Goal: Task Accomplishment & Management: Use online tool/utility

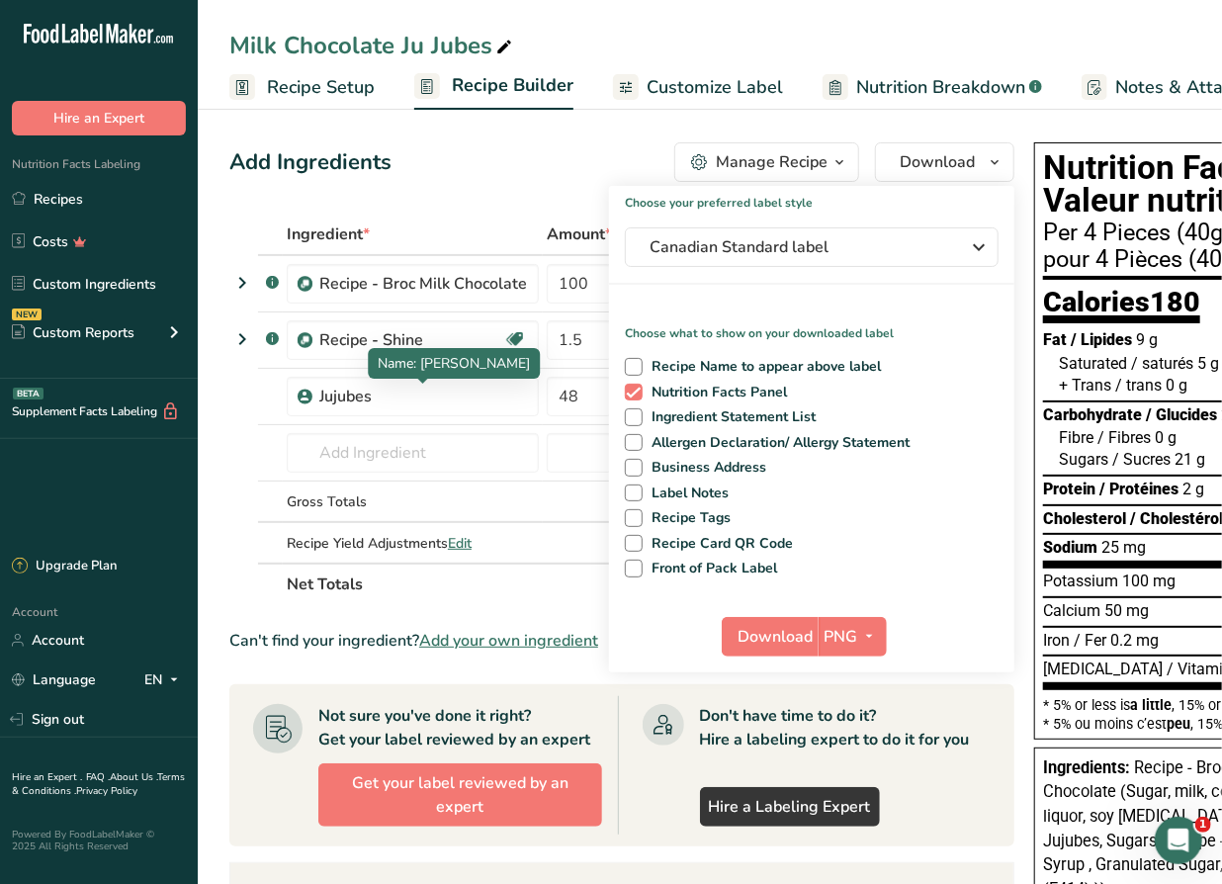
scroll to position [0, 190]
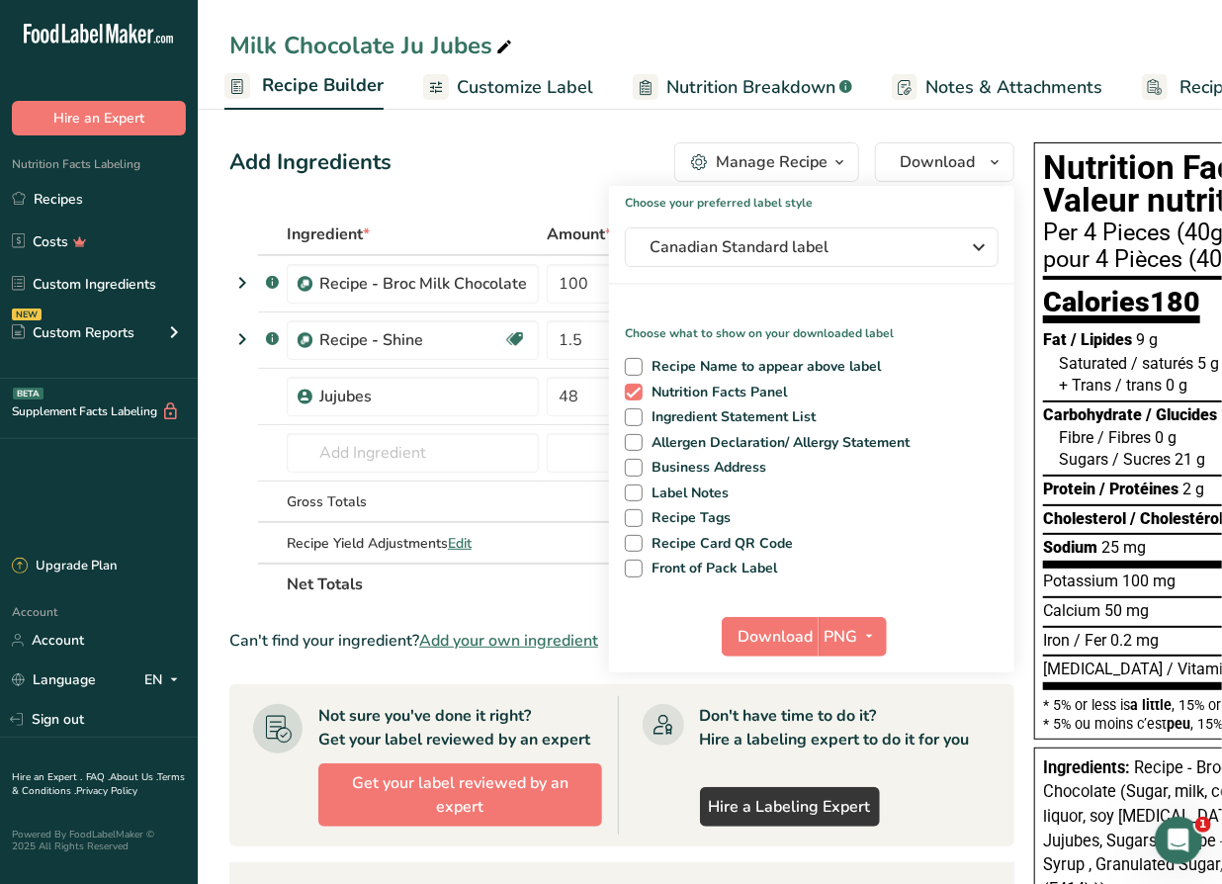
click at [453, 188] on div "Add Ingredients Manage Recipe Delete Recipe Duplicate Recipe Scale Recipe Save …" at bounding box center [627, 741] width 797 height 1215
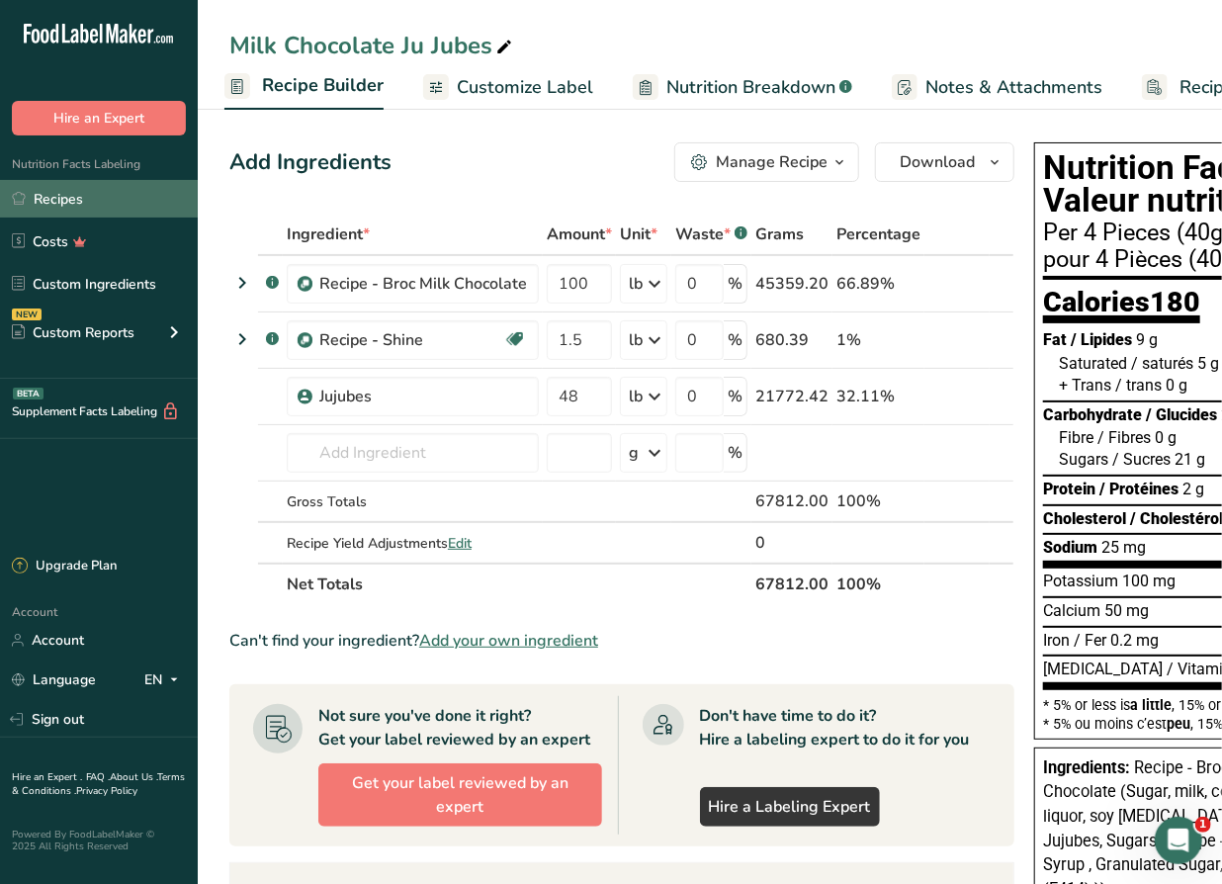
click at [76, 202] on link "Recipes" at bounding box center [99, 199] width 198 height 38
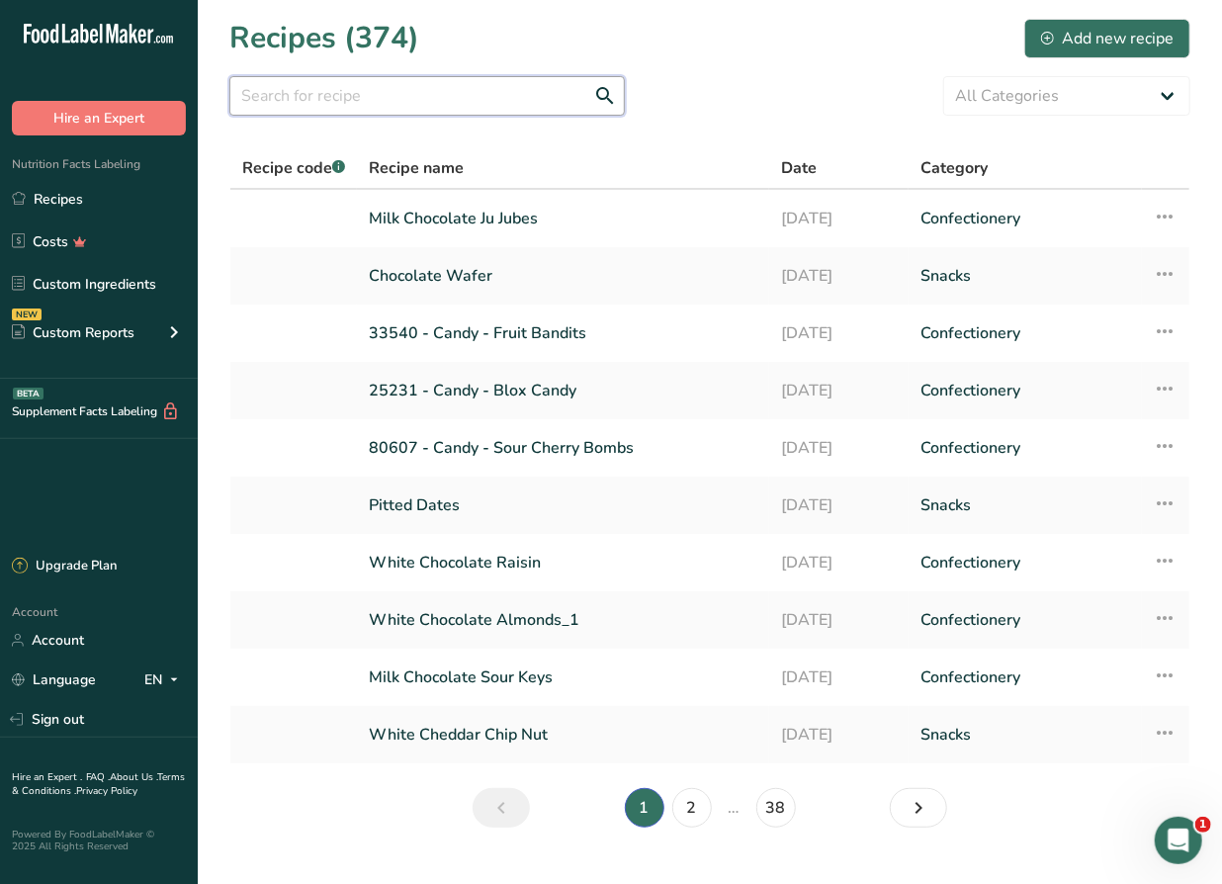
click at [378, 99] on input "text" at bounding box center [426, 96] width 395 height 40
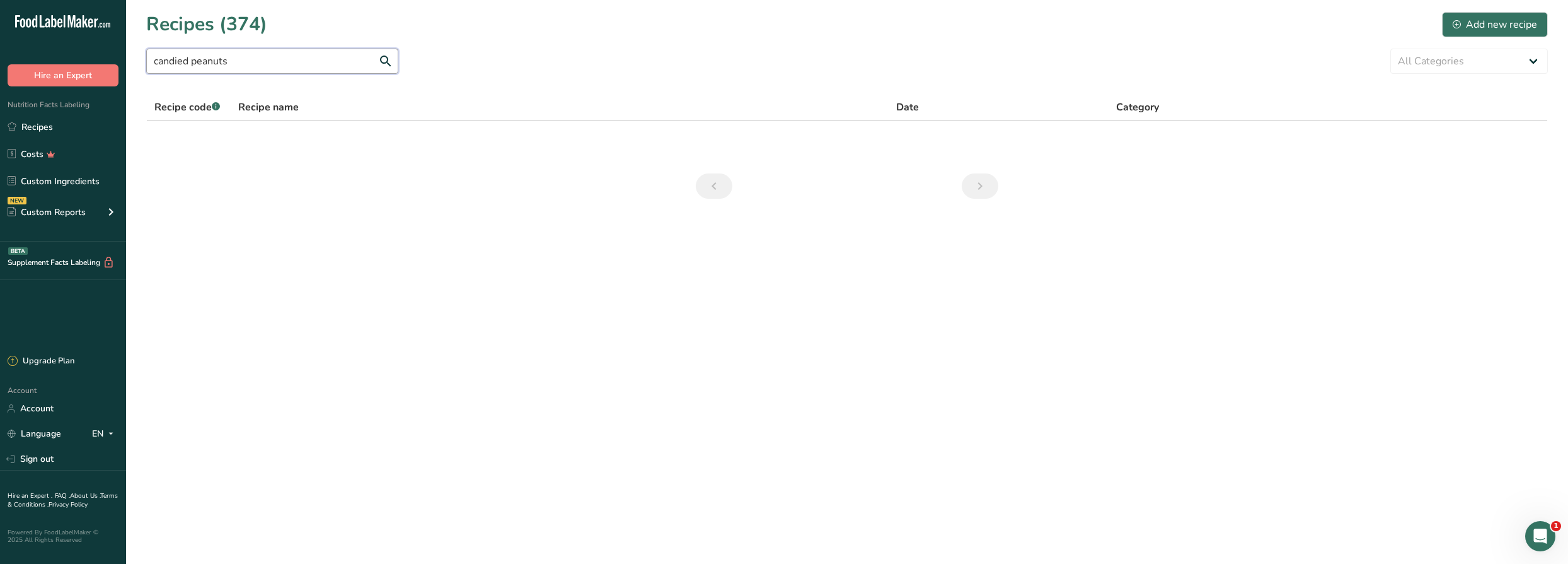
drag, startPoint x: 258, startPoint y: 61, endPoint x: 119, endPoint y: 59, distance: 139.0
click at [119, 59] on div ".a-20{fill:#fff;} Hire an Expert Nutrition Facts Labeling Recipes Costs Custom …" at bounding box center [784, 282] width 1568 height 564
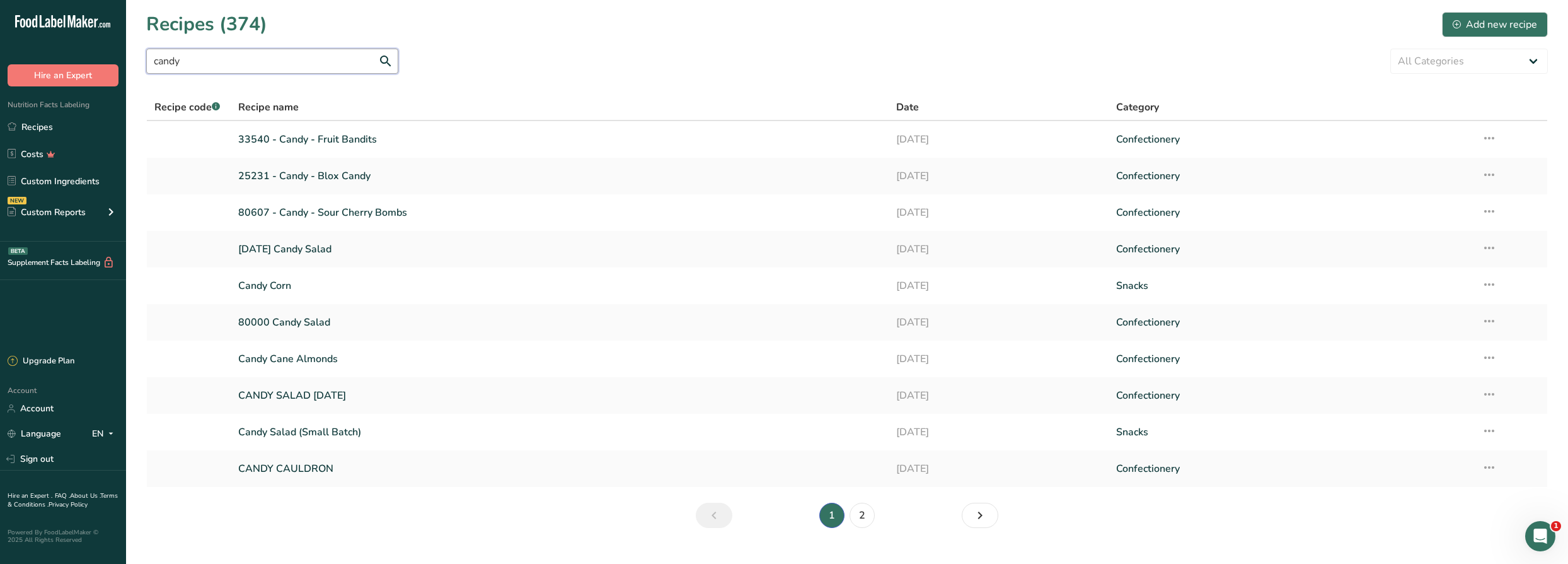
click at [263, 67] on input "candy" at bounding box center [272, 61] width 252 height 26
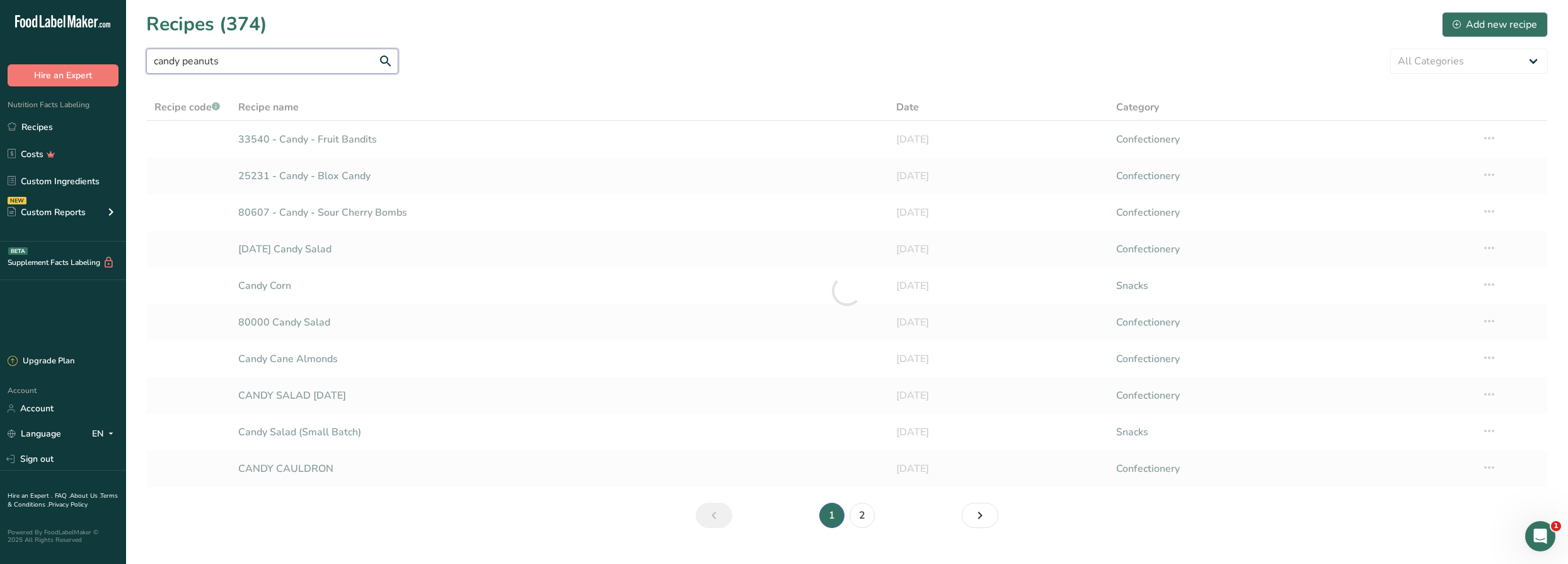
type input "candy peanuts"
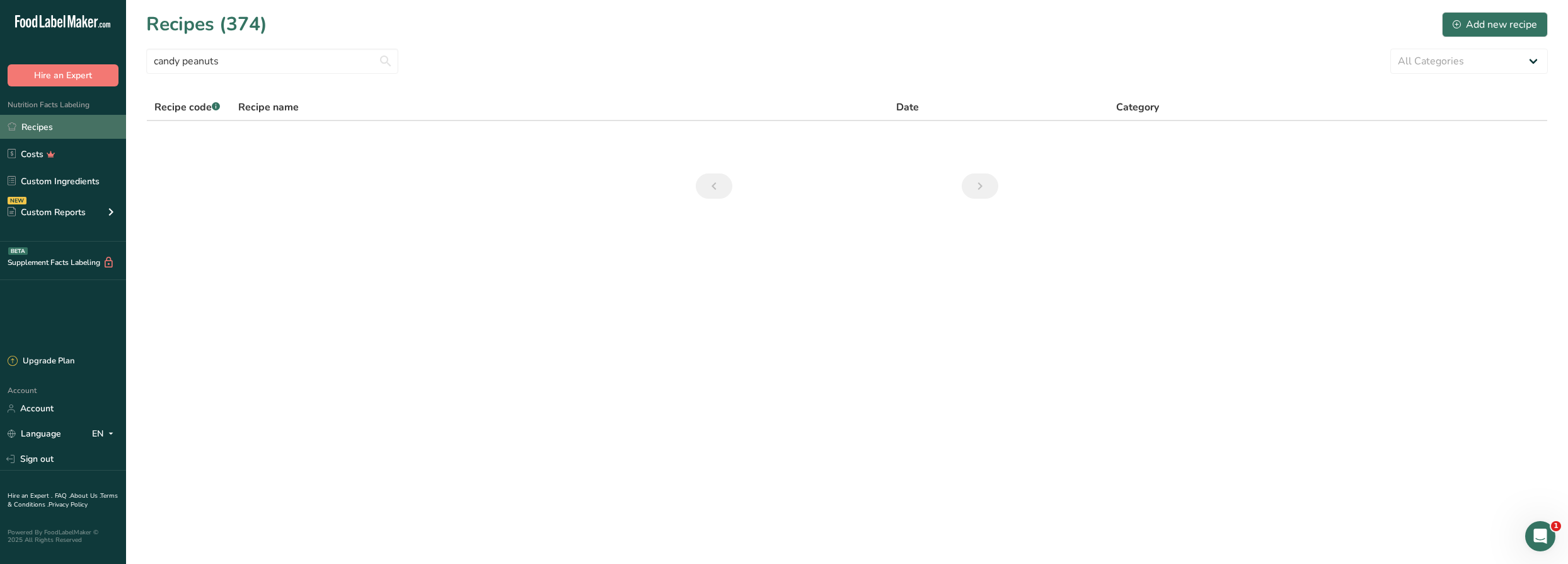
click at [51, 131] on link "Recipes" at bounding box center [63, 127] width 126 height 24
drag, startPoint x: 318, startPoint y: 66, endPoint x: 157, endPoint y: 53, distance: 161.5
click at [157, 53] on input "candy peanuts" at bounding box center [272, 61] width 252 height 26
click at [52, 133] on link "Recipes" at bounding box center [63, 127] width 126 height 24
click at [779, 29] on div "Add new recipe" at bounding box center [1495, 25] width 84 height 15
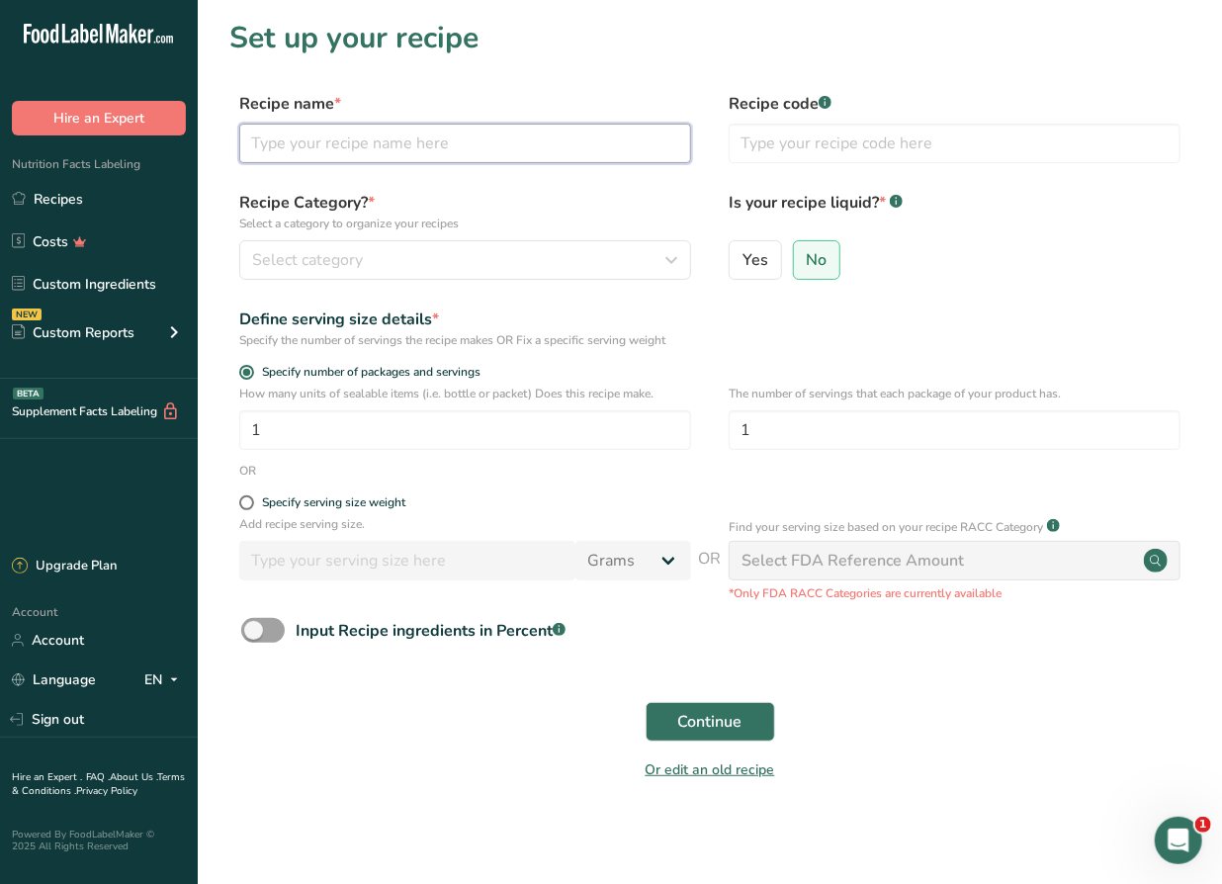
click at [330, 148] on input "text" at bounding box center [465, 144] width 452 height 40
type input "Candied Peanuts"
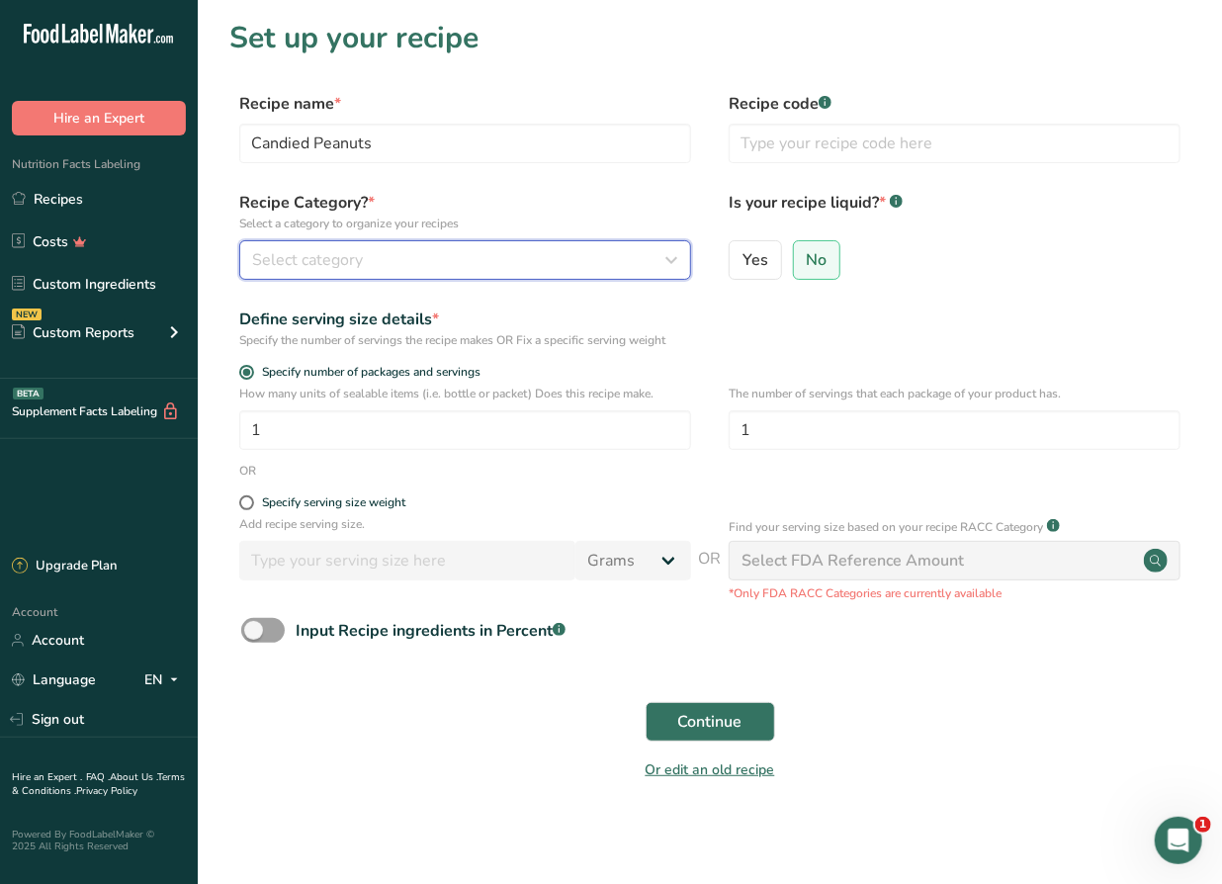
click at [438, 265] on div "Select category" at bounding box center [459, 260] width 414 height 24
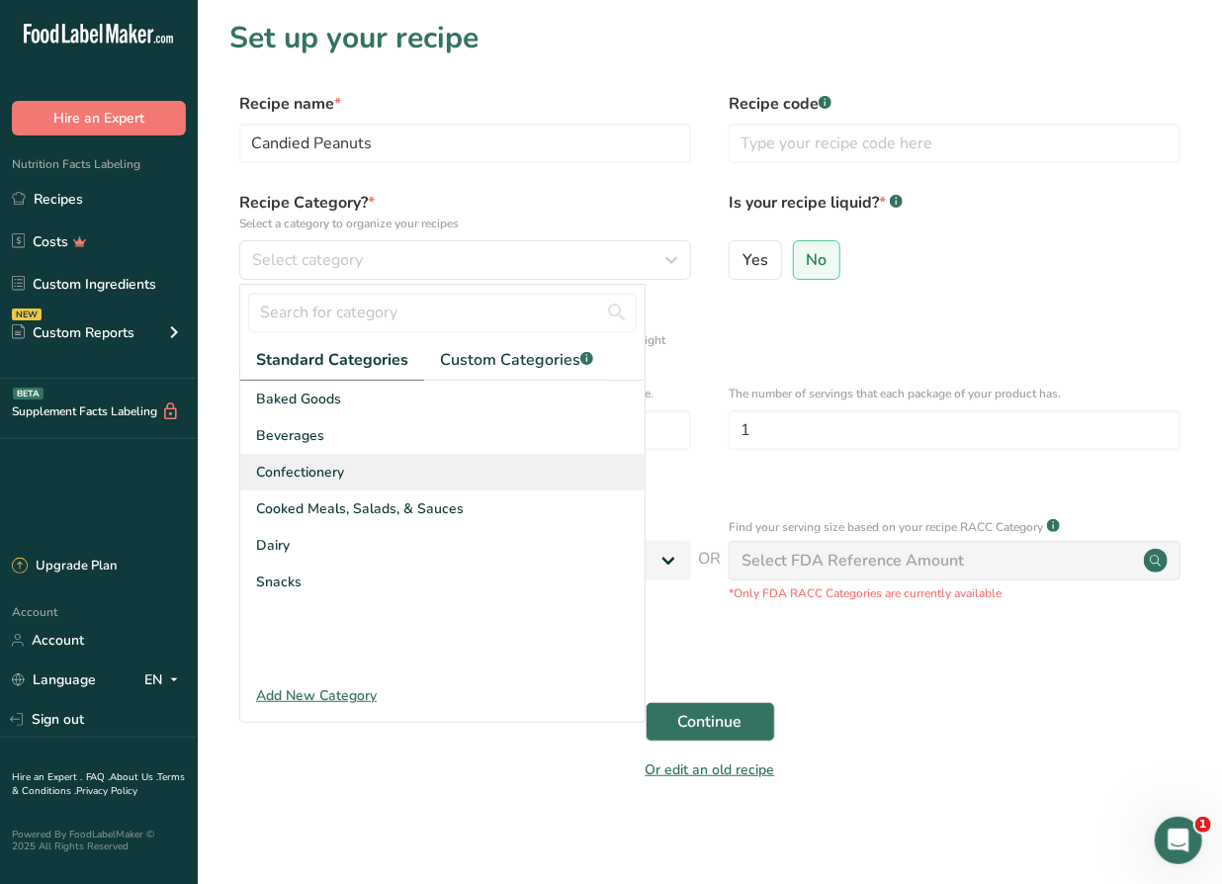
click at [320, 471] on span "Confectionery" at bounding box center [300, 472] width 88 height 21
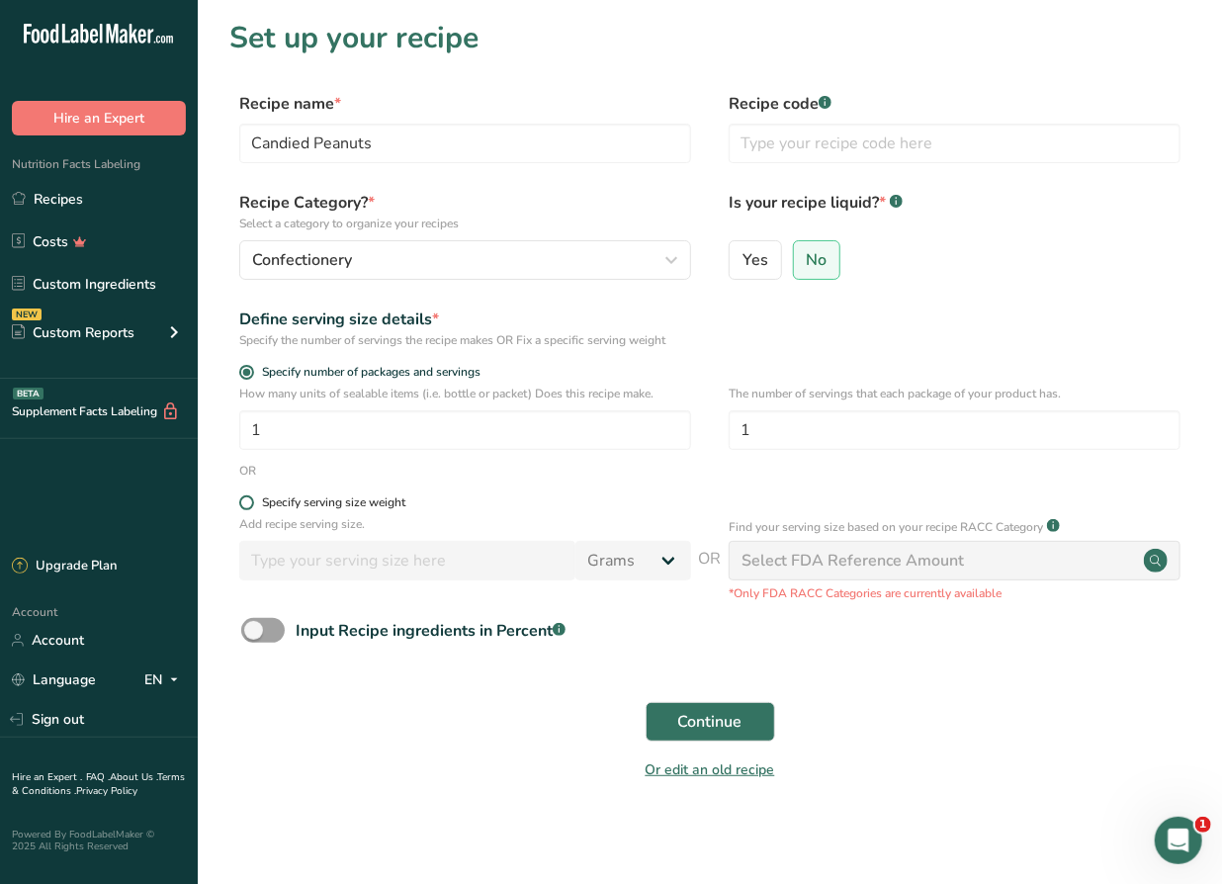
click at [354, 510] on div "Specify serving size weight" at bounding box center [333, 502] width 143 height 15
click at [252, 509] on input "Specify serving size weight" at bounding box center [245, 502] width 13 height 13
radio input "true"
radio input "false"
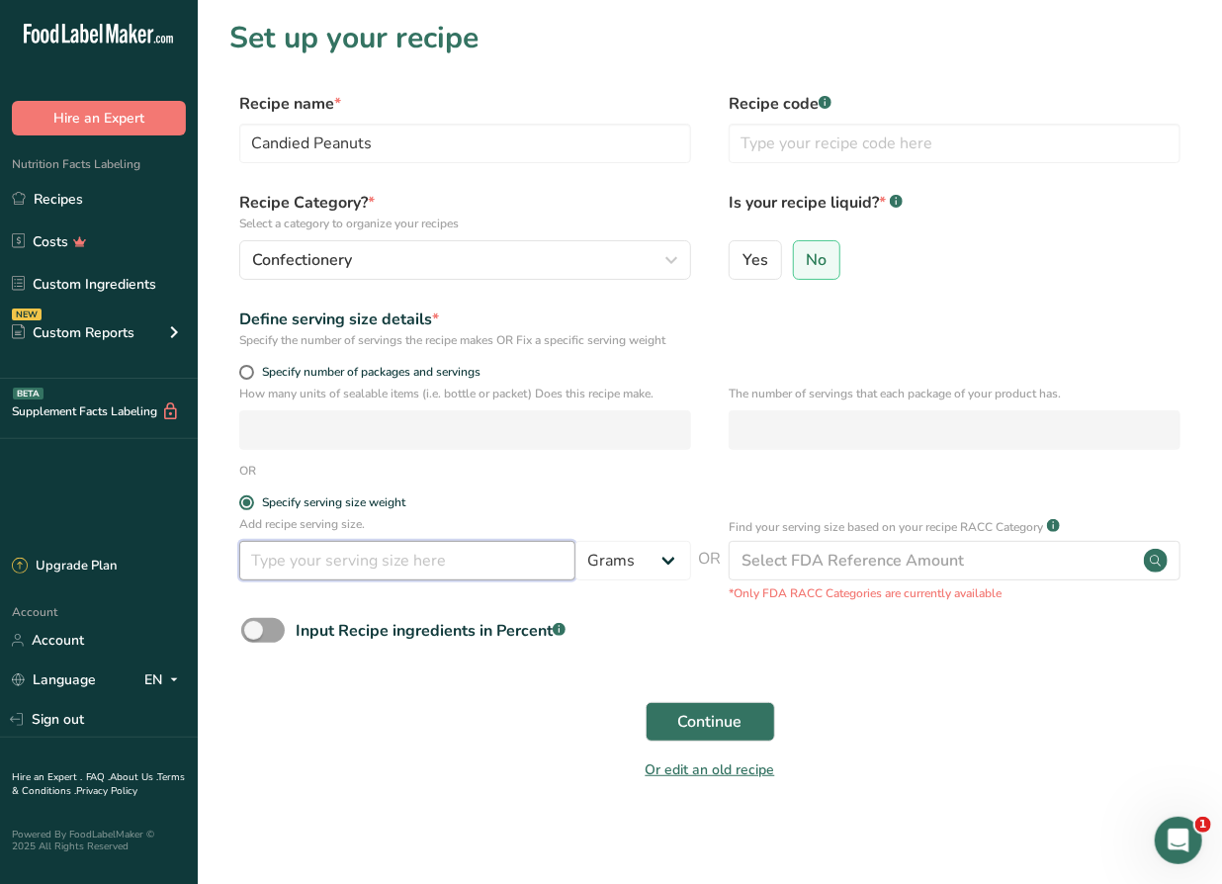
click at [337, 560] on input "number" at bounding box center [407, 561] width 336 height 40
type input "40"
click at [683, 728] on span "Continue" at bounding box center [710, 722] width 64 height 24
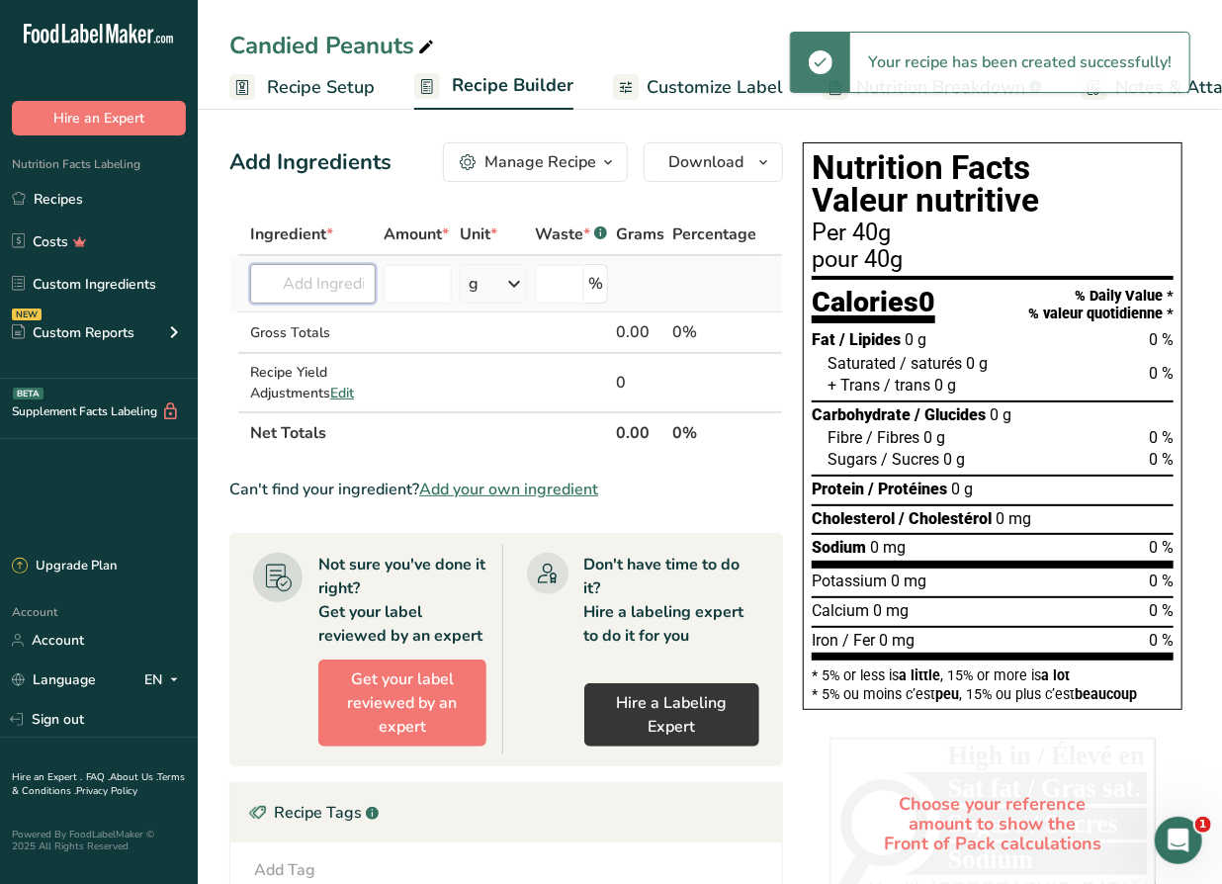
click at [321, 289] on input "text" at bounding box center [313, 284] width 126 height 40
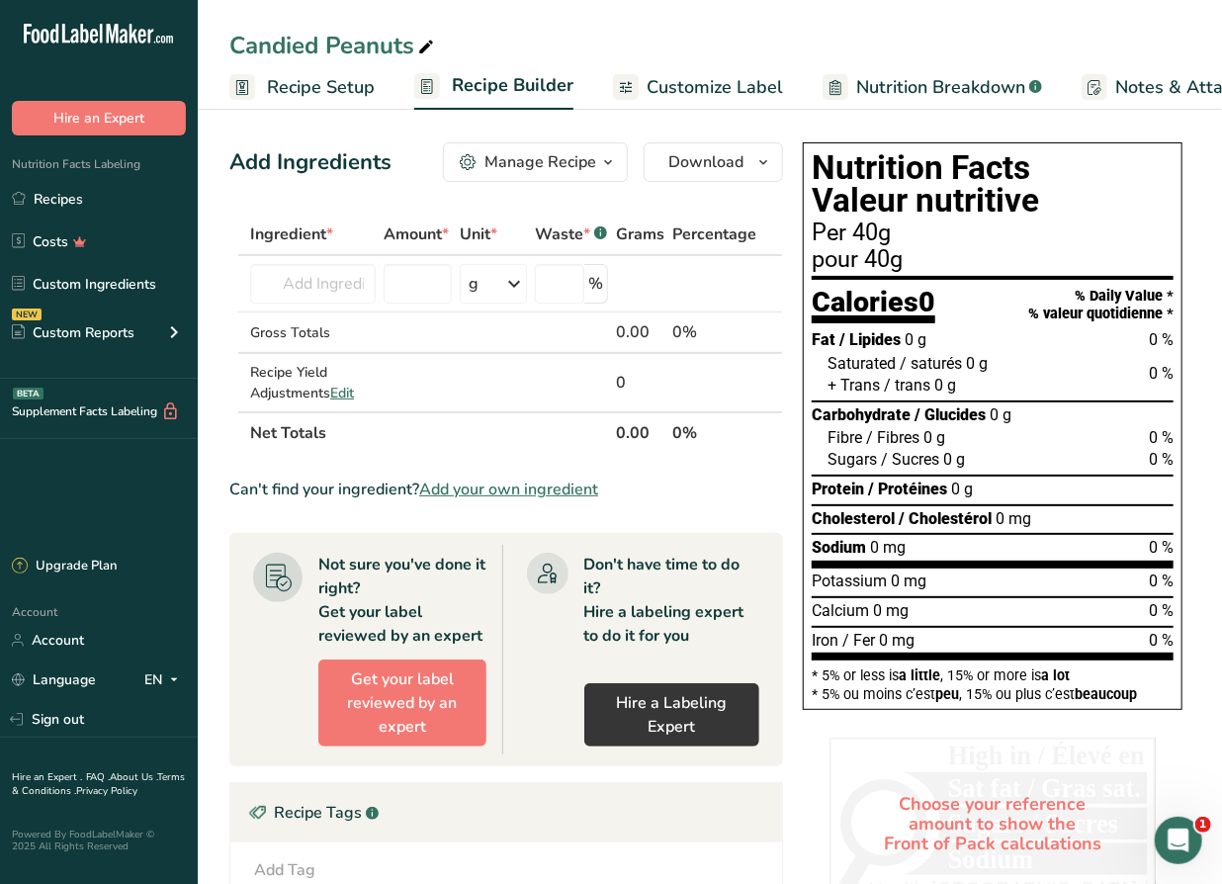
click at [472, 488] on span "Add your own ingredient" at bounding box center [508, 489] width 179 height 24
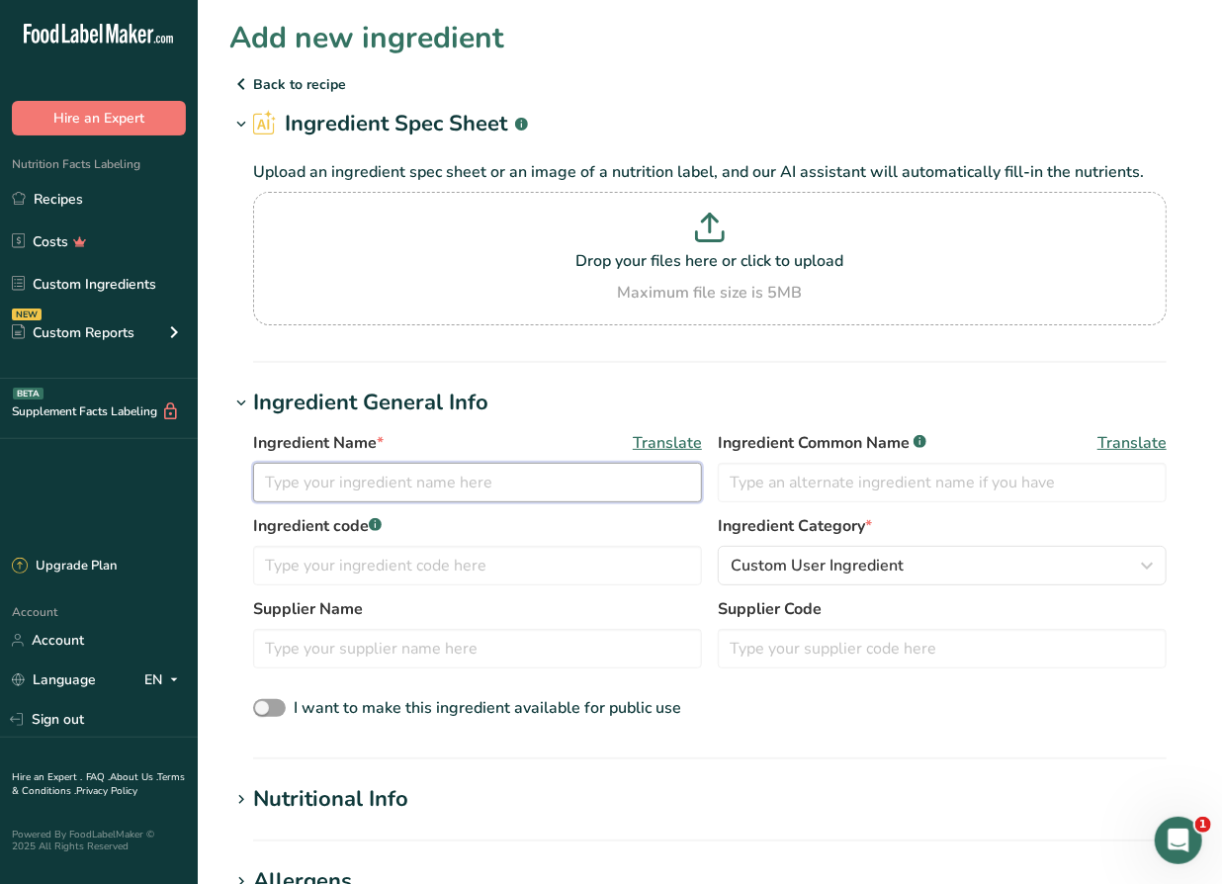
click at [343, 487] on input "text" at bounding box center [477, 483] width 449 height 40
type input "Red Praline Peanuts"
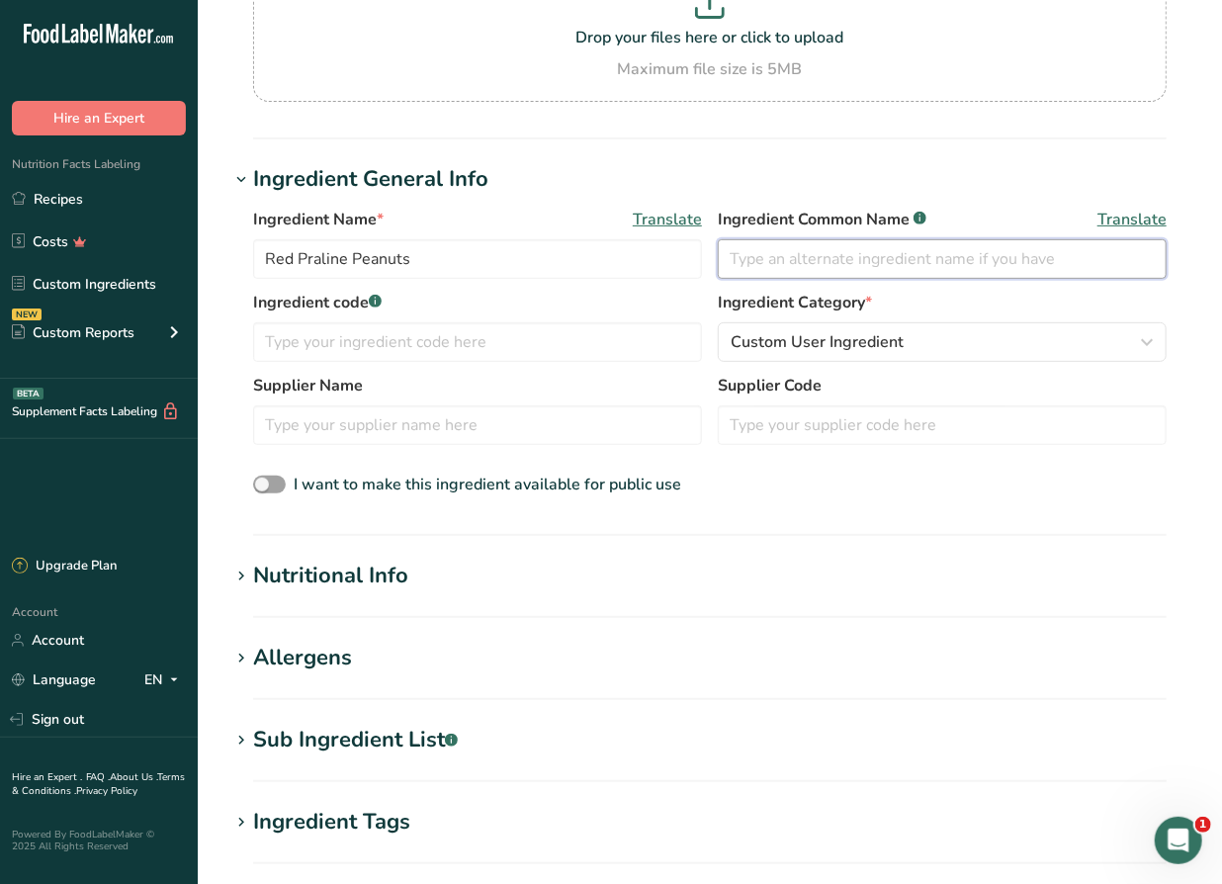
scroll to position [269, 0]
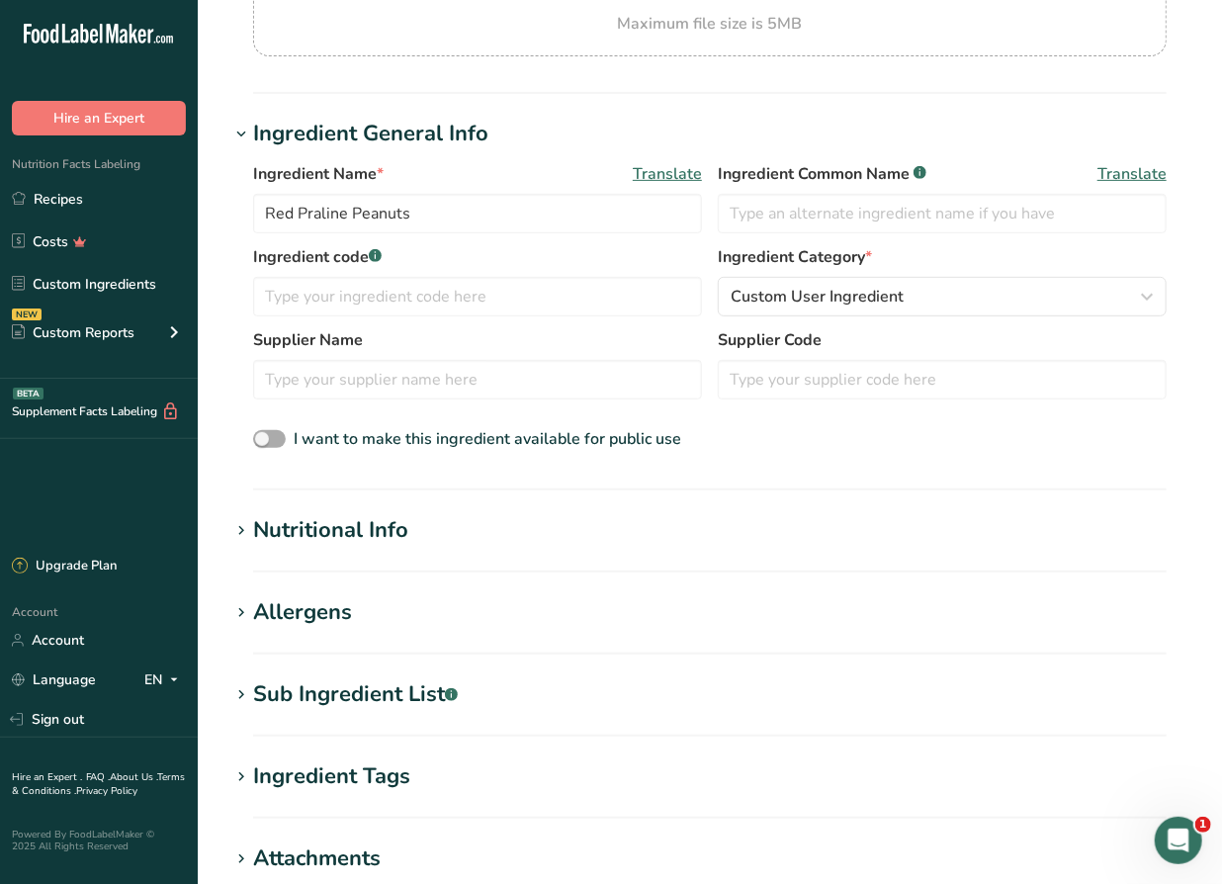
click at [267, 438] on span at bounding box center [269, 439] width 33 height 19
click at [266, 438] on input "I want to make this ingredient available for public use" at bounding box center [259, 439] width 13 height 13
drag, startPoint x: 263, startPoint y: 425, endPoint x: 266, endPoint y: 439, distance: 14.2
click at [266, 439] on div "I want to make this ingredient available for public use" at bounding box center [709, 440] width 913 height 26
click at [266, 439] on span at bounding box center [269, 439] width 33 height 19
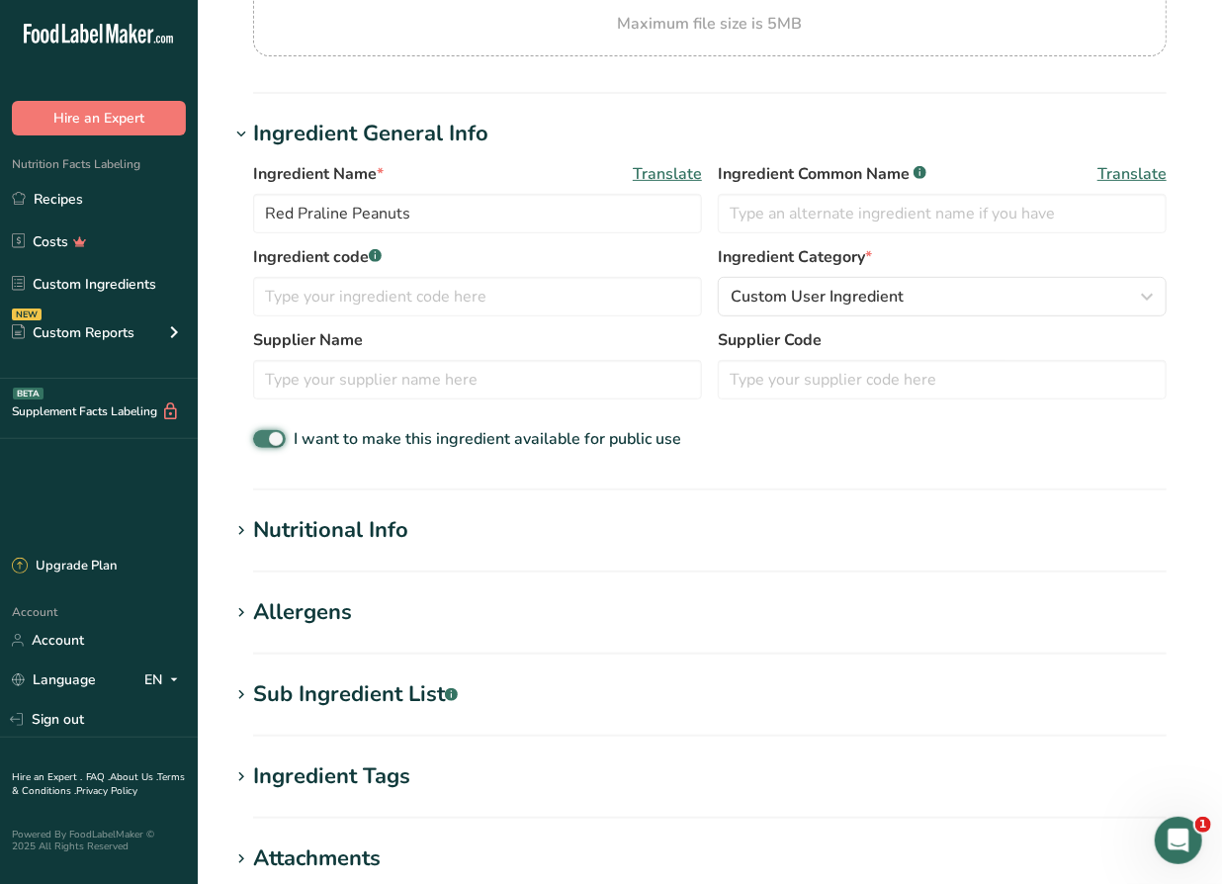
click at [266, 439] on input "I want to make this ingredient available for public use" at bounding box center [259, 439] width 13 height 13
checkbox input "false"
click at [358, 539] on div "Nutritional Info" at bounding box center [330, 530] width 155 height 33
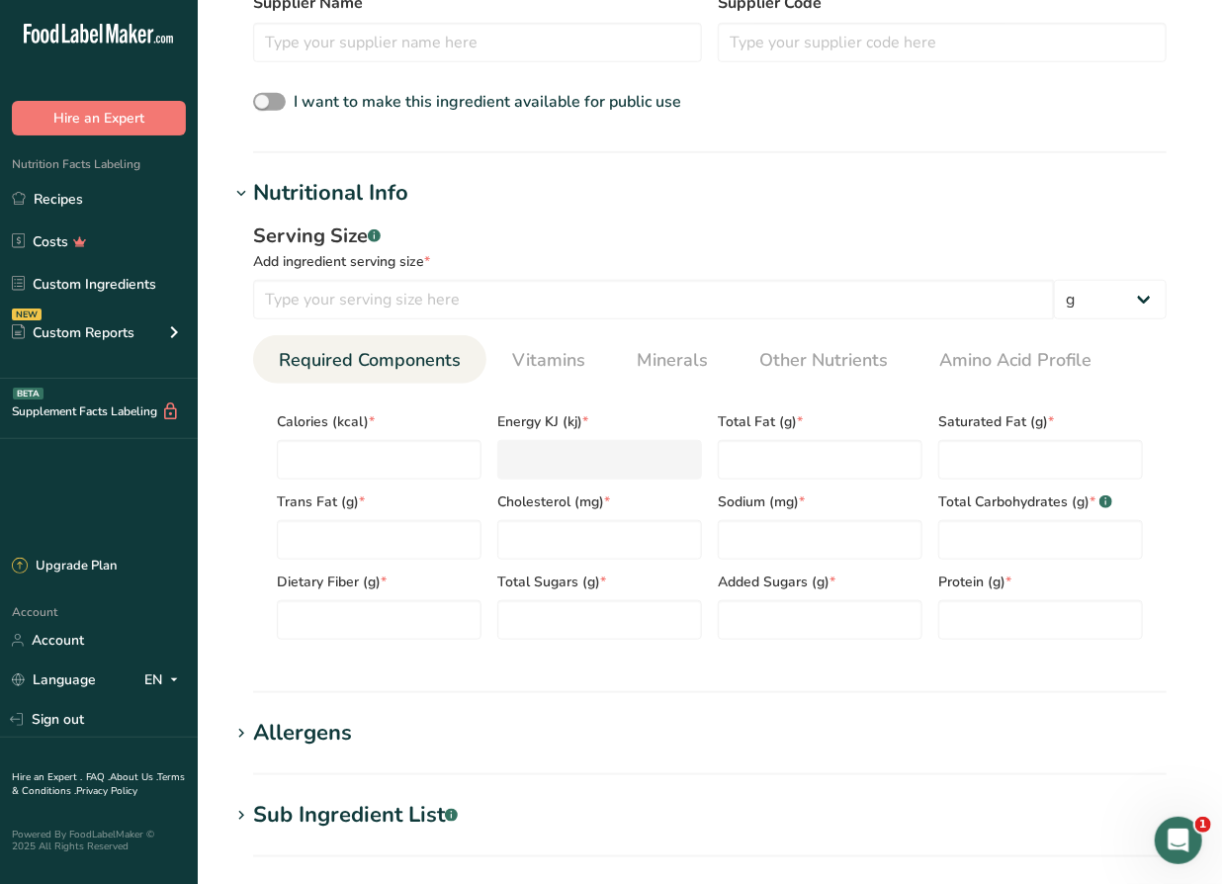
scroll to position [629, 0]
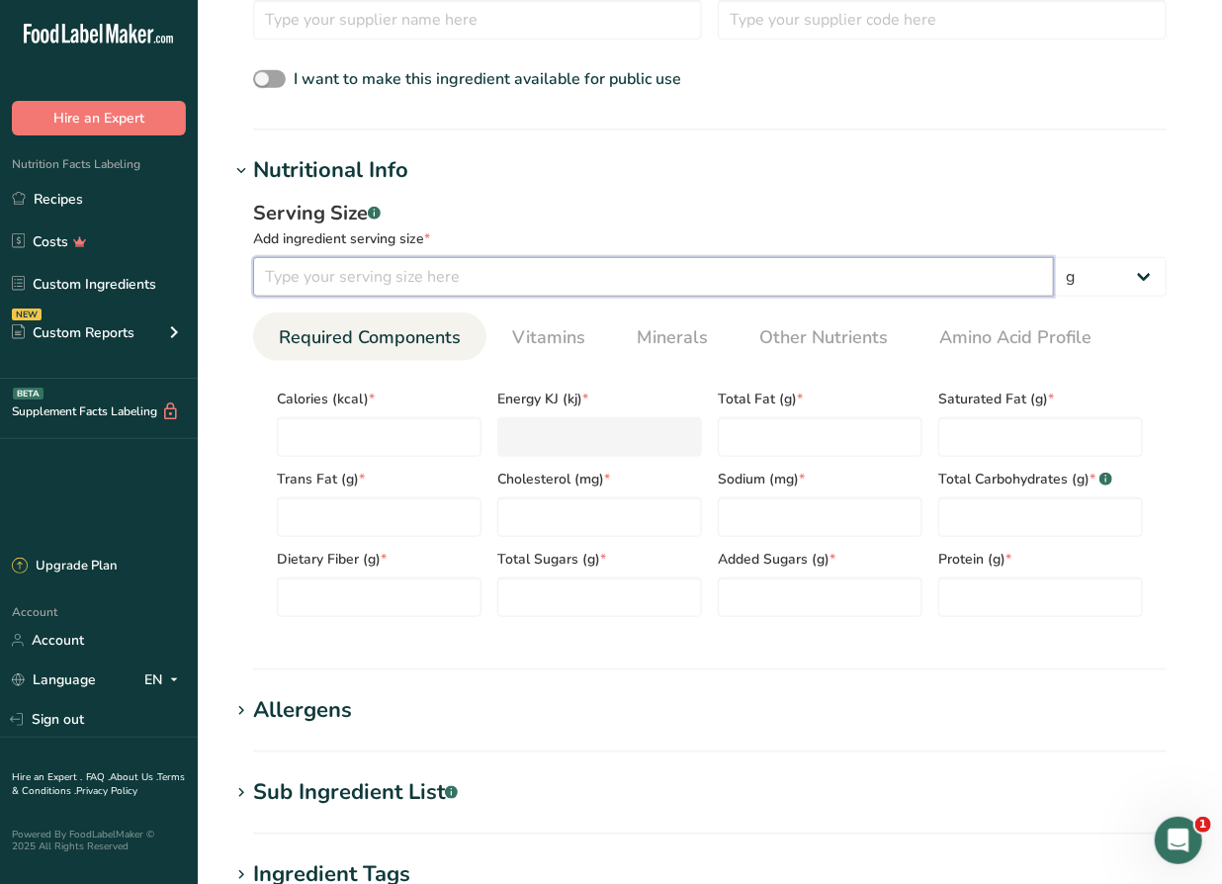
click at [347, 284] on input "number" at bounding box center [653, 277] width 801 height 40
type input "50"
type input "2"
type KJ "8.4"
type input "24"
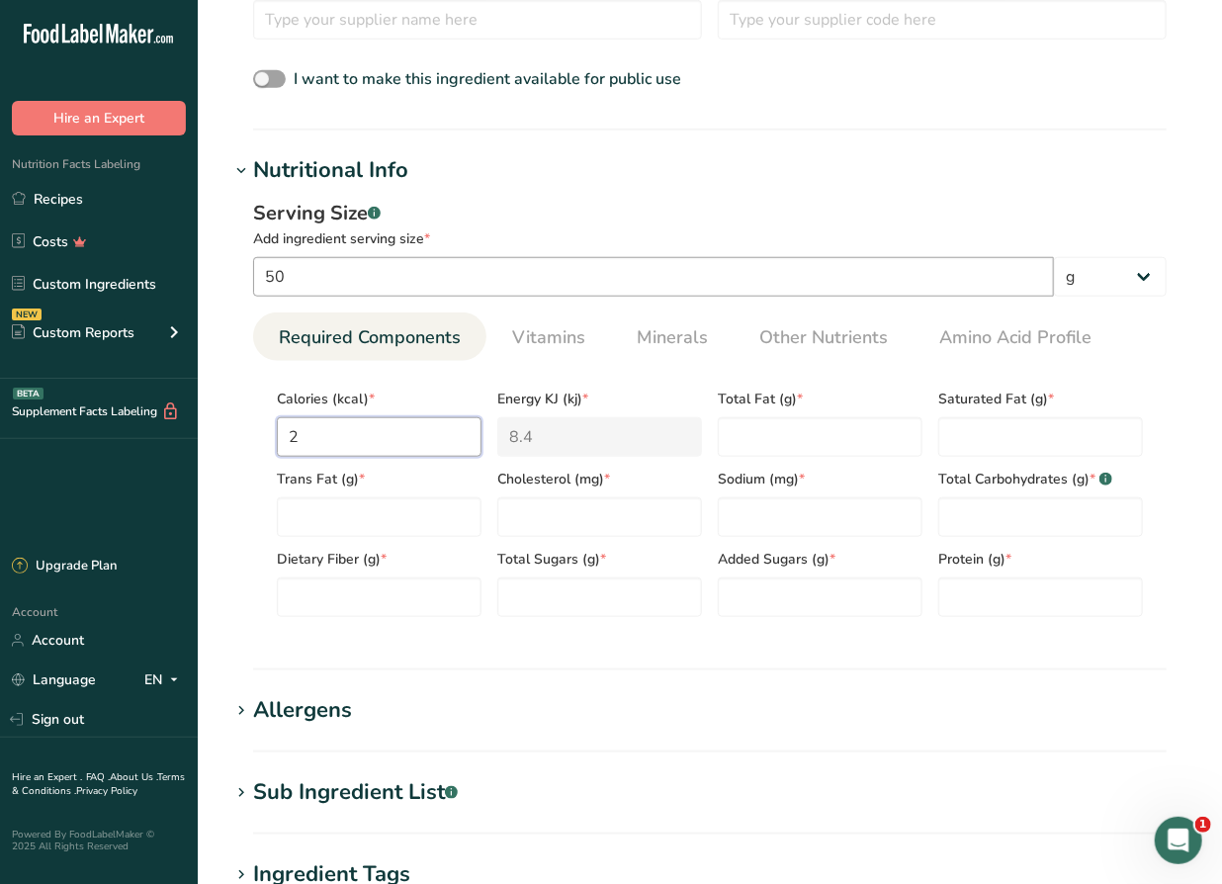
type KJ "100.4"
type input "240"
type KJ "1004.2"
type input "240"
type Fat "14"
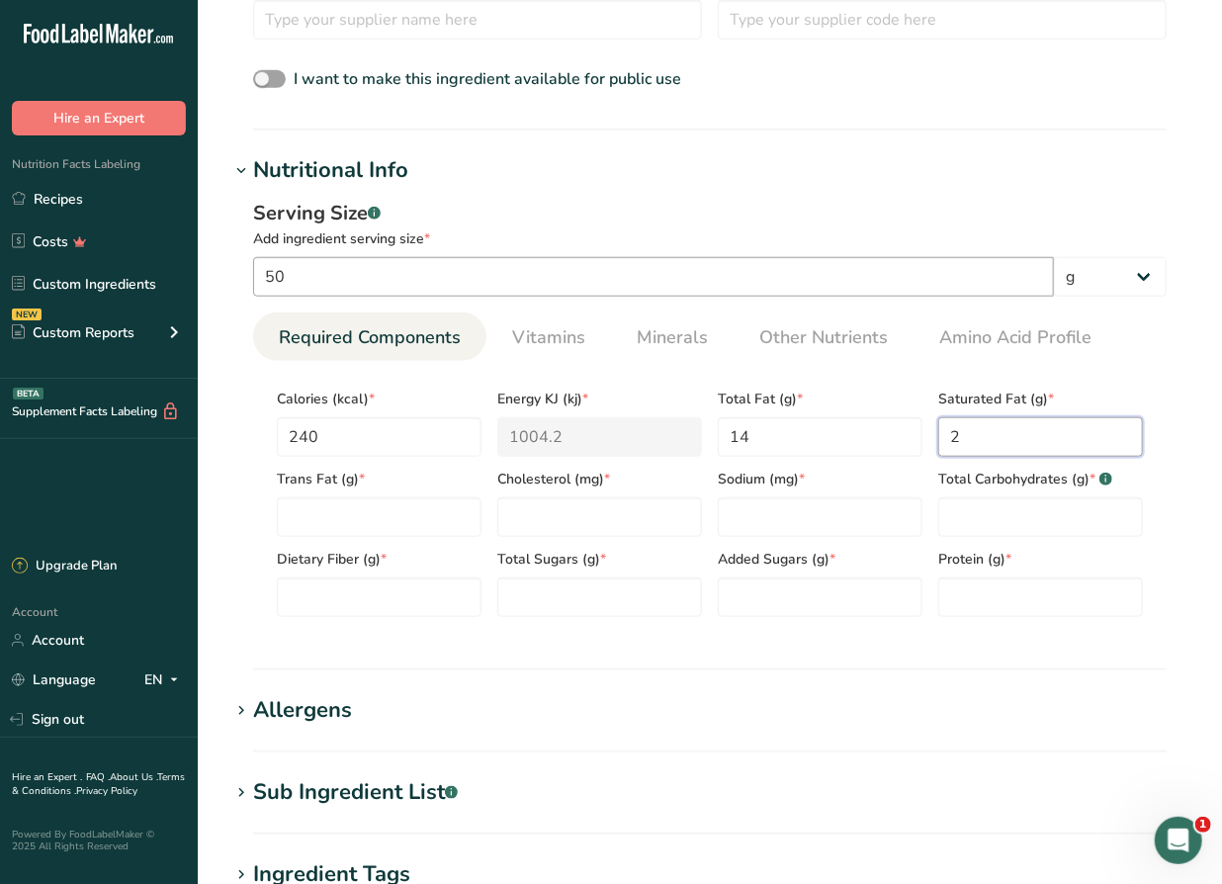
type Fat "2"
type Fat "0"
type input "0"
type input "5"
type Carbohydrates "26"
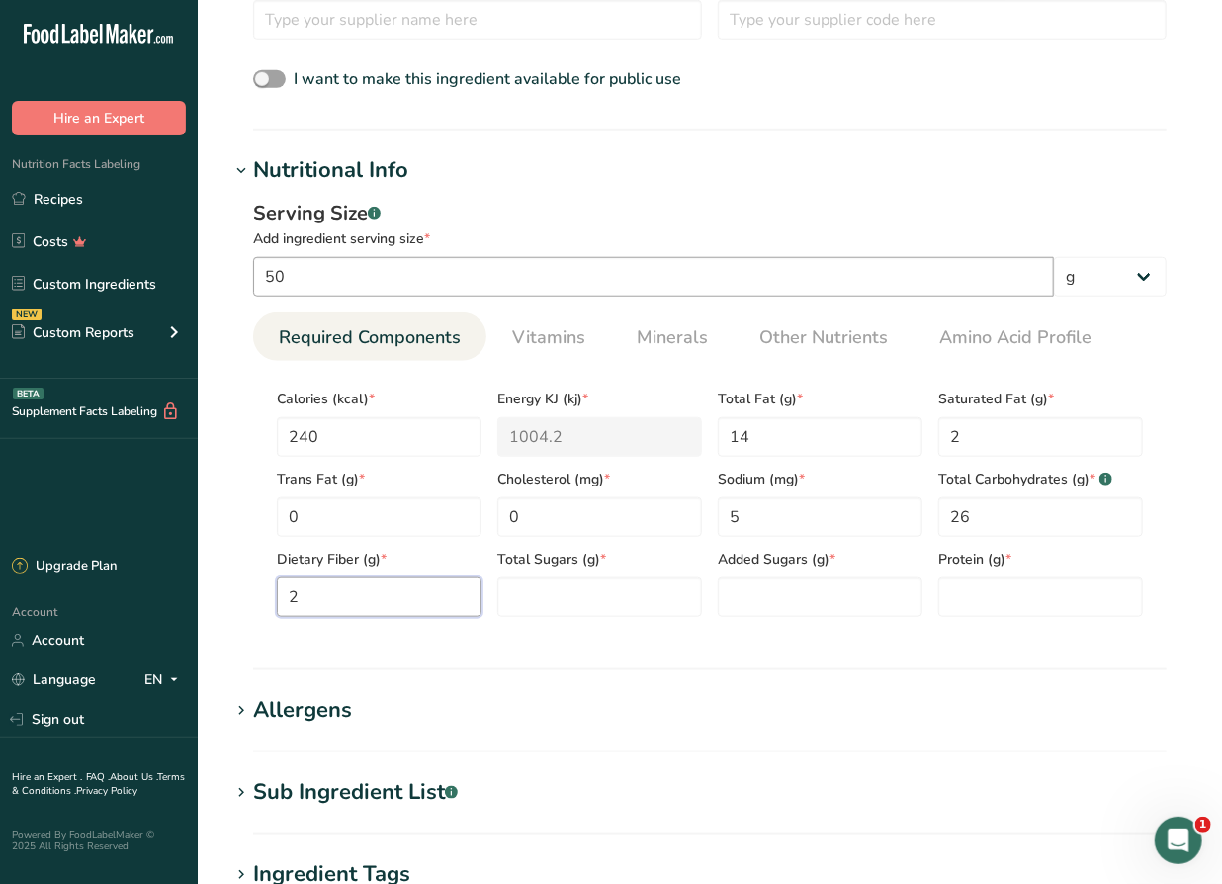
type Fiber "2"
type Sugars "23"
type input "7"
click at [576, 655] on section "Nutritional Info Serving Size .a-a{fill:#347362;}.b-a{fill:#fff;} Add ingredien…" at bounding box center [709, 412] width 961 height 516
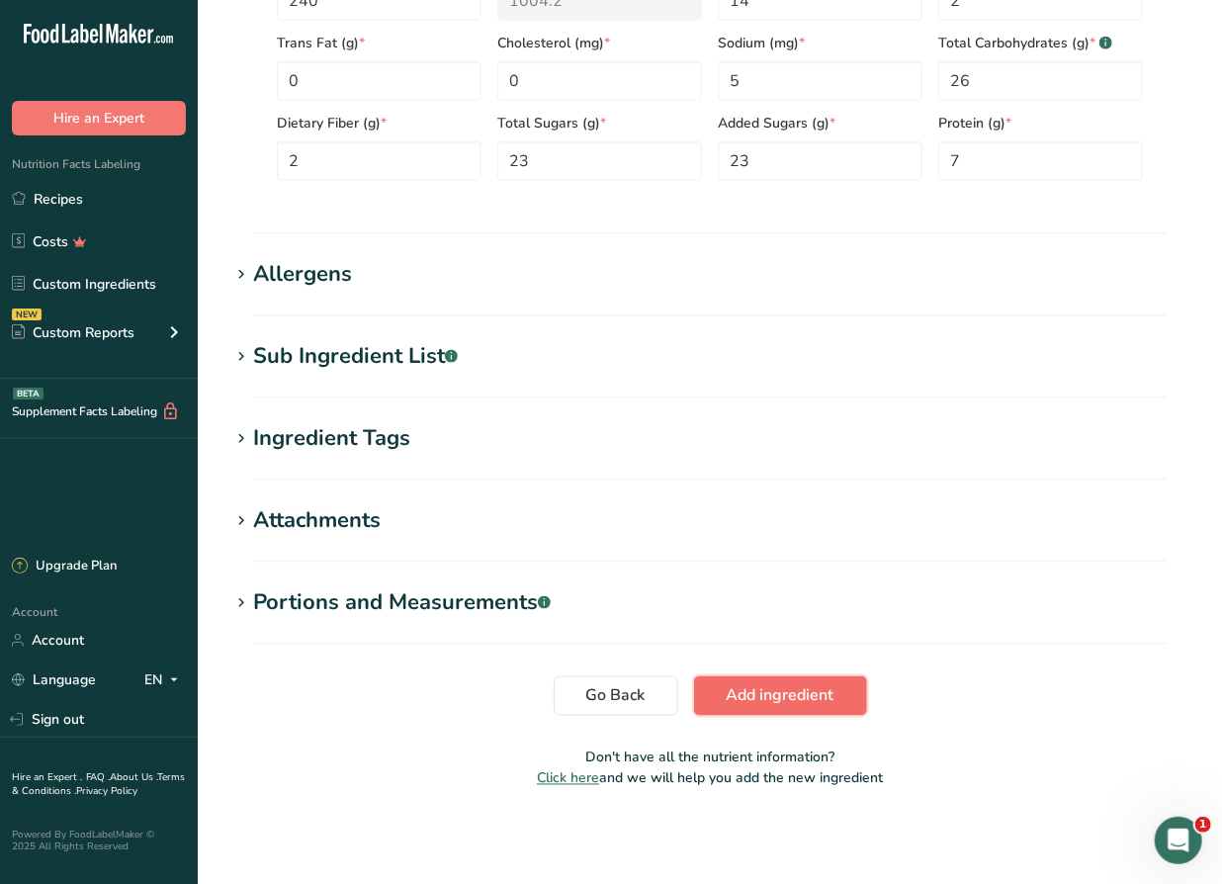
click at [753, 694] on span "Add ingredient" at bounding box center [781, 696] width 108 height 24
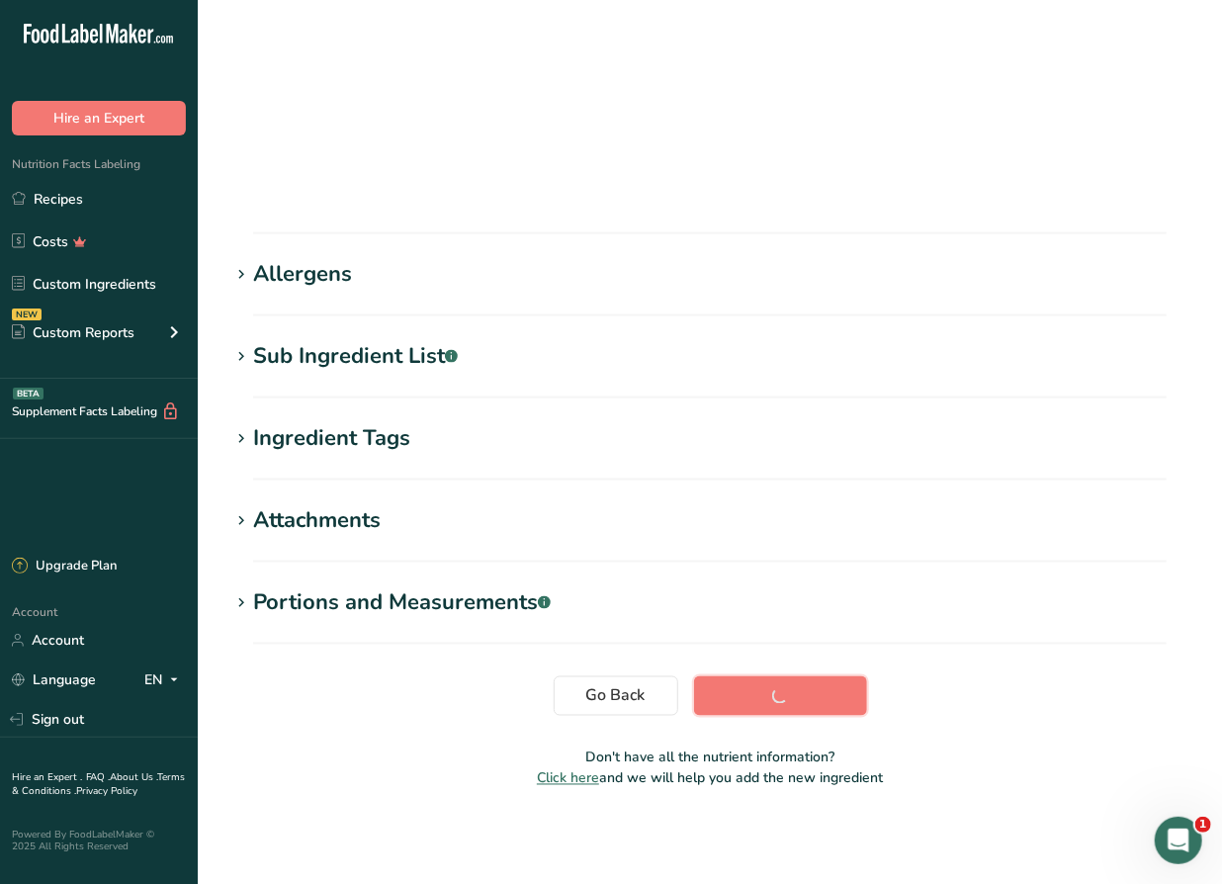
scroll to position [96, 0]
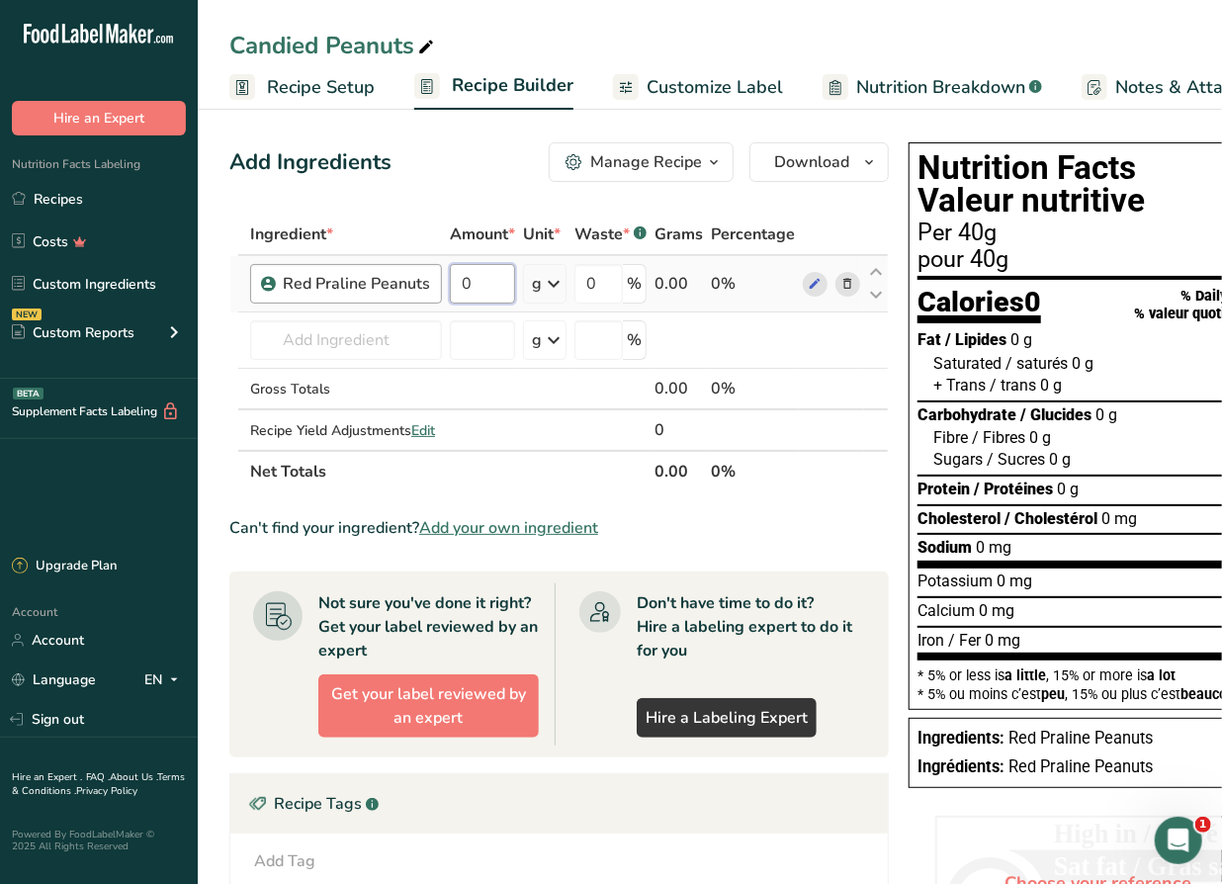
drag, startPoint x: 468, startPoint y: 279, endPoint x: 429, endPoint y: 280, distance: 38.6
click at [429, 280] on tr "Red Praline Peanuts 0 g Weight Units g kg mg See more Volume Units l Volume uni…" at bounding box center [558, 284] width 657 height 56
type input "40"
click at [453, 224] on div "Ingredient * Amount * Unit * Waste * .a-a{fill:#347362;}.b-a{fill:#fff;} Grams …" at bounding box center [558, 353] width 659 height 279
click at [729, 86] on span "Customize Label" at bounding box center [714, 87] width 136 height 27
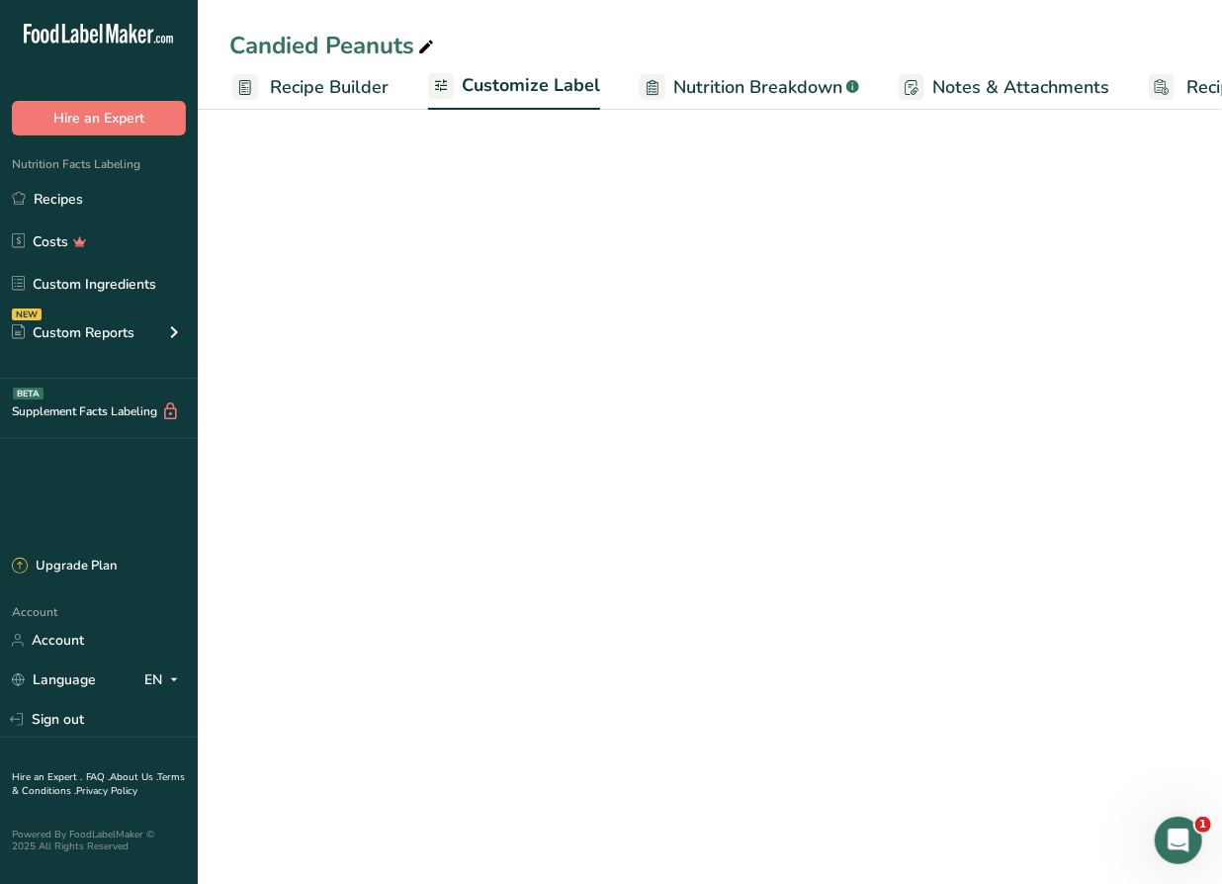
scroll to position [0, 316]
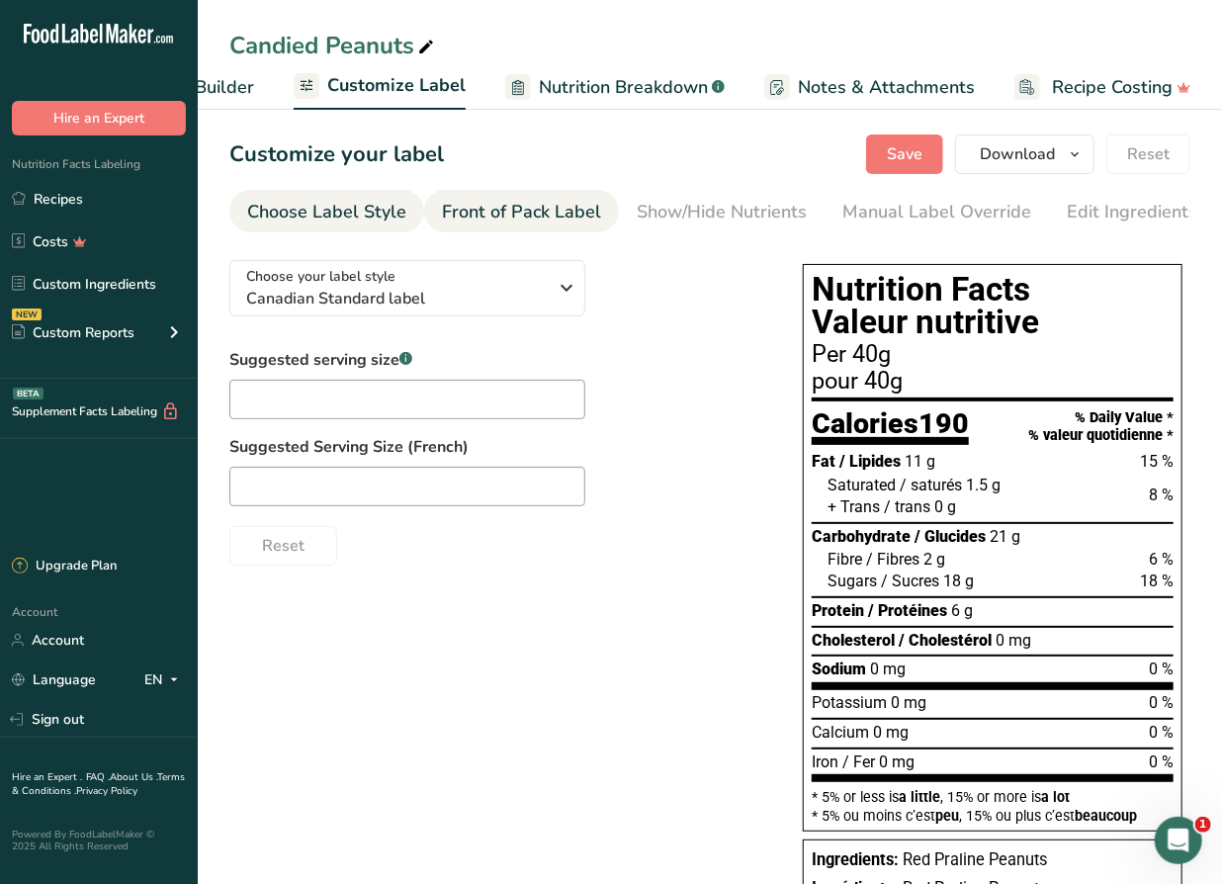
click at [527, 213] on div "Front of Pack Label" at bounding box center [521, 212] width 159 height 27
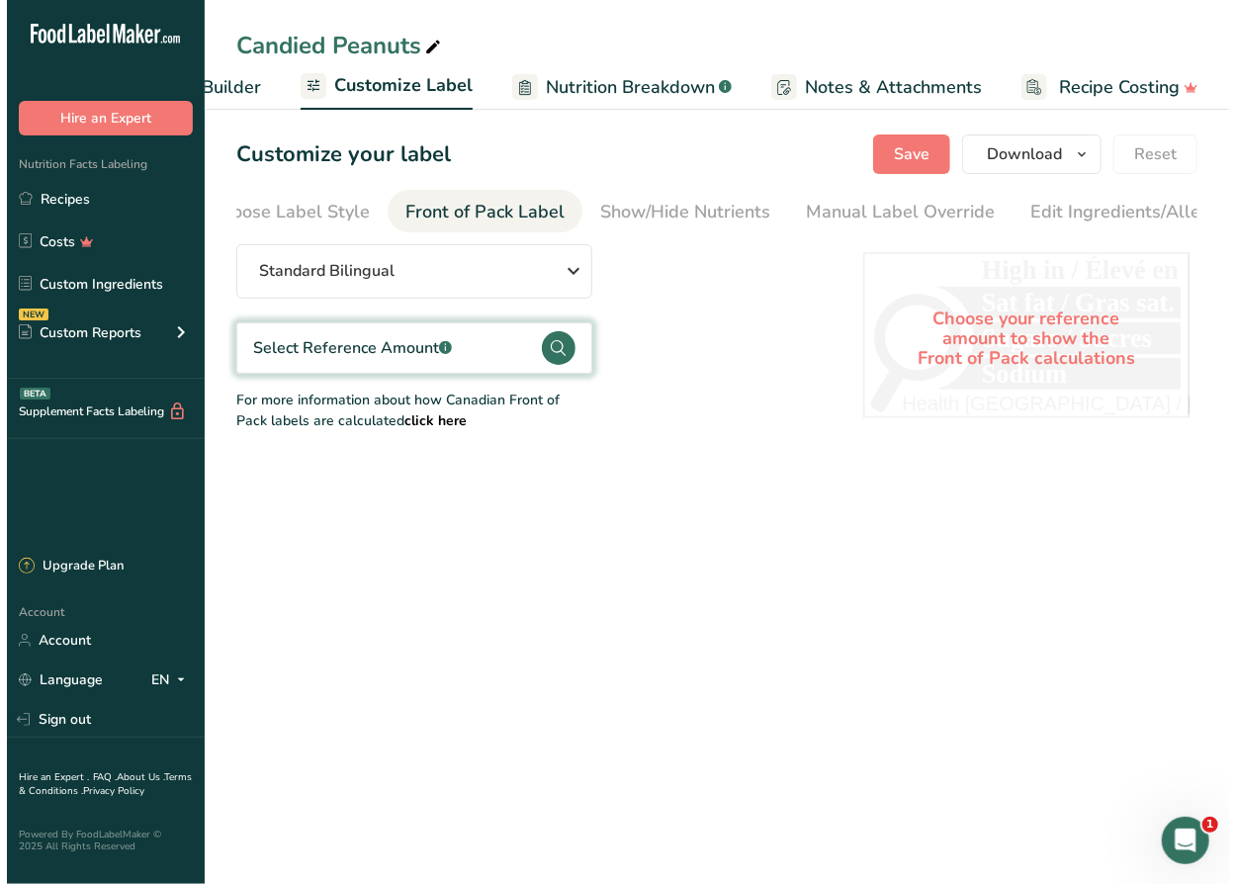
scroll to position [0, 192]
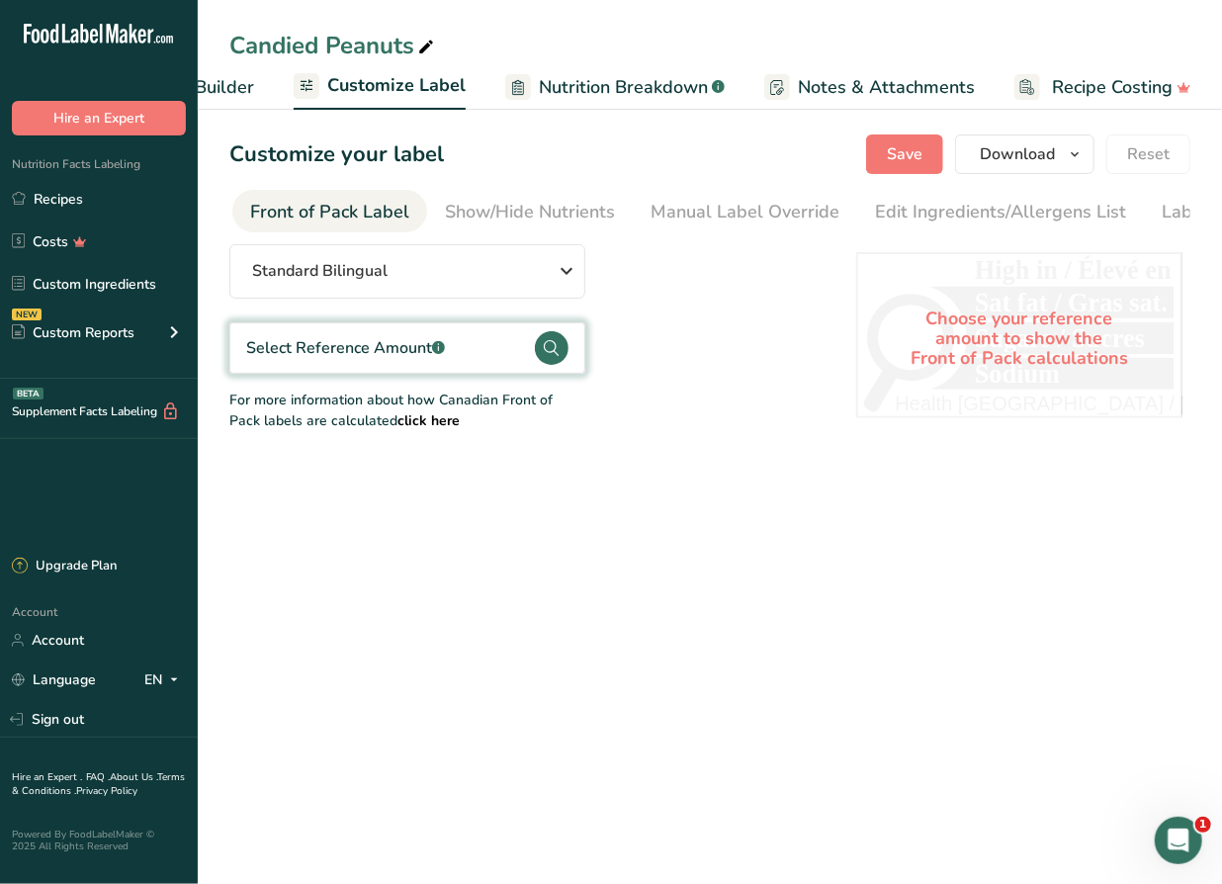
click at [408, 349] on div "Select Reference Amount .a-a{fill:#347362;}.b-a{fill:#fff;}" at bounding box center [345, 348] width 199 height 24
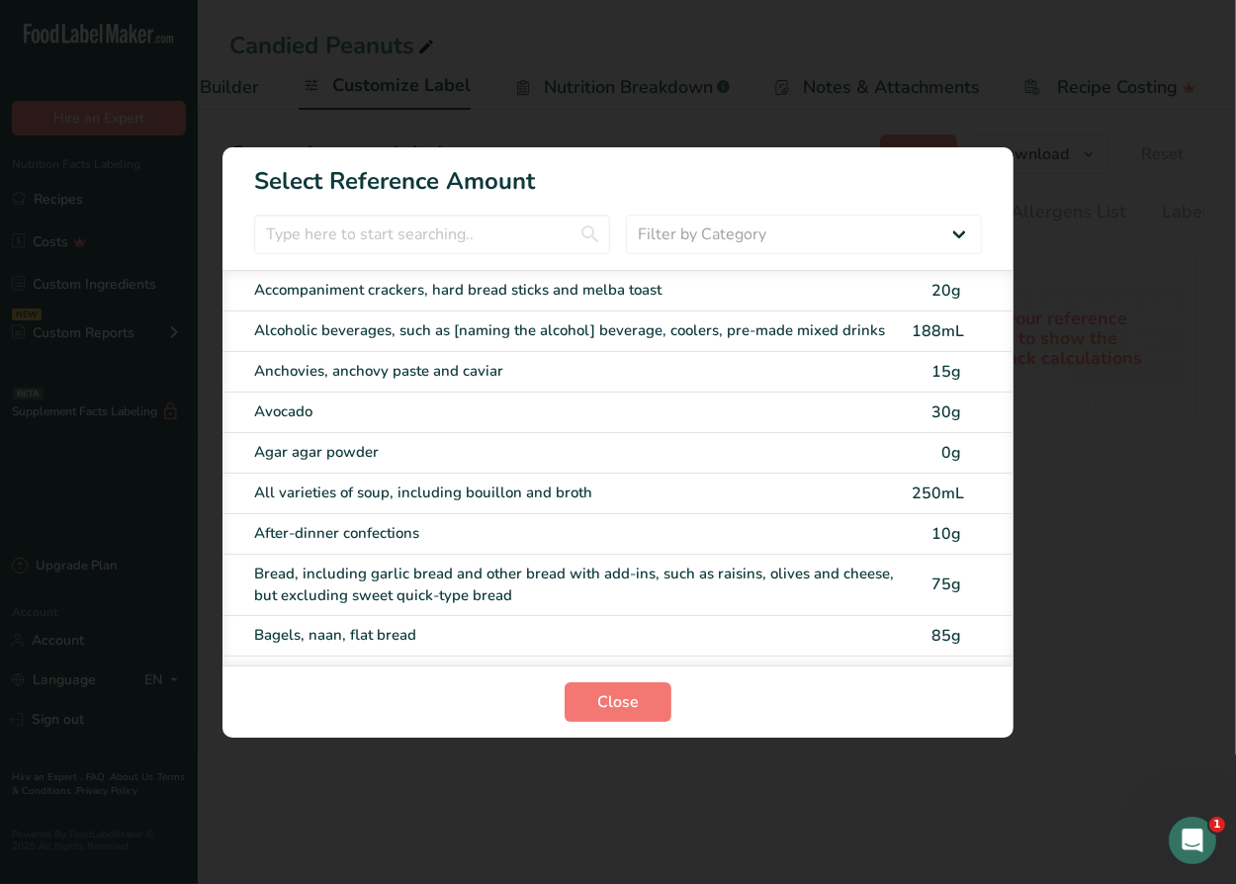
scroll to position [0, 302]
click at [398, 231] on input "FOP Category Selection Modal" at bounding box center [432, 235] width 356 height 40
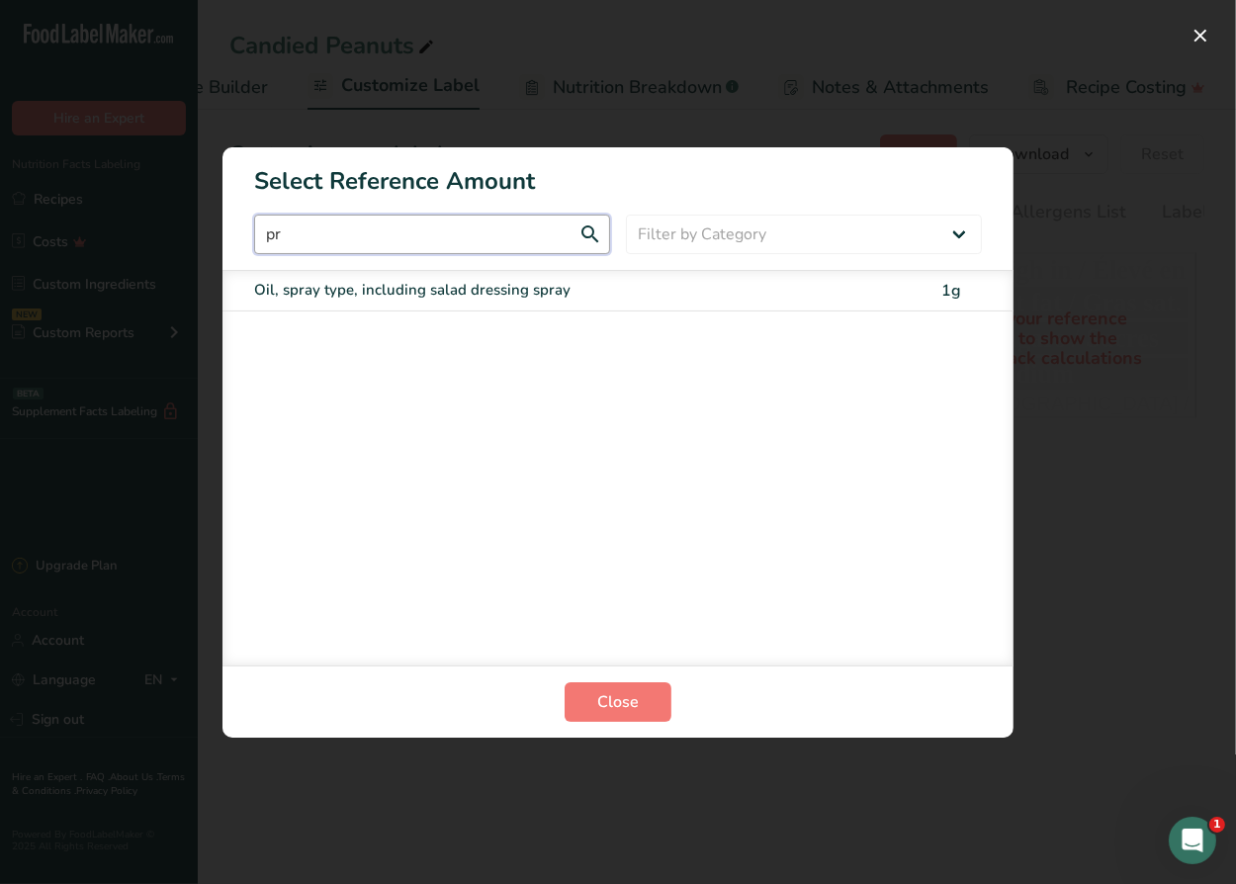
type input "p"
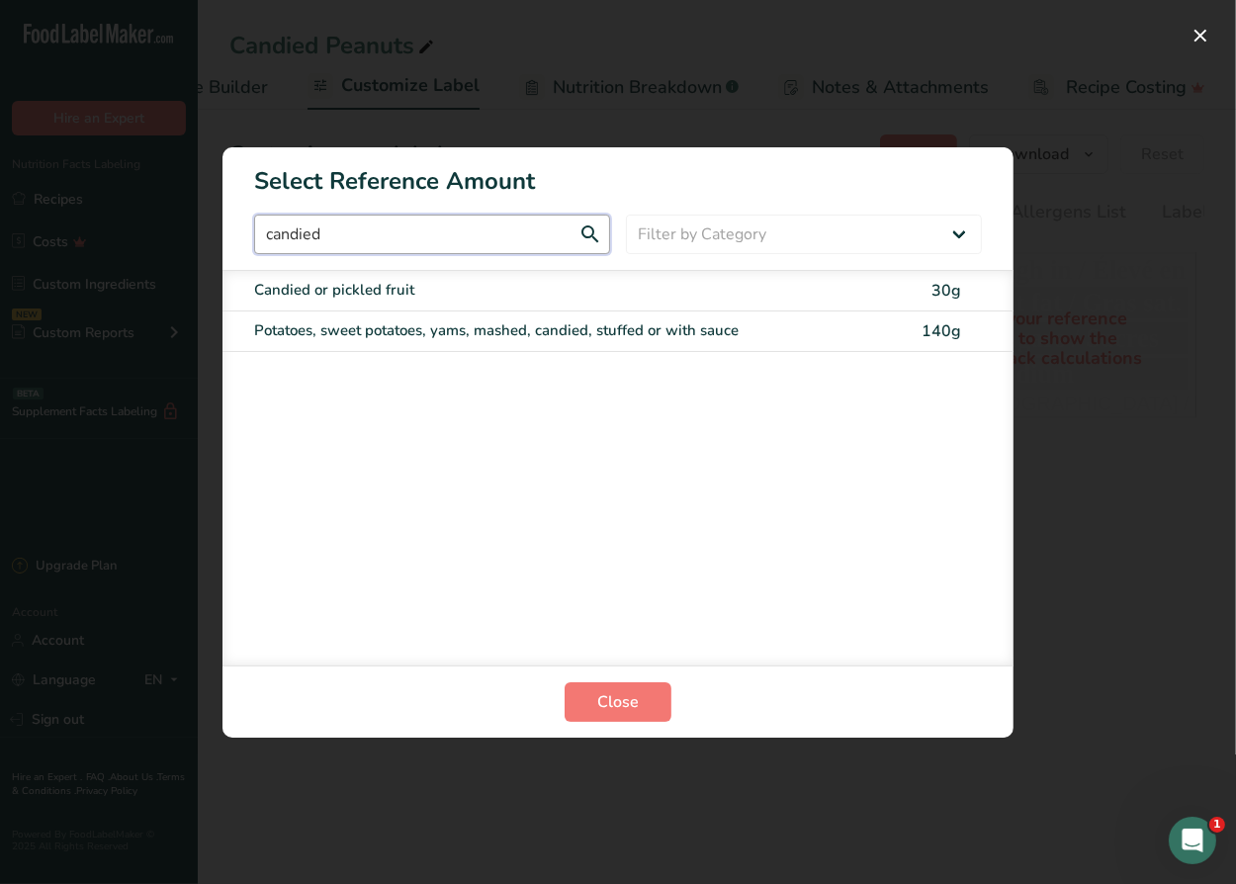
drag, startPoint x: 364, startPoint y: 233, endPoint x: 169, endPoint y: 226, distance: 194.9
click at [161, 233] on div "Select Reference Amount candied Filter by Category All Bakery products and subs…" at bounding box center [618, 442] width 1236 height 884
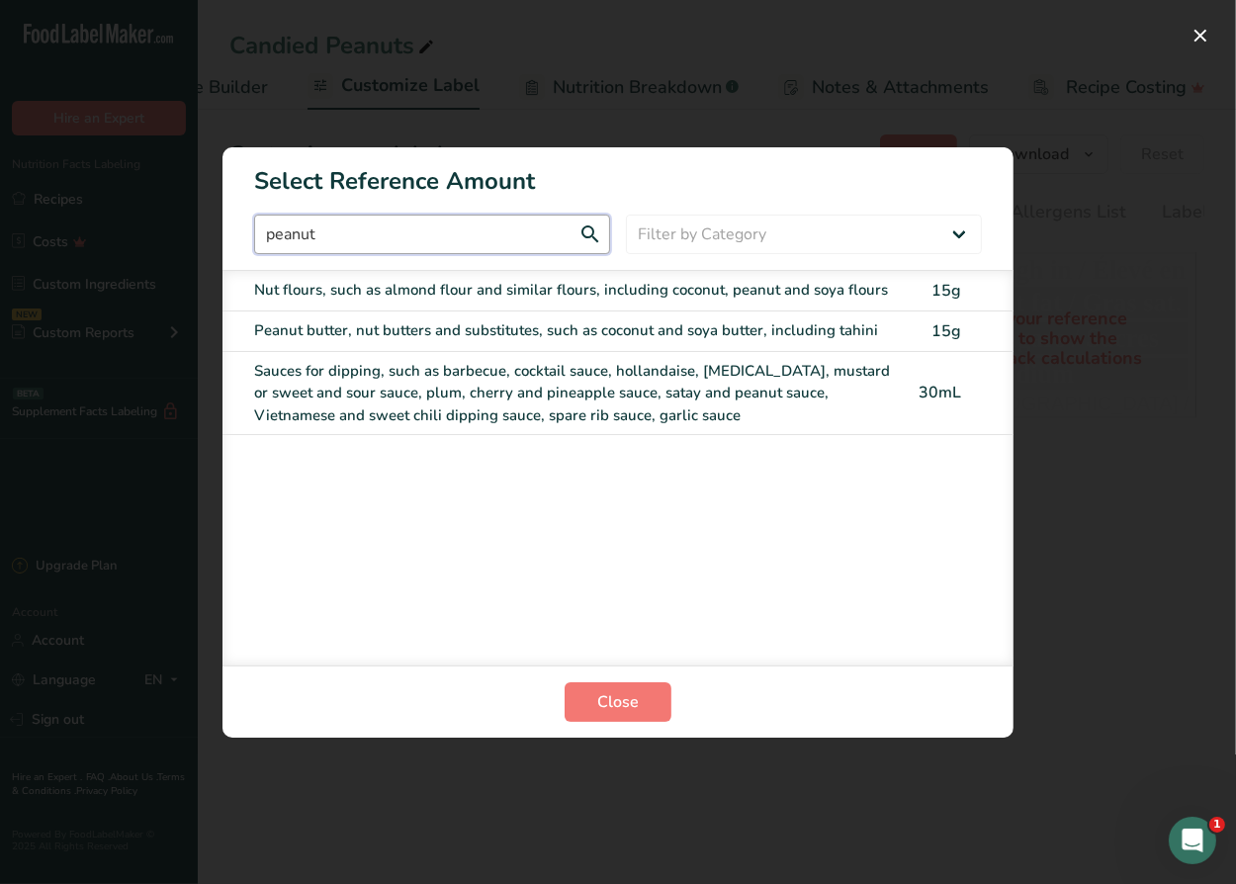
drag, startPoint x: 295, startPoint y: 229, endPoint x: 178, endPoint y: 229, distance: 116.6
click at [178, 229] on div "Select Reference Amount peanut Filter by Category All Bakery products and subst…" at bounding box center [618, 442] width 1236 height 884
type input "c"
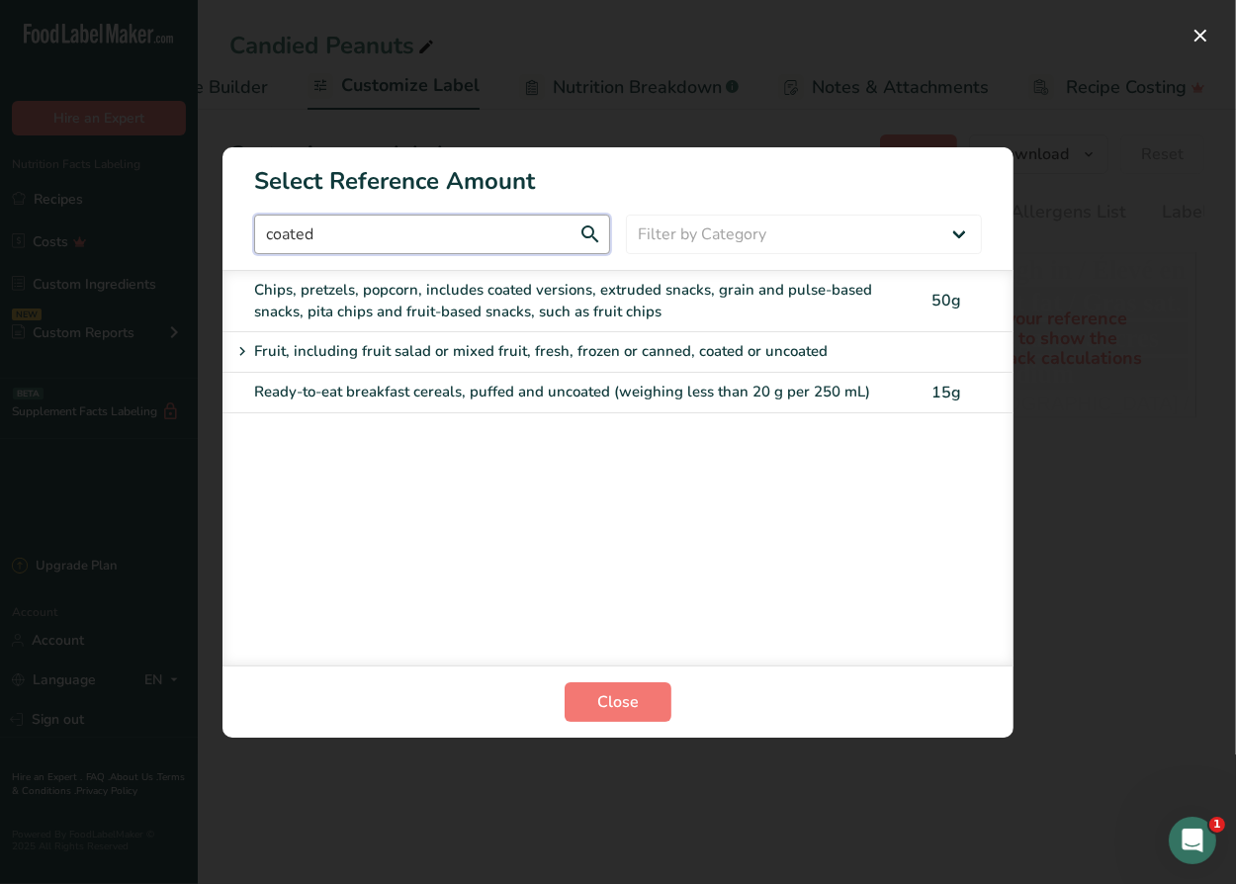
drag, startPoint x: 378, startPoint y: 244, endPoint x: 156, endPoint y: 230, distance: 221.9
click at [156, 230] on div "Select Reference Amount coated Filter by Category All Bakery products and subst…" at bounding box center [618, 442] width 1236 height 884
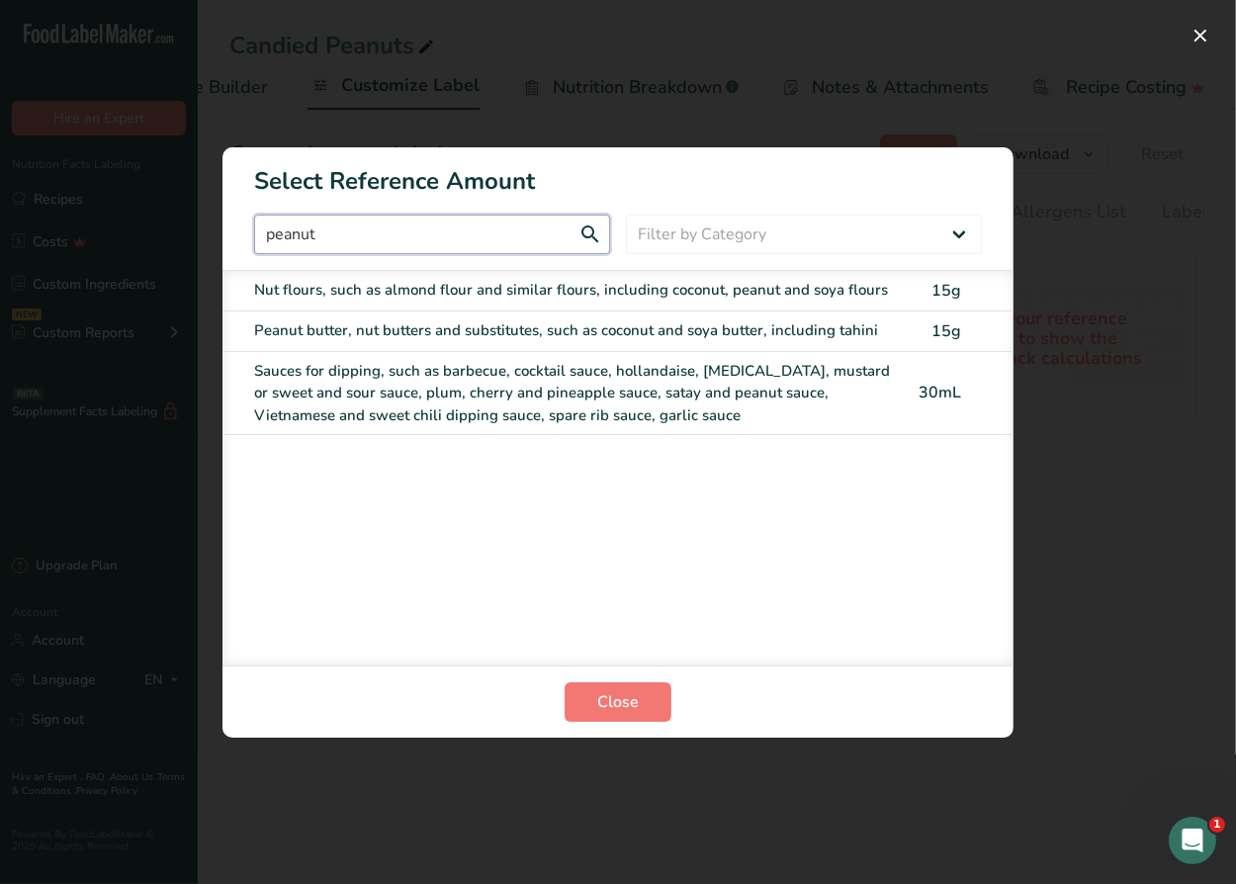
drag, startPoint x: 328, startPoint y: 240, endPoint x: 214, endPoint y: 233, distance: 114.9
click at [214, 233] on div "Select Reference Amount peanut Filter by Category All Bakery products and subst…" at bounding box center [618, 442] width 1236 height 884
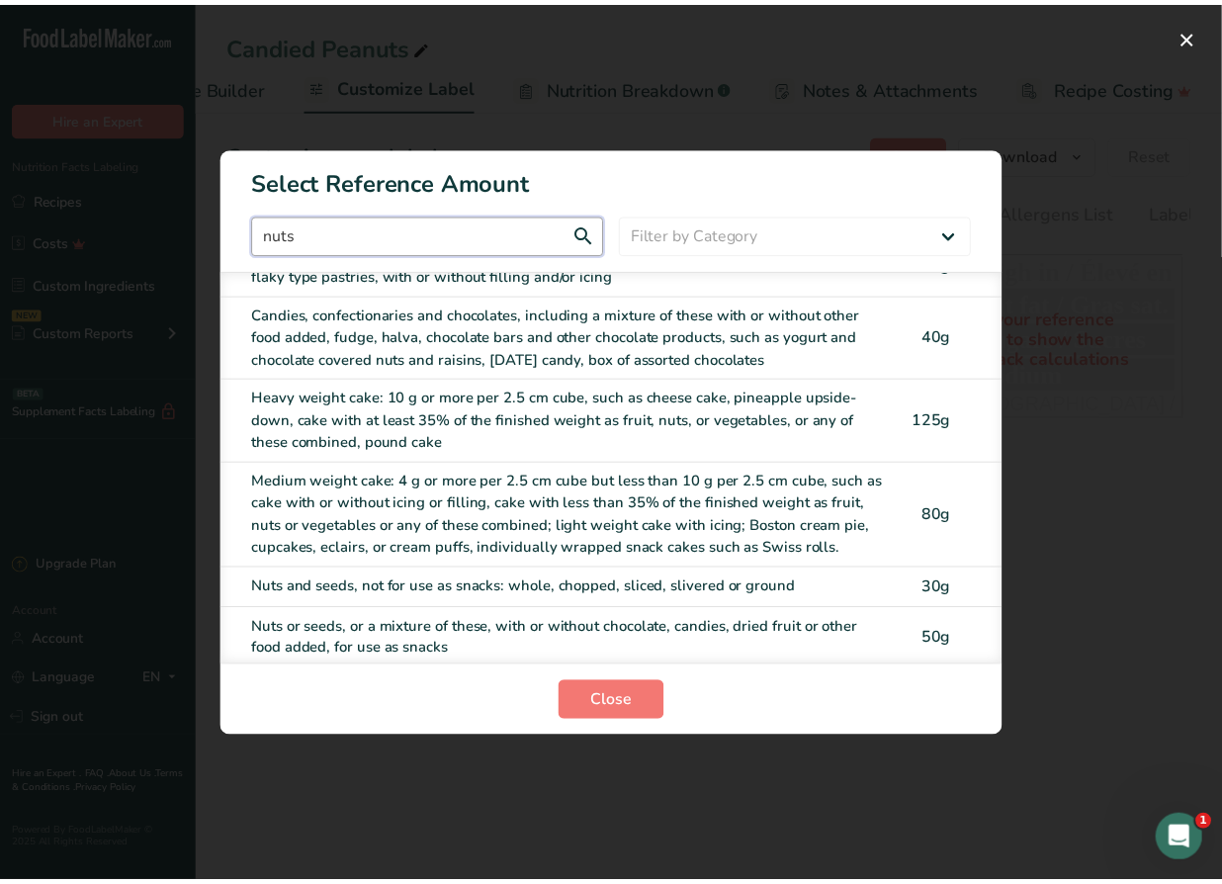
scroll to position [123, 0]
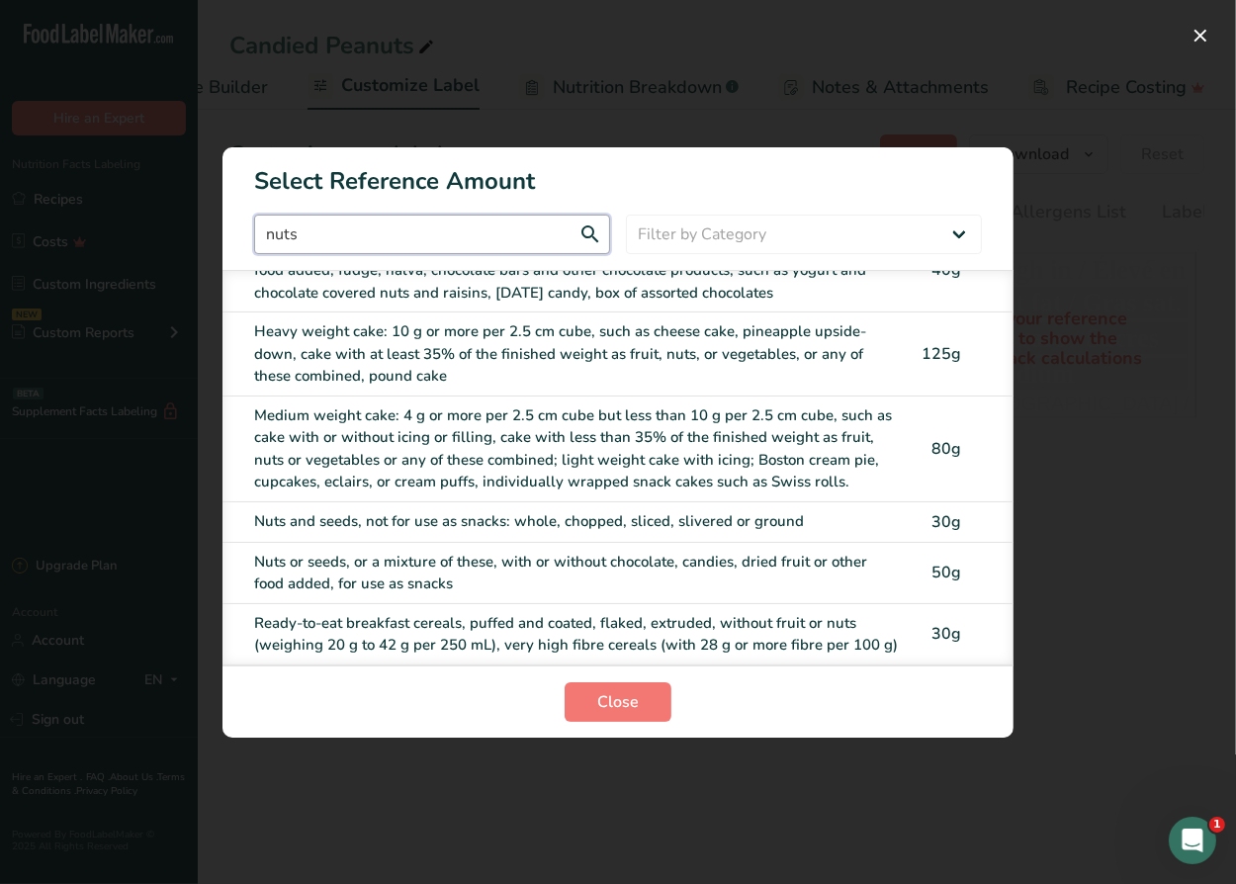
type input "nuts"
click at [432, 551] on div "Nuts or seeds, or a mixture of these, with or without chocolate, candies, dried…" at bounding box center [576, 573] width 645 height 44
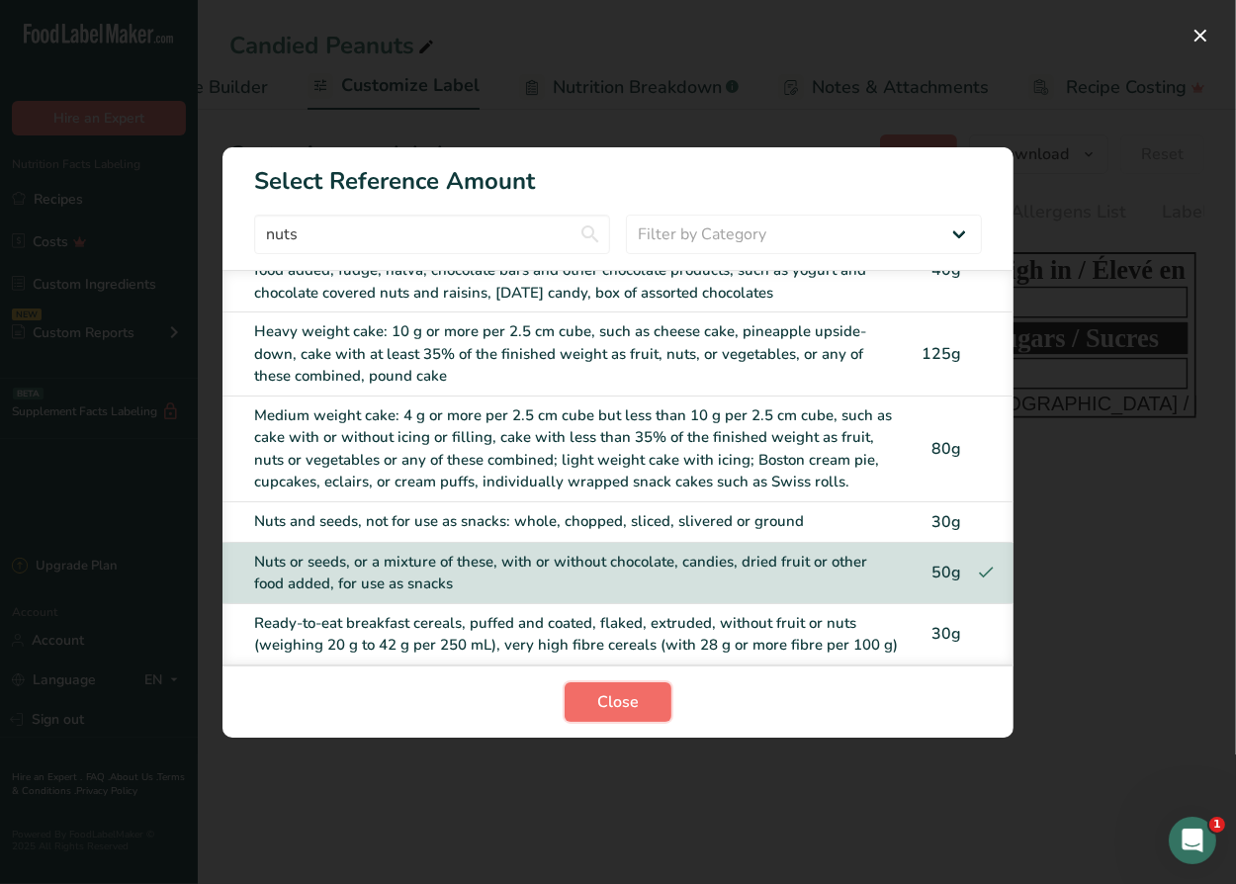
click at [619, 707] on span "Close" at bounding box center [618, 702] width 42 height 24
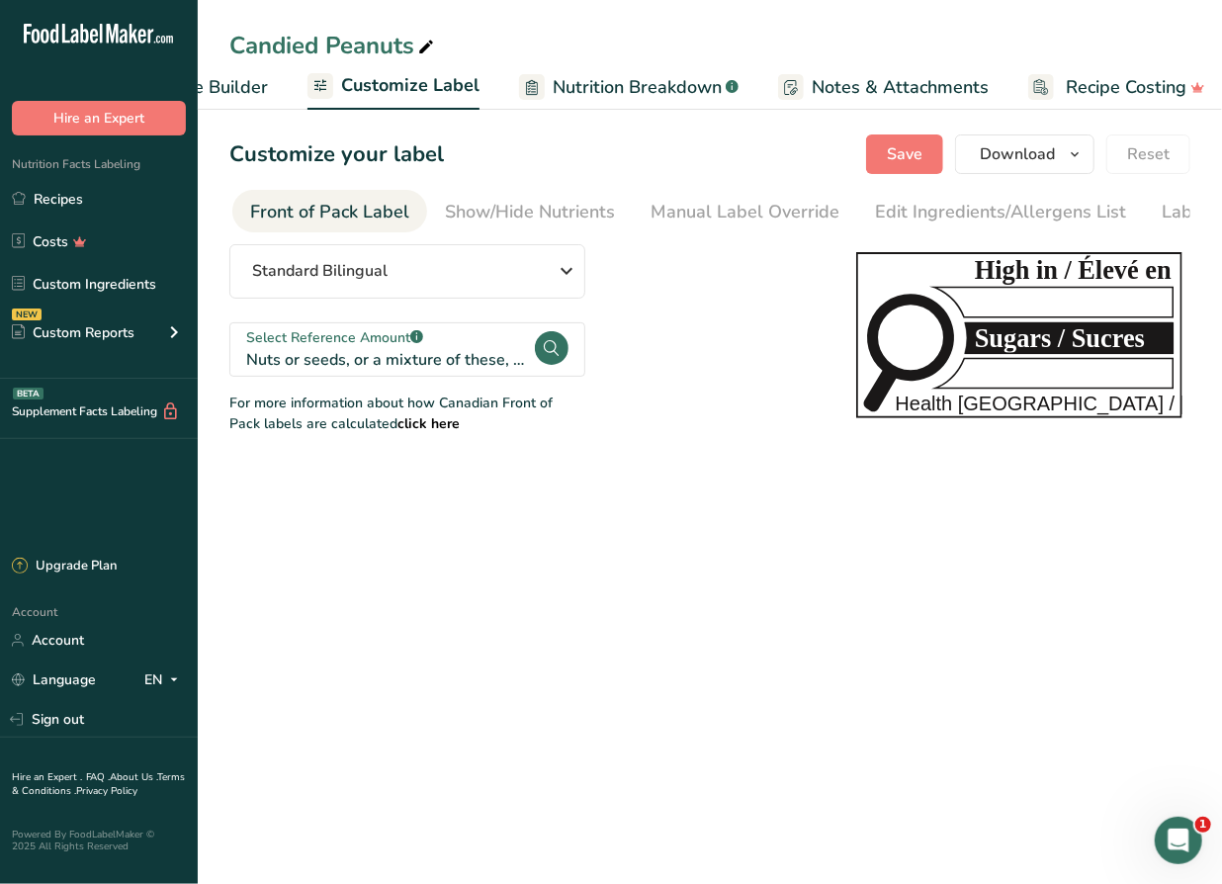
drag, startPoint x: 632, startPoint y: 549, endPoint x: 548, endPoint y: 402, distance: 168.7
click at [606, 529] on main "Candied Peanuts Recipe Setup Recipe Builder Customize Label Nutrition Breakdown…" at bounding box center [611, 442] width 1222 height 884
click at [515, 211] on div "Show/Hide Nutrients" at bounding box center [530, 212] width 170 height 27
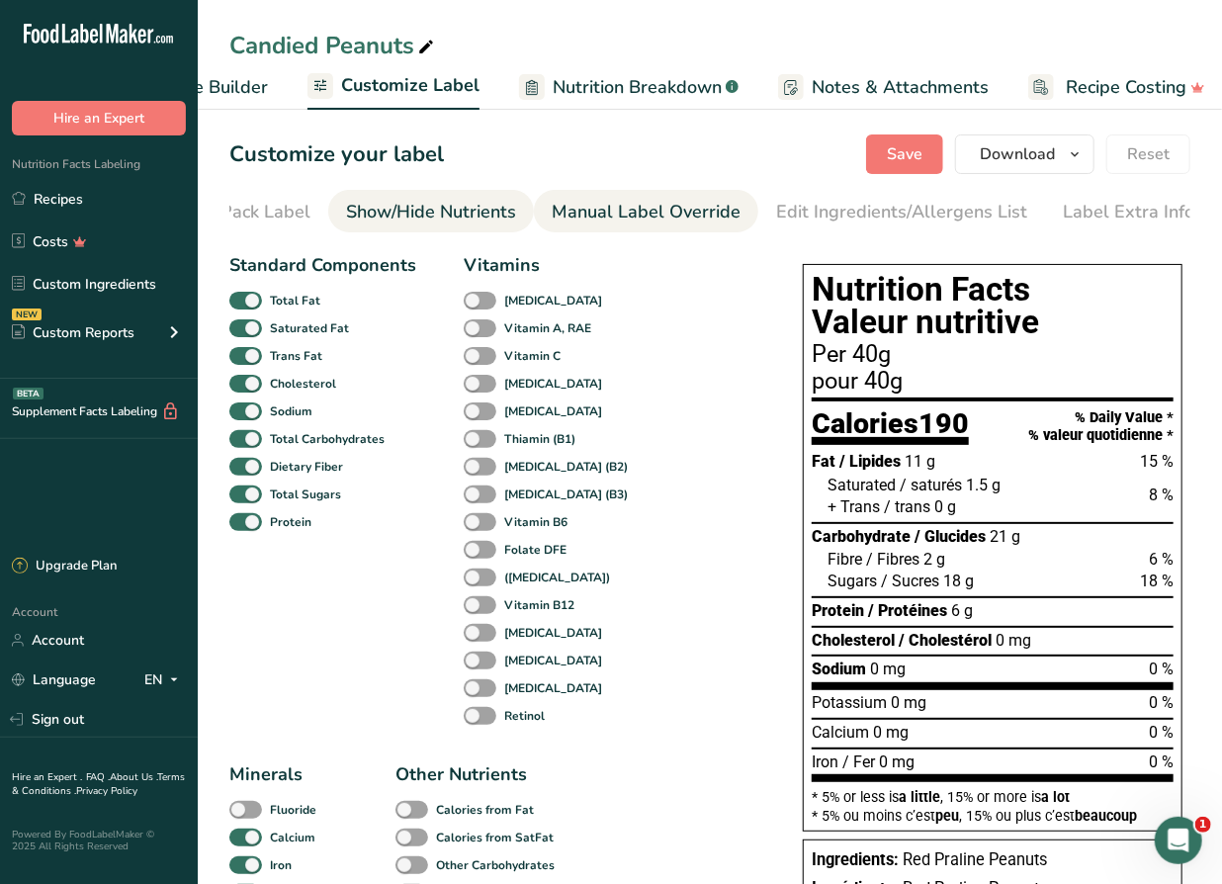
scroll to position [0, 293]
click at [927, 159] on button "Save" at bounding box center [904, 154] width 77 height 40
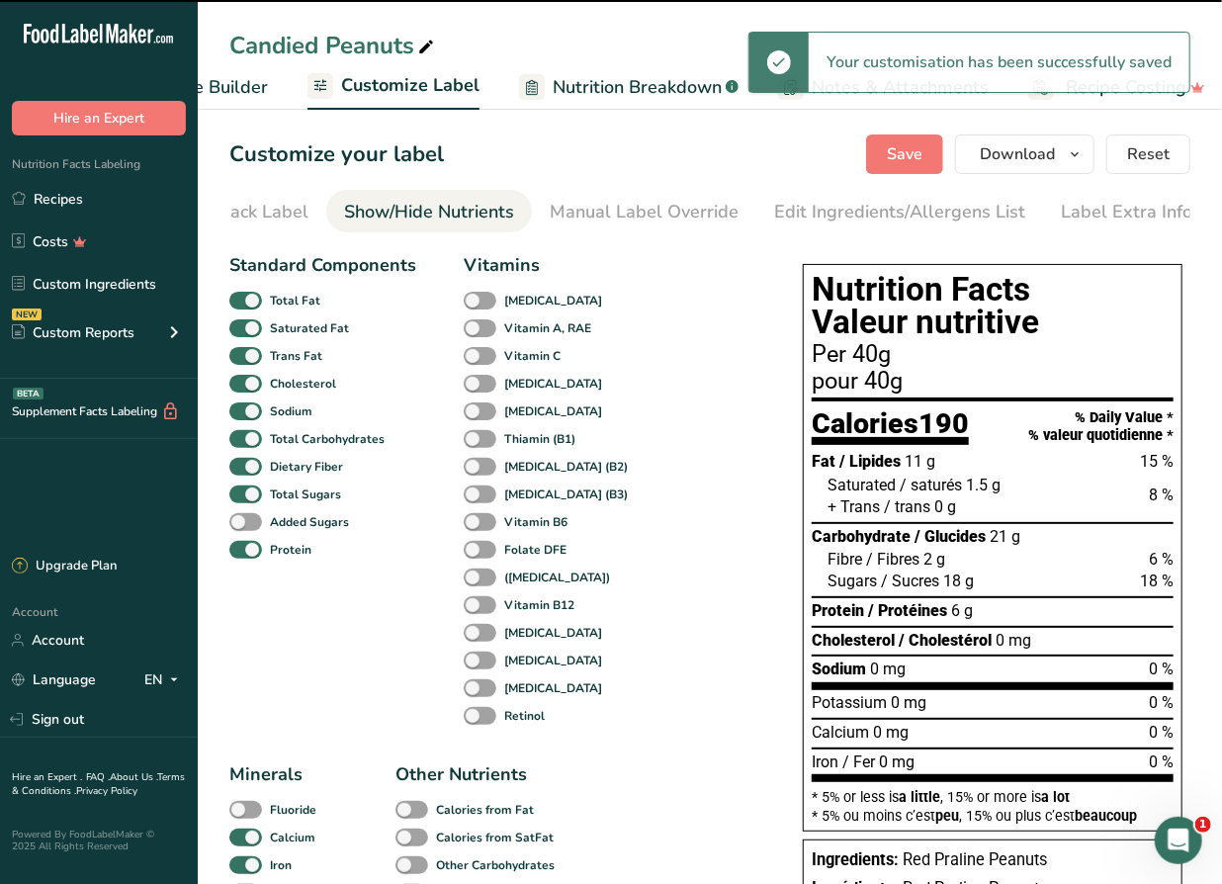
click at [255, 86] on span "Recipe Builder" at bounding box center [208, 87] width 119 height 27
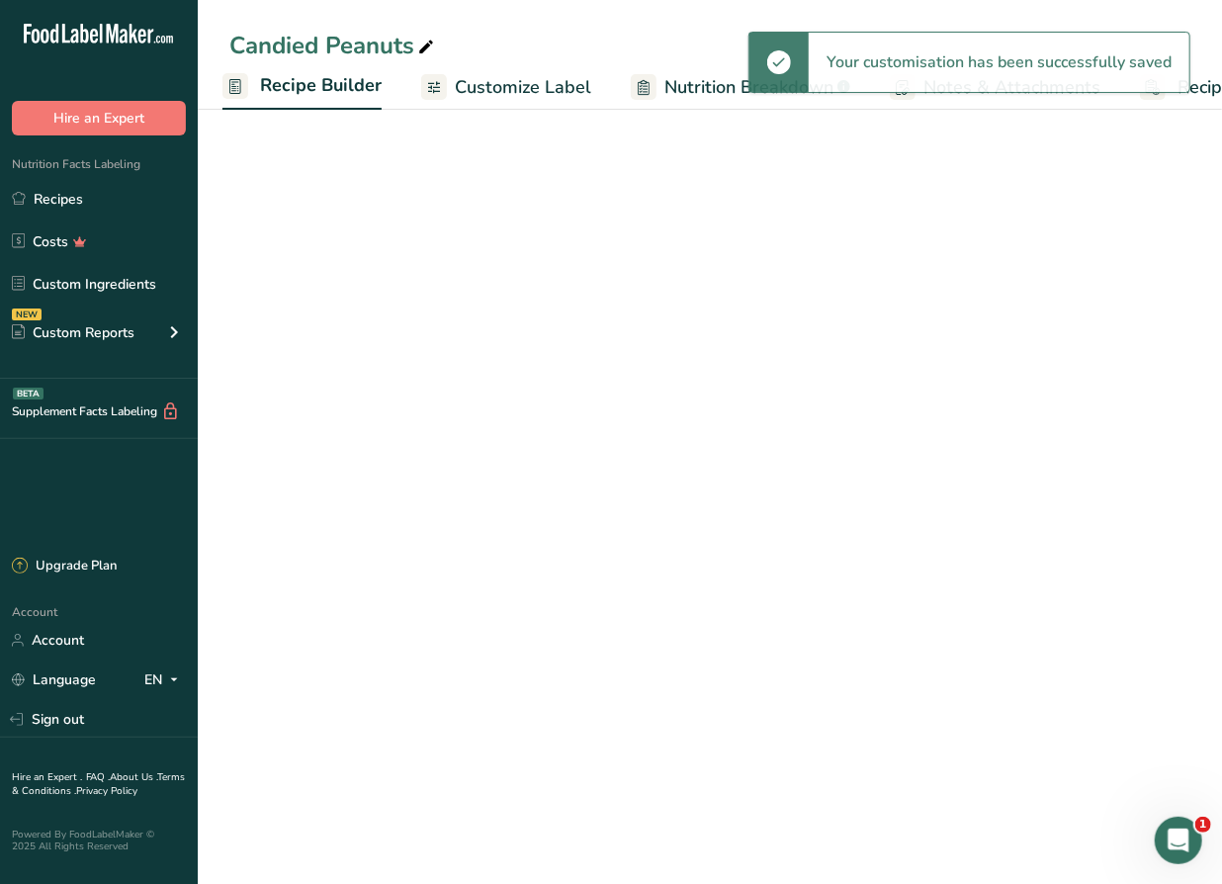
scroll to position [0, 190]
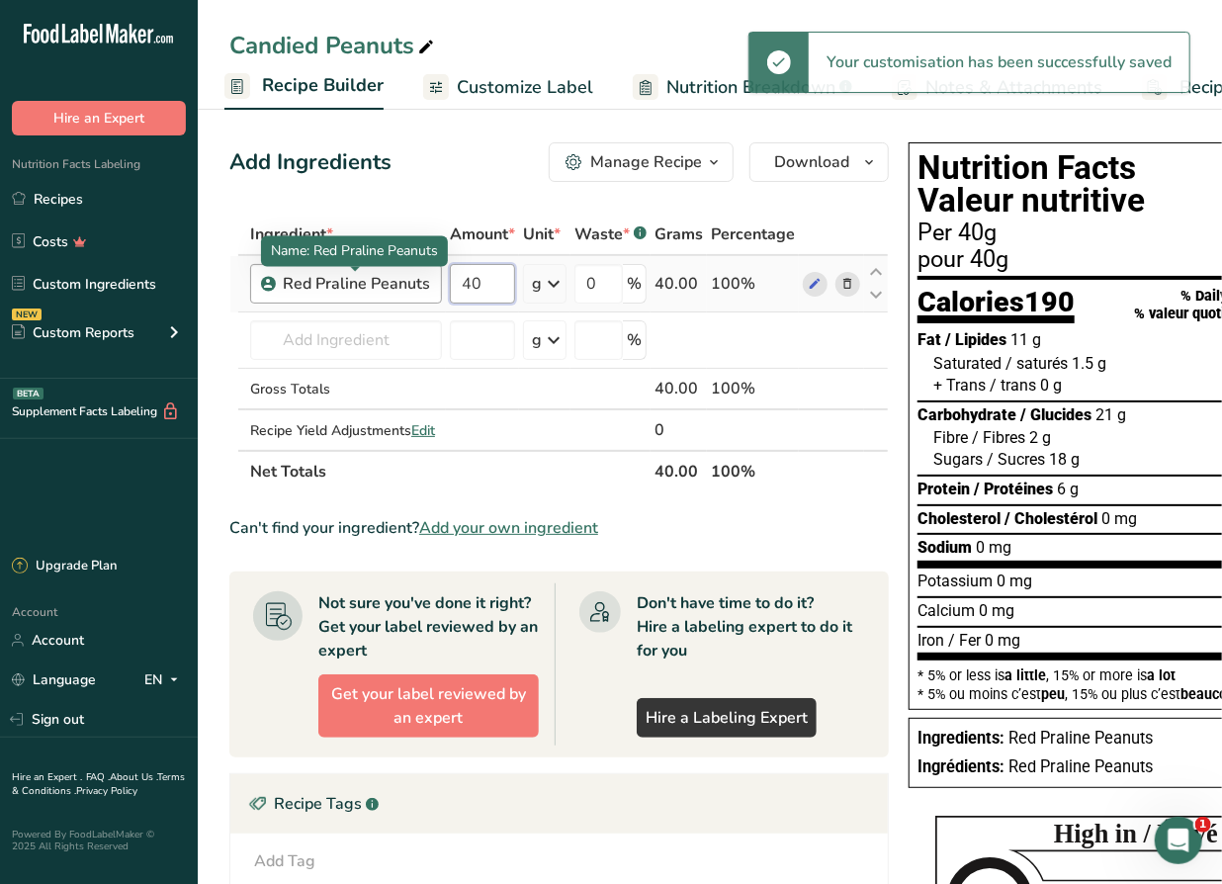
drag, startPoint x: 487, startPoint y: 281, endPoint x: 411, endPoint y: 281, distance: 76.1
click at [411, 281] on tr "Red Praline Peanuts 40 g Weight Units g kg mg See more Volume Units l Volume un…" at bounding box center [558, 284] width 657 height 56
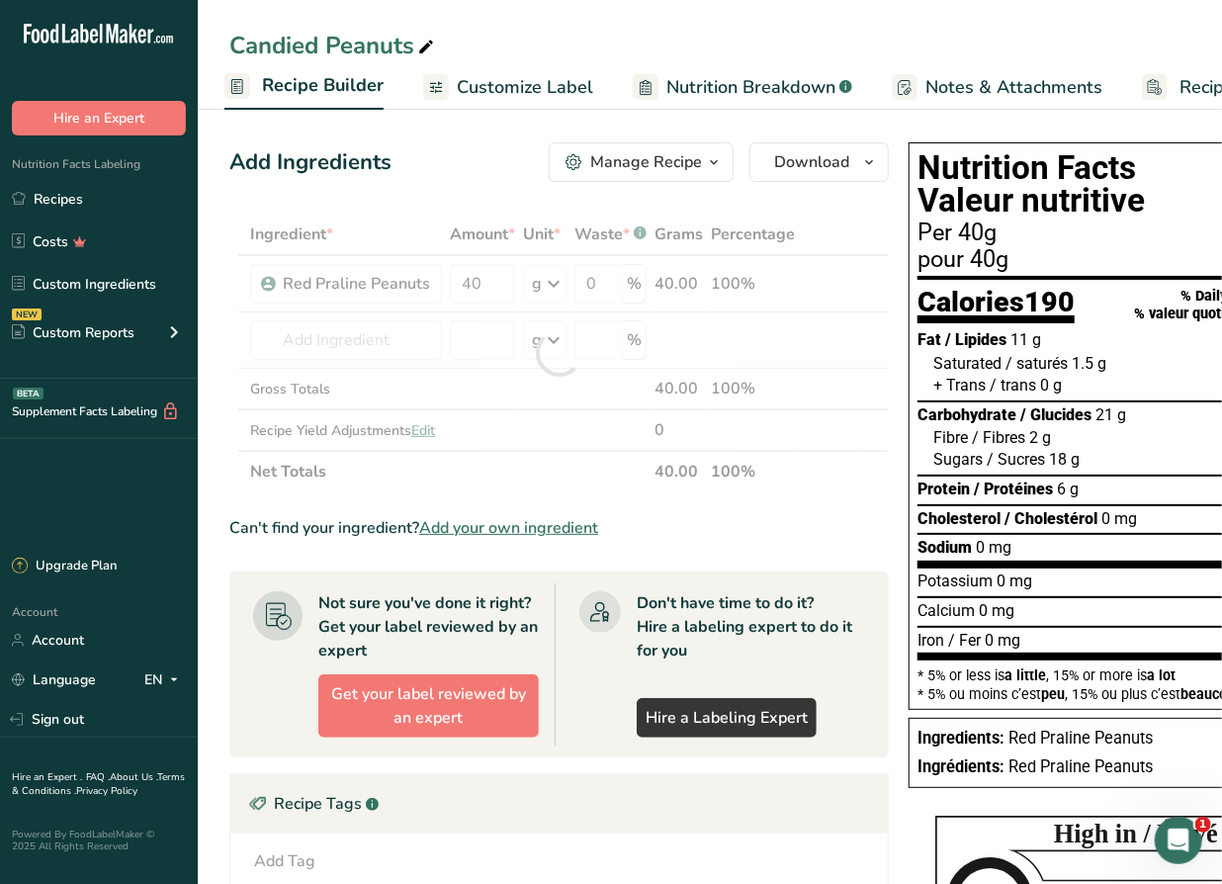
drag, startPoint x: 280, startPoint y: 81, endPoint x: 313, endPoint y: 130, distance: 59.8
click at [281, 82] on span "Recipe Builder" at bounding box center [323, 85] width 122 height 27
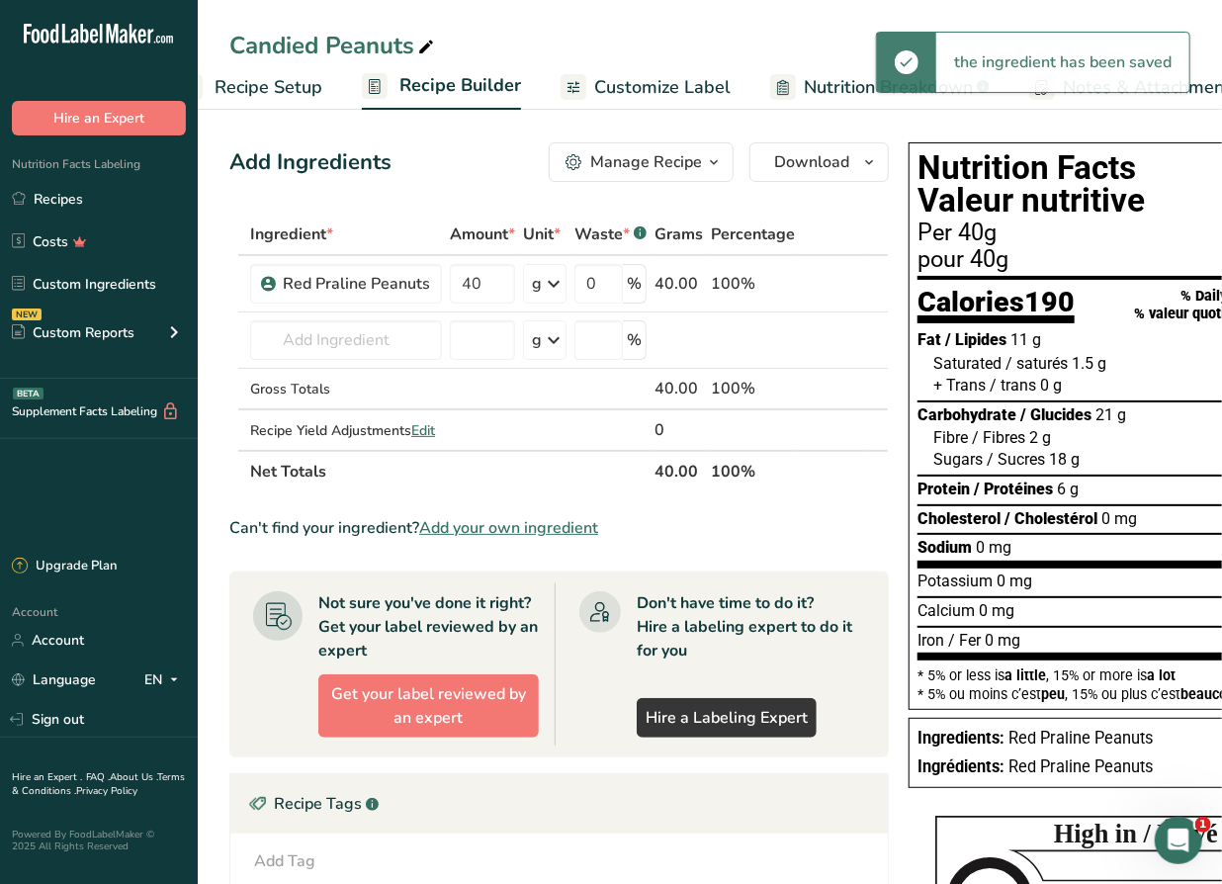
click at [298, 95] on span "Recipe Setup" at bounding box center [269, 87] width 108 height 27
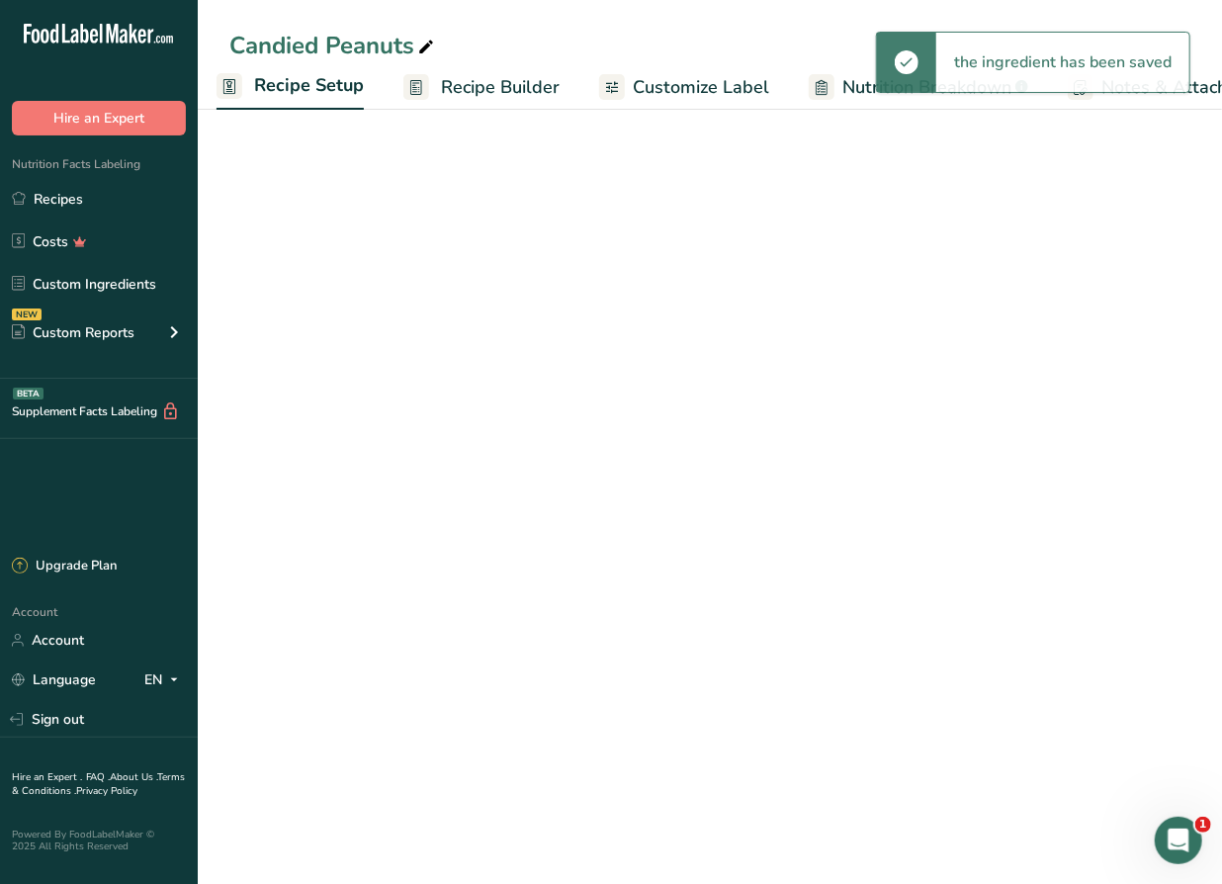
scroll to position [0, 7]
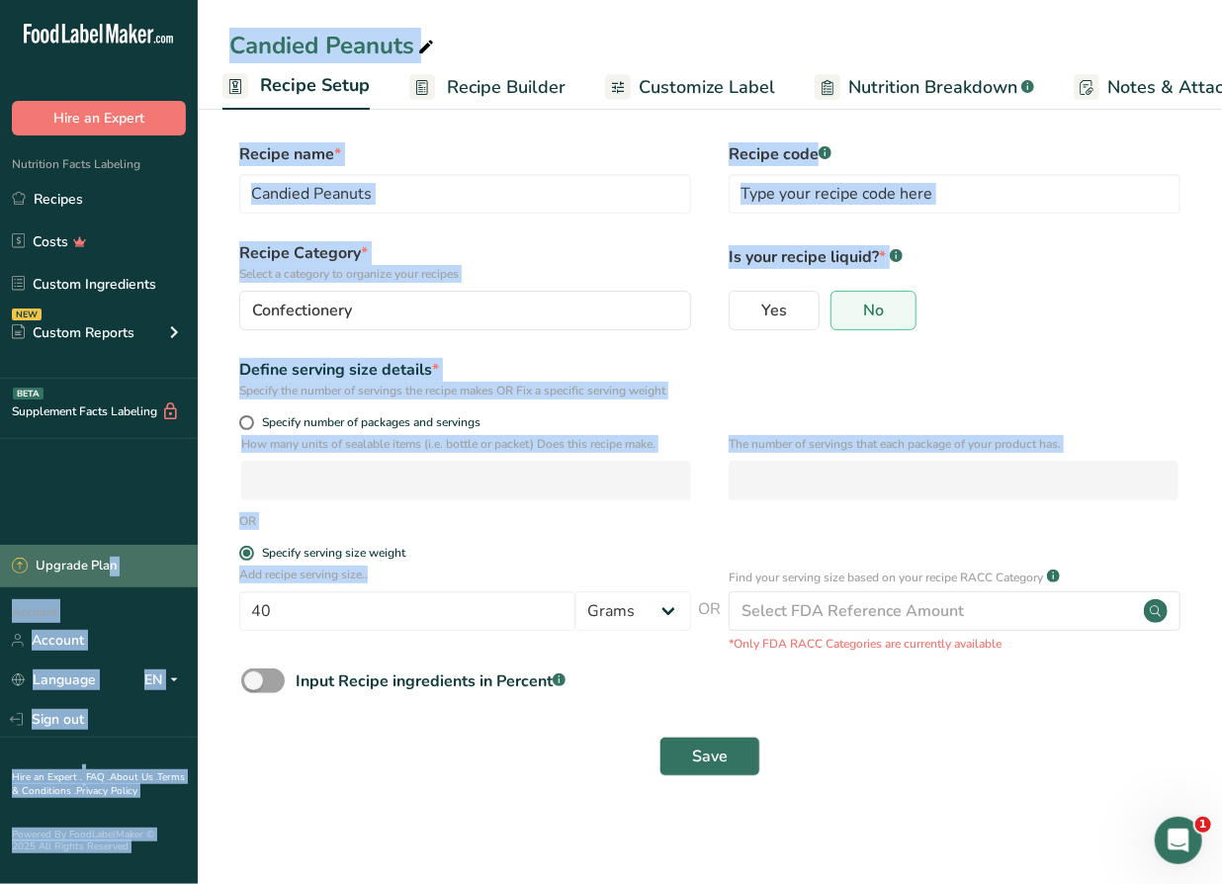
drag, startPoint x: 336, startPoint y: 588, endPoint x: 148, endPoint y: 560, distance: 189.8
click at [149, 563] on div ".a-20{fill:#fff;} Hire an Expert Nutrition Facts Labeling Recipes Costs Custom …" at bounding box center [611, 442] width 1222 height 884
click at [319, 590] on div "Add recipe serving size.. 40 Grams kg mg mcg lb oz l mL fl oz tbsp tsp cup qt g…" at bounding box center [465, 602] width 452 height 75
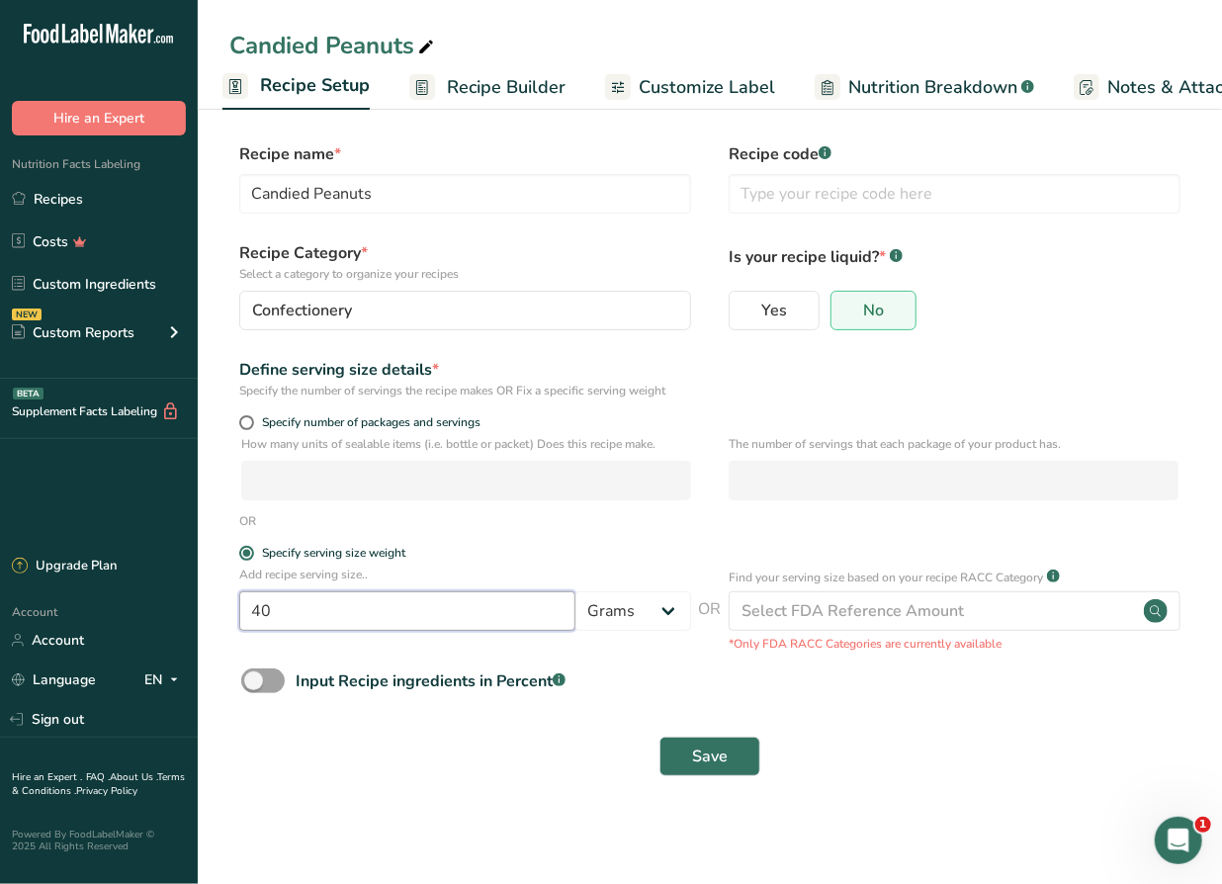
click at [295, 618] on input "40" at bounding box center [407, 611] width 336 height 40
drag, startPoint x: 272, startPoint y: 611, endPoint x: 246, endPoint y: 607, distance: 26.0
click at [246, 607] on input "40" at bounding box center [407, 611] width 336 height 40
type input "50"
drag, startPoint x: 707, startPoint y: 743, endPoint x: 720, endPoint y: 751, distance: 15.1
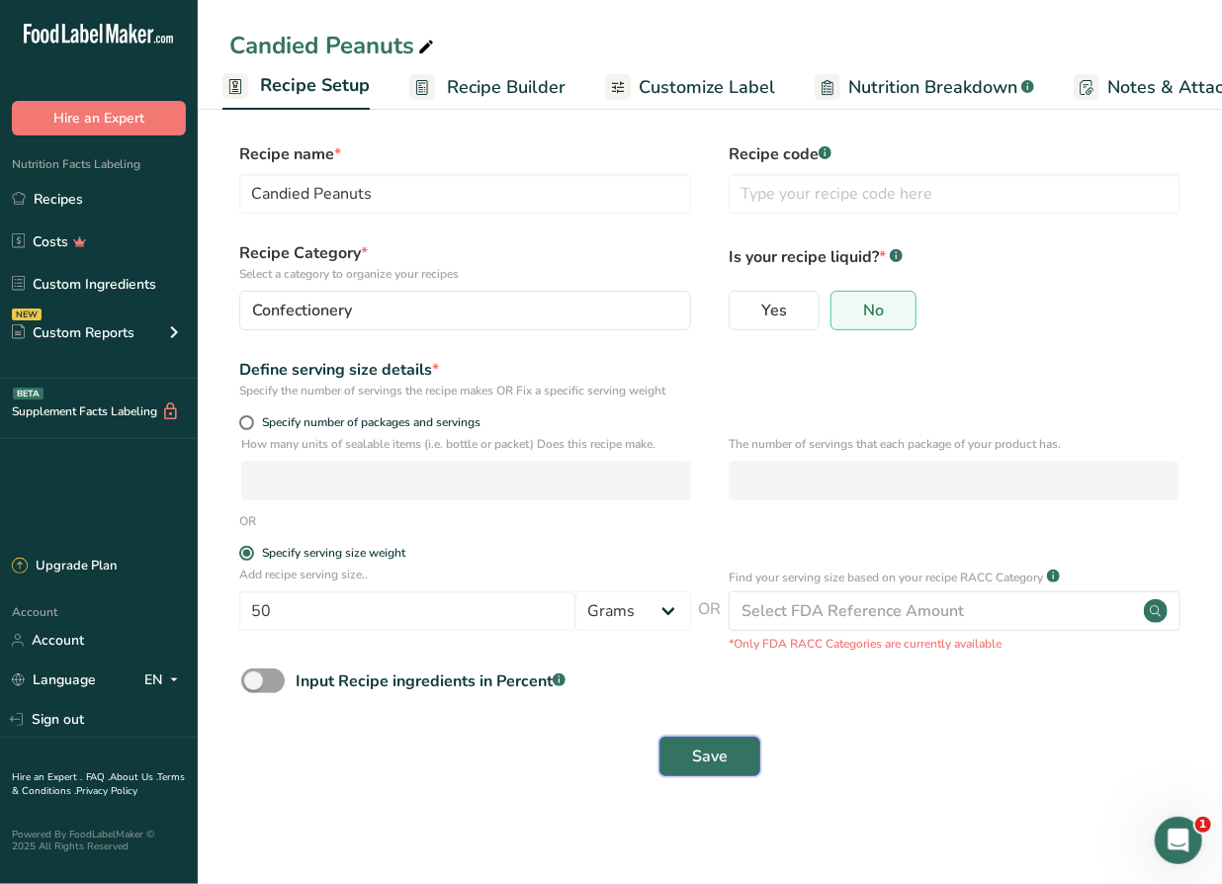
click at [707, 744] on button "Save" at bounding box center [709, 756] width 101 height 40
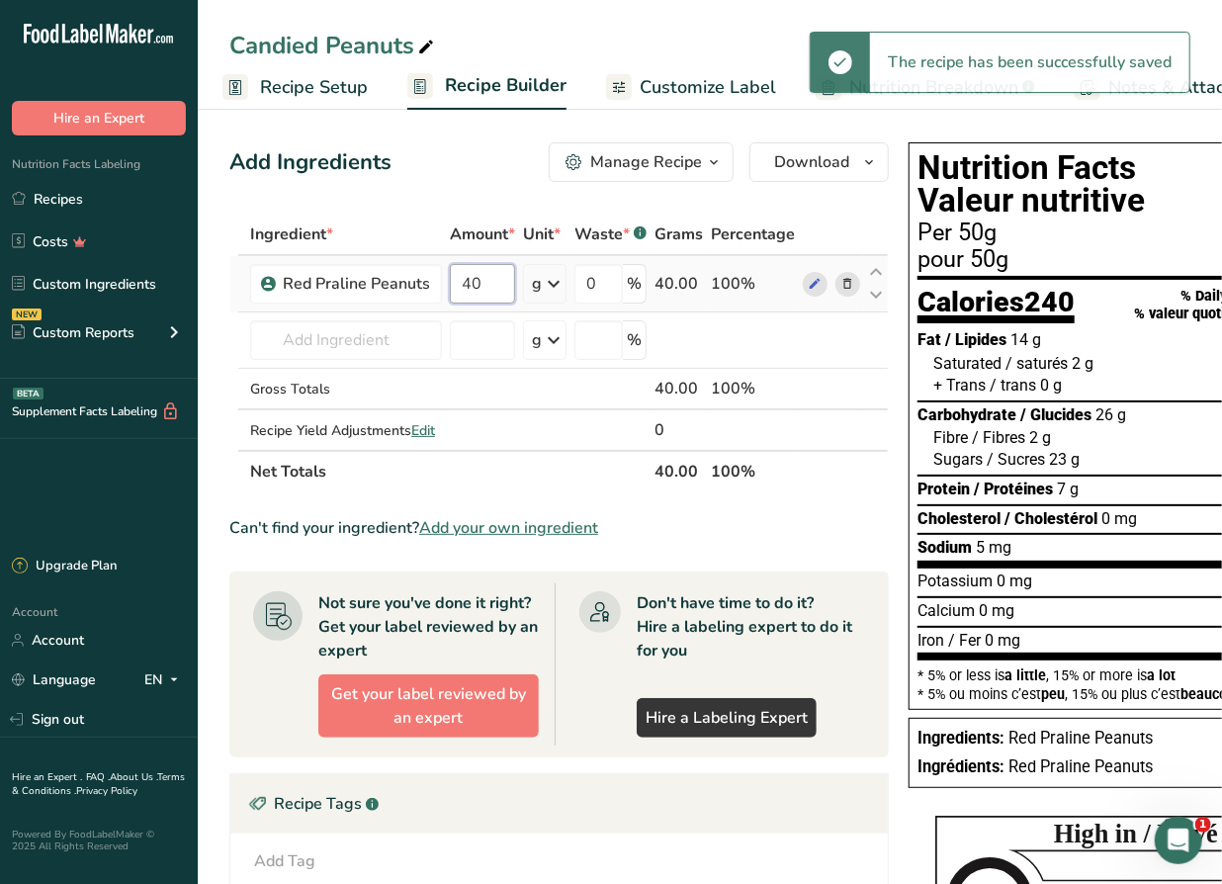
click at [464, 289] on input "40" at bounding box center [482, 284] width 65 height 40
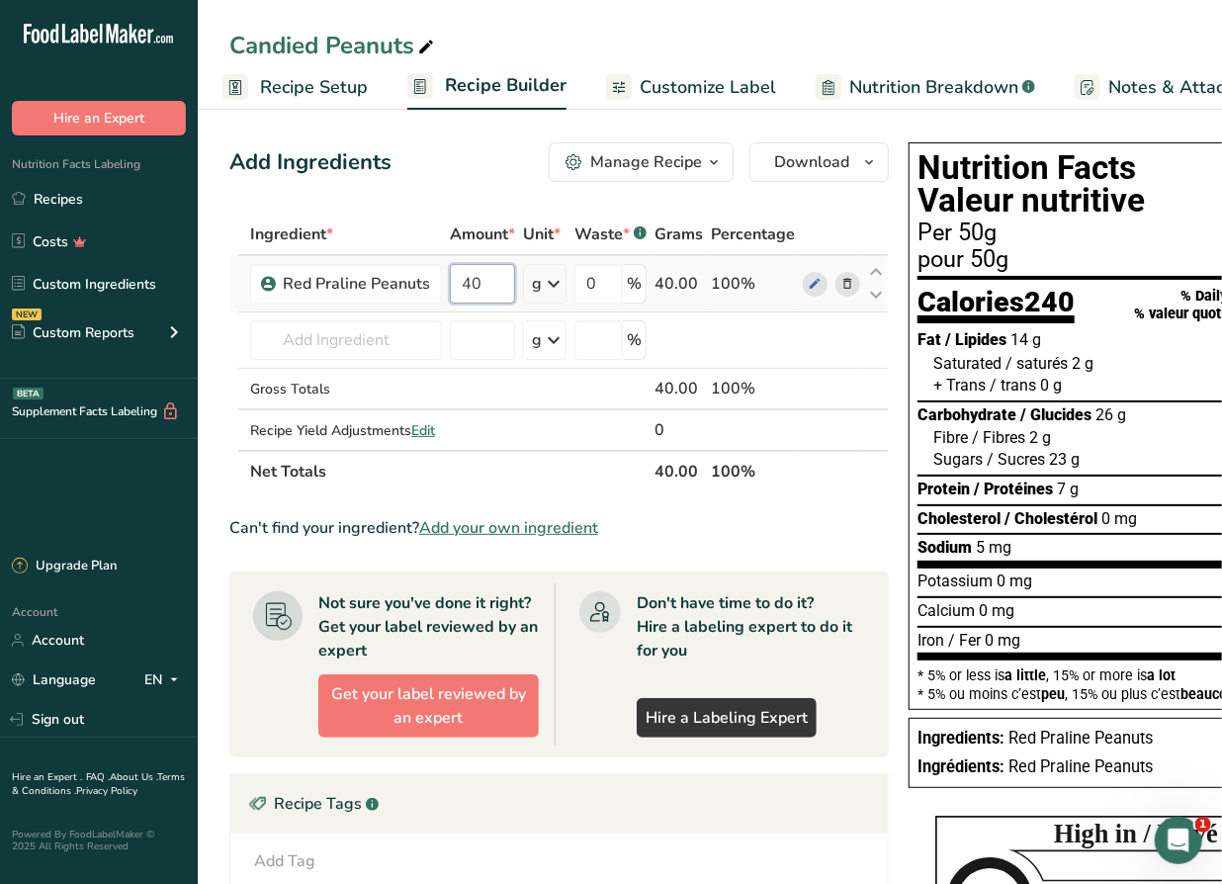
drag, startPoint x: 477, startPoint y: 286, endPoint x: 448, endPoint y: 281, distance: 30.1
click at [453, 284] on input "40" at bounding box center [482, 284] width 65 height 40
type input "50"
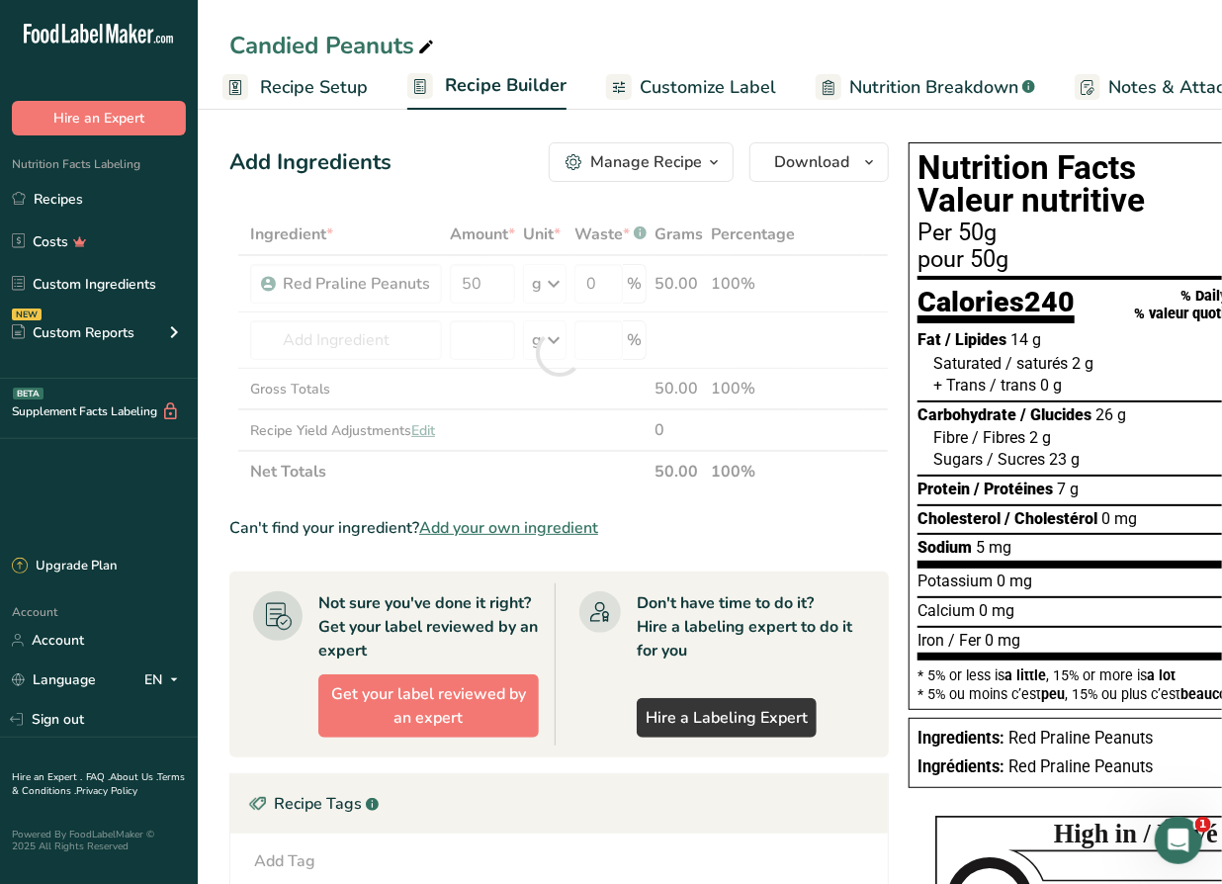
click at [467, 199] on div "Add Ingredients Manage Recipe Delete Recipe Duplicate Recipe Scale Recipe Save …" at bounding box center [564, 697] width 671 height 1126
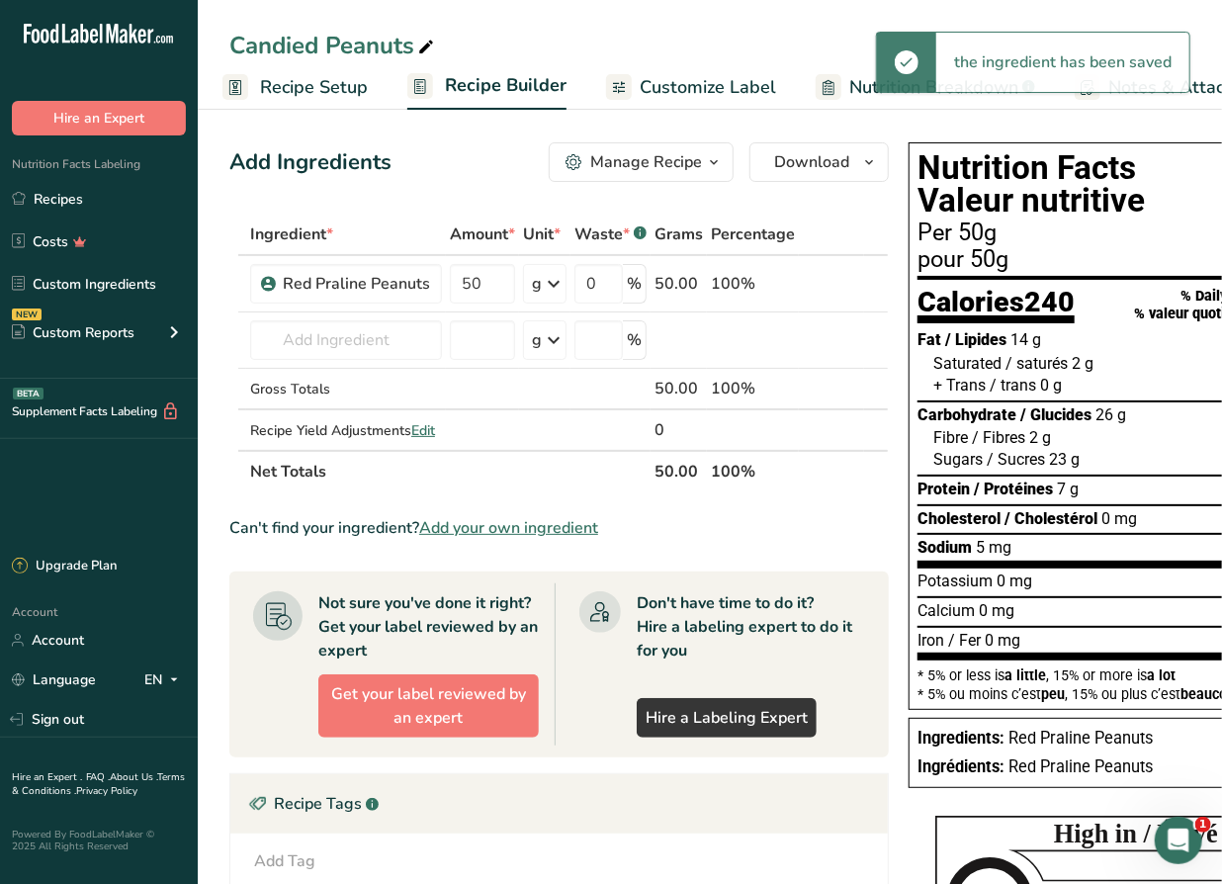
drag, startPoint x: 685, startPoint y: 86, endPoint x: 691, endPoint y: 95, distance: 10.7
click at [685, 87] on span "Customize Label" at bounding box center [708, 87] width 136 height 27
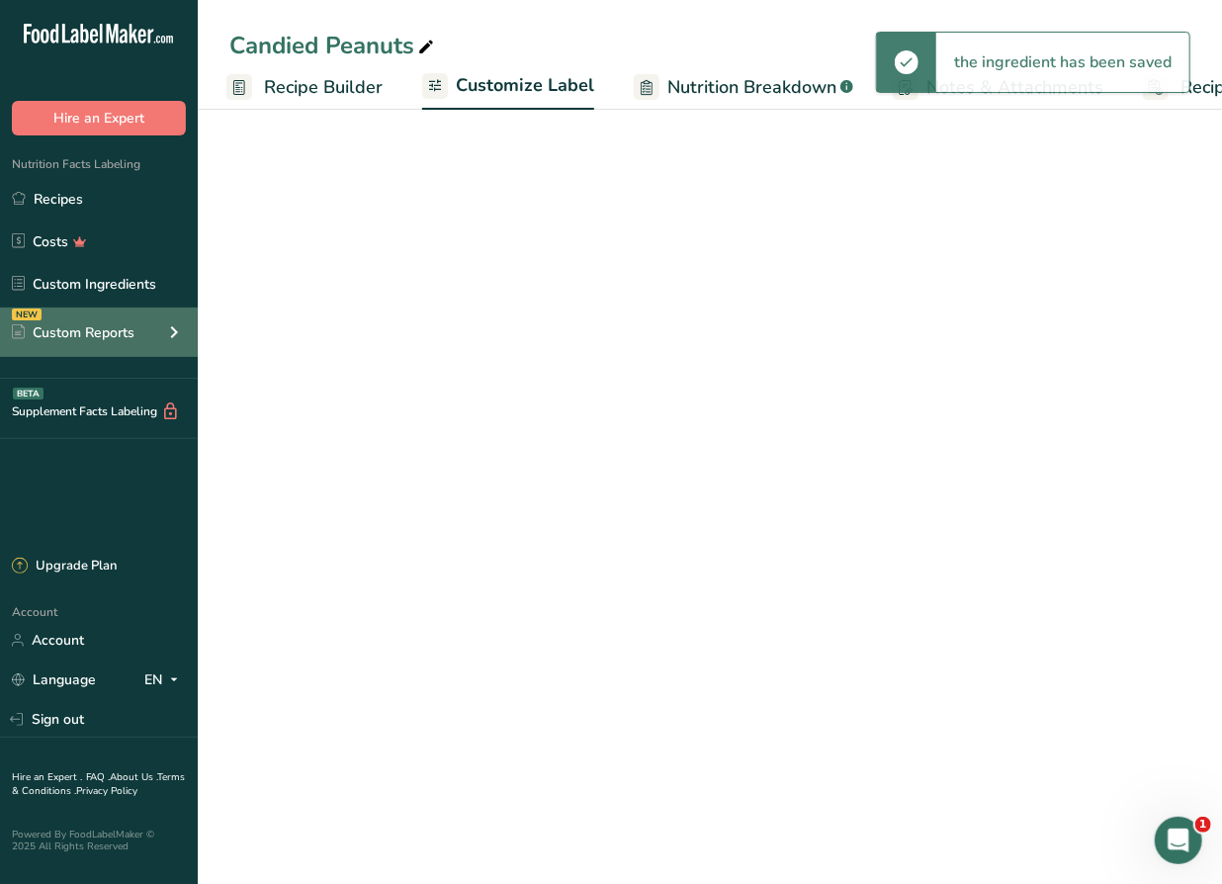
scroll to position [0, 316]
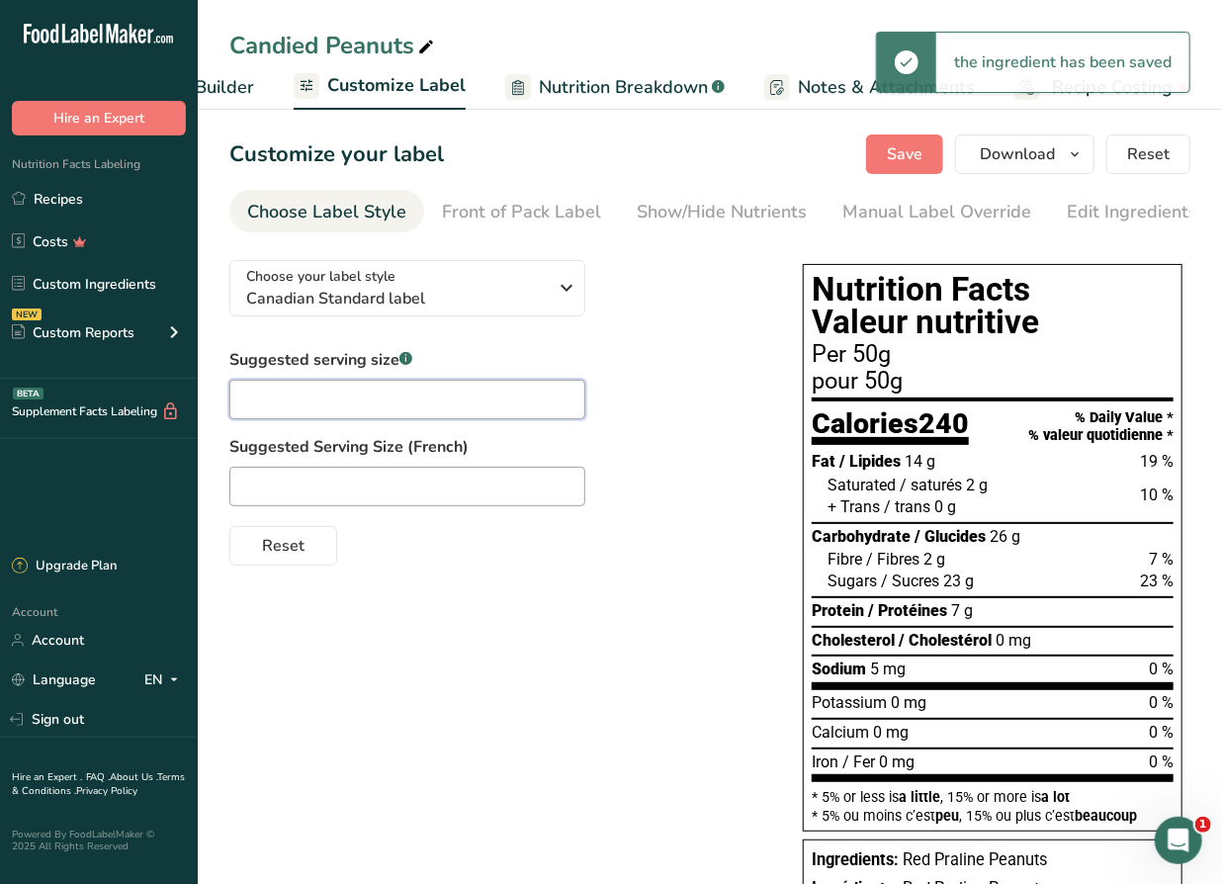
click at [270, 402] on input "text" at bounding box center [407, 400] width 356 height 40
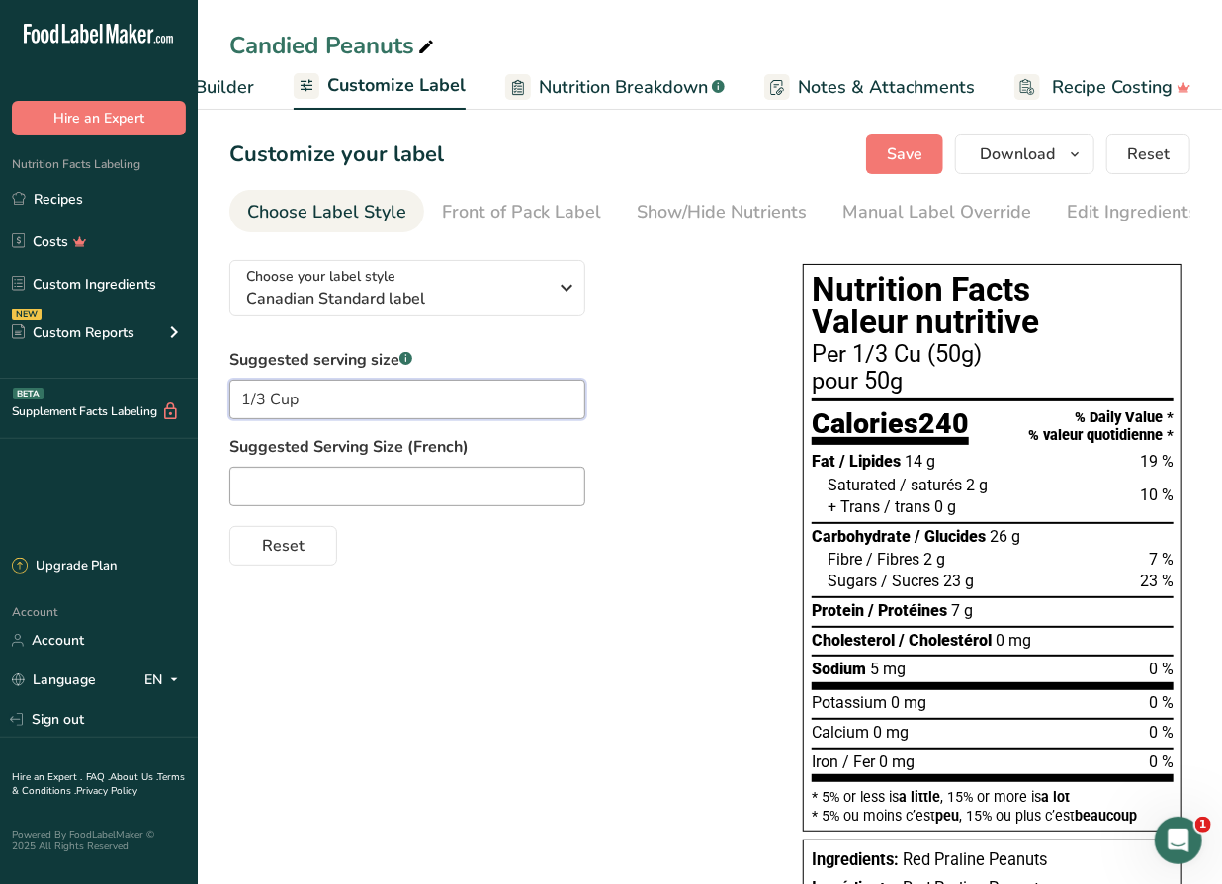
type input "1/3 Cup"
type input "1/3 Tasse"
click at [696, 336] on div "Choose your label style Canadian Standard label USA (FDA) Standard FDA label Ta…" at bounding box center [496, 404] width 534 height 321
click at [878, 155] on button "Save" at bounding box center [904, 154] width 77 height 40
click at [228, 81] on span "Recipe Builder" at bounding box center [194, 87] width 119 height 27
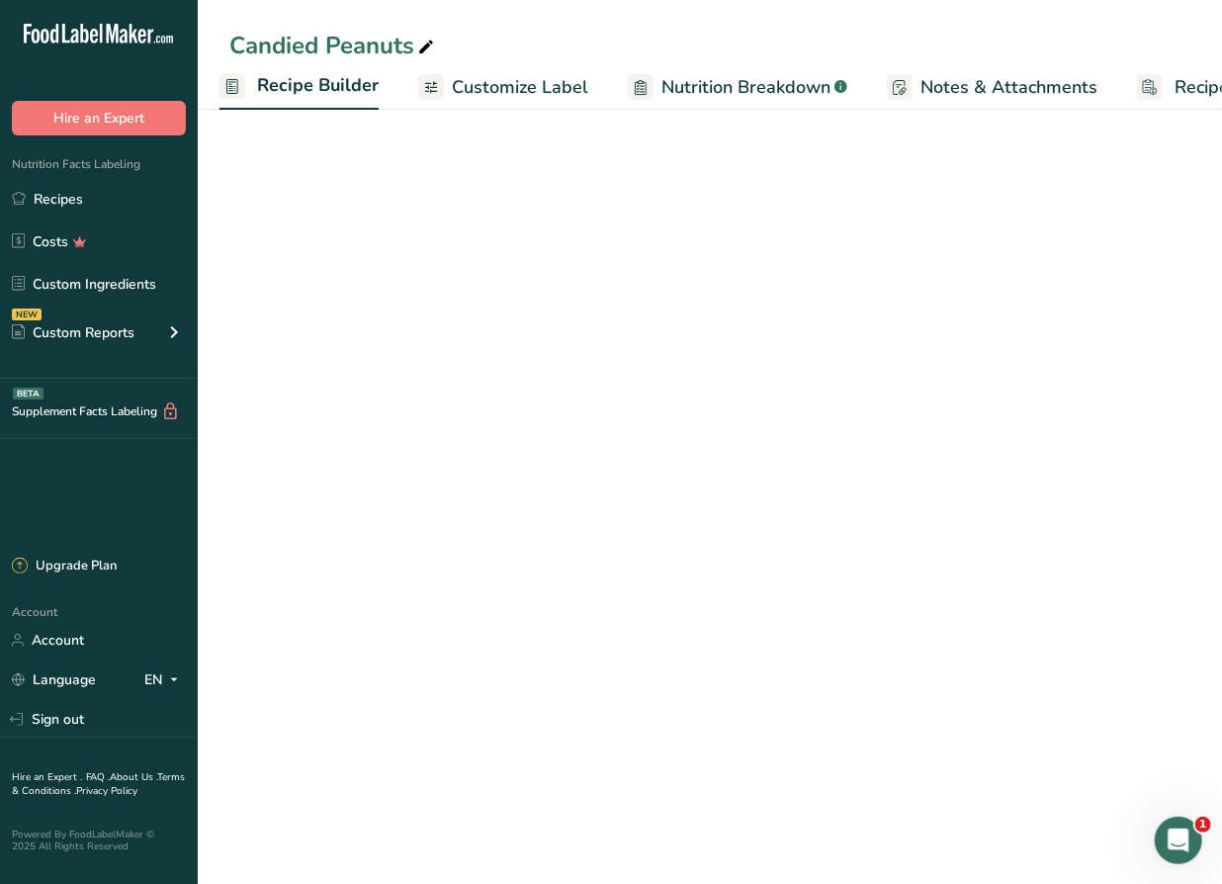
scroll to position [0, 190]
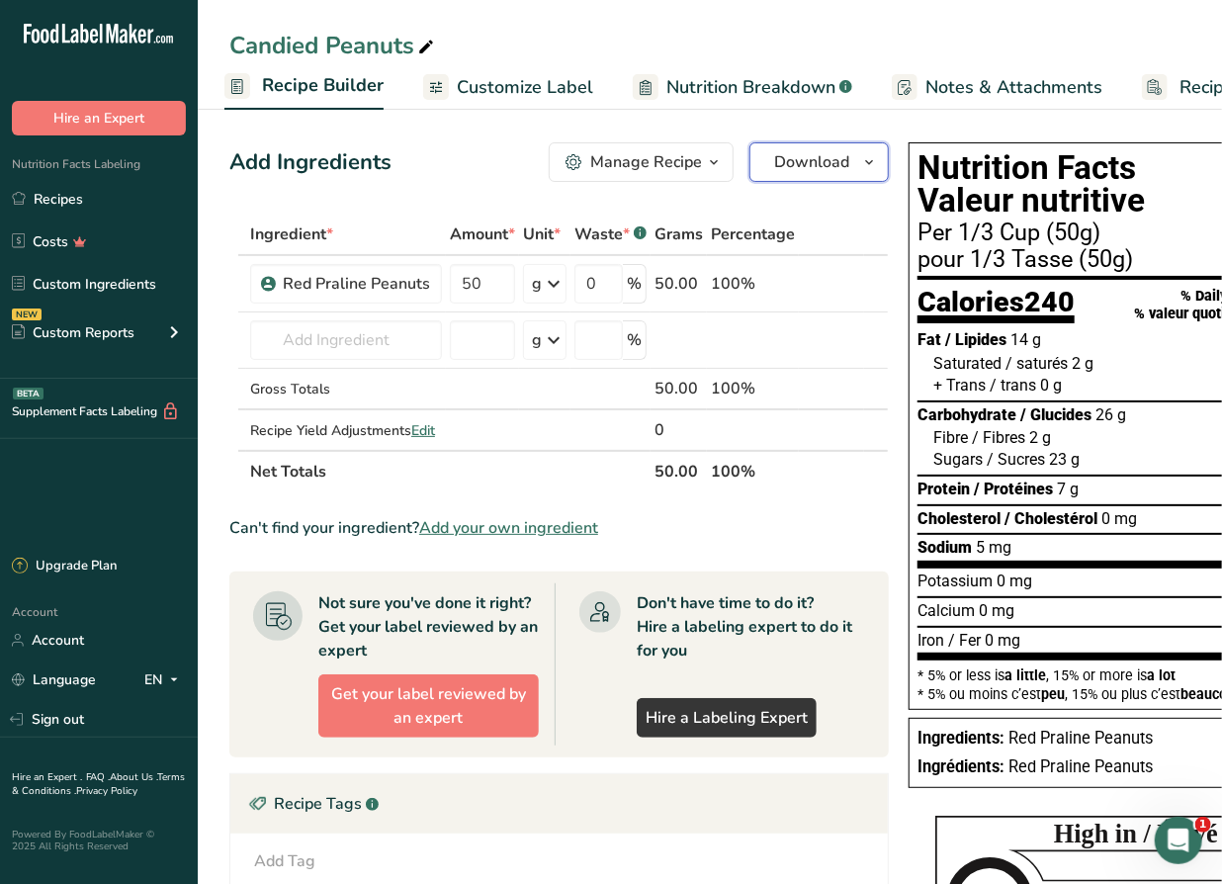
click at [824, 174] on button "Download" at bounding box center [818, 162] width 139 height 40
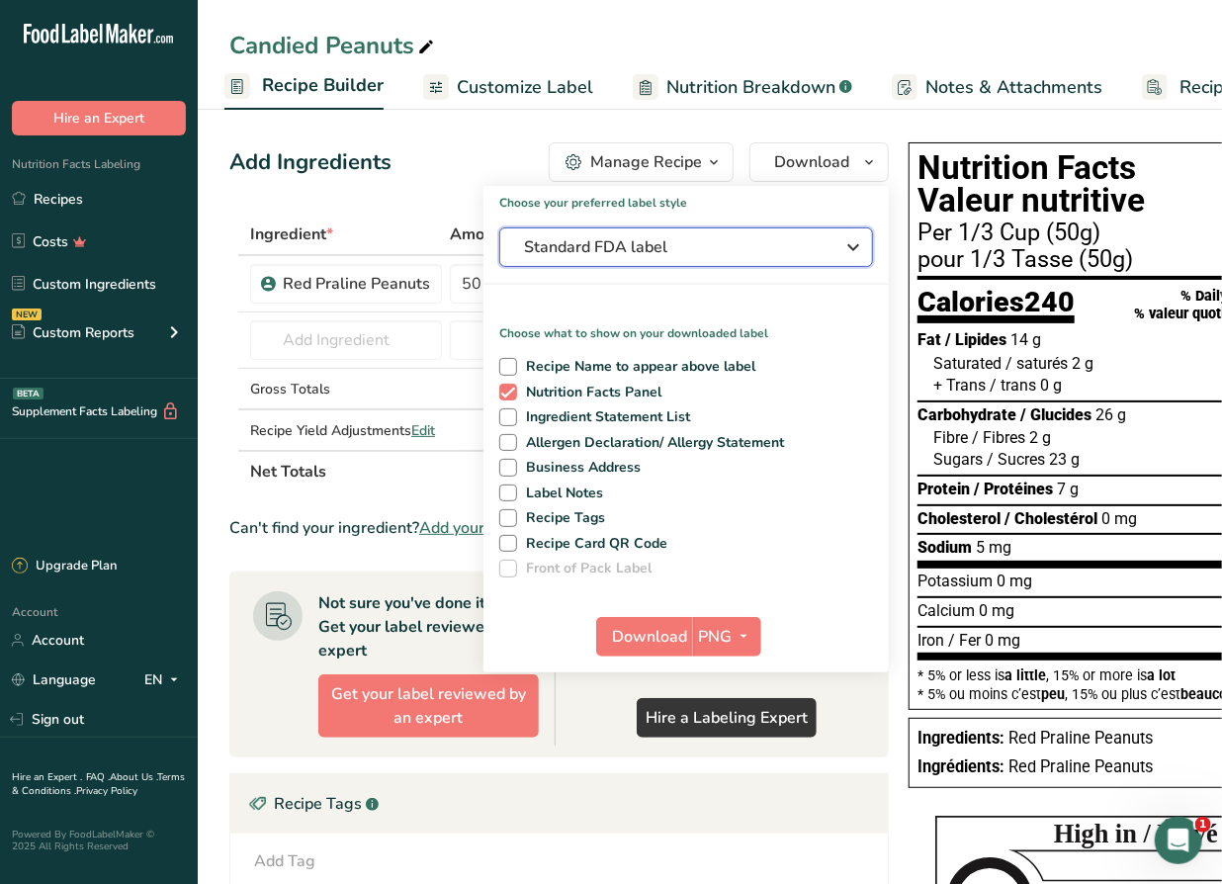
click at [749, 260] on button "Standard FDA label" at bounding box center [686, 247] width 374 height 40
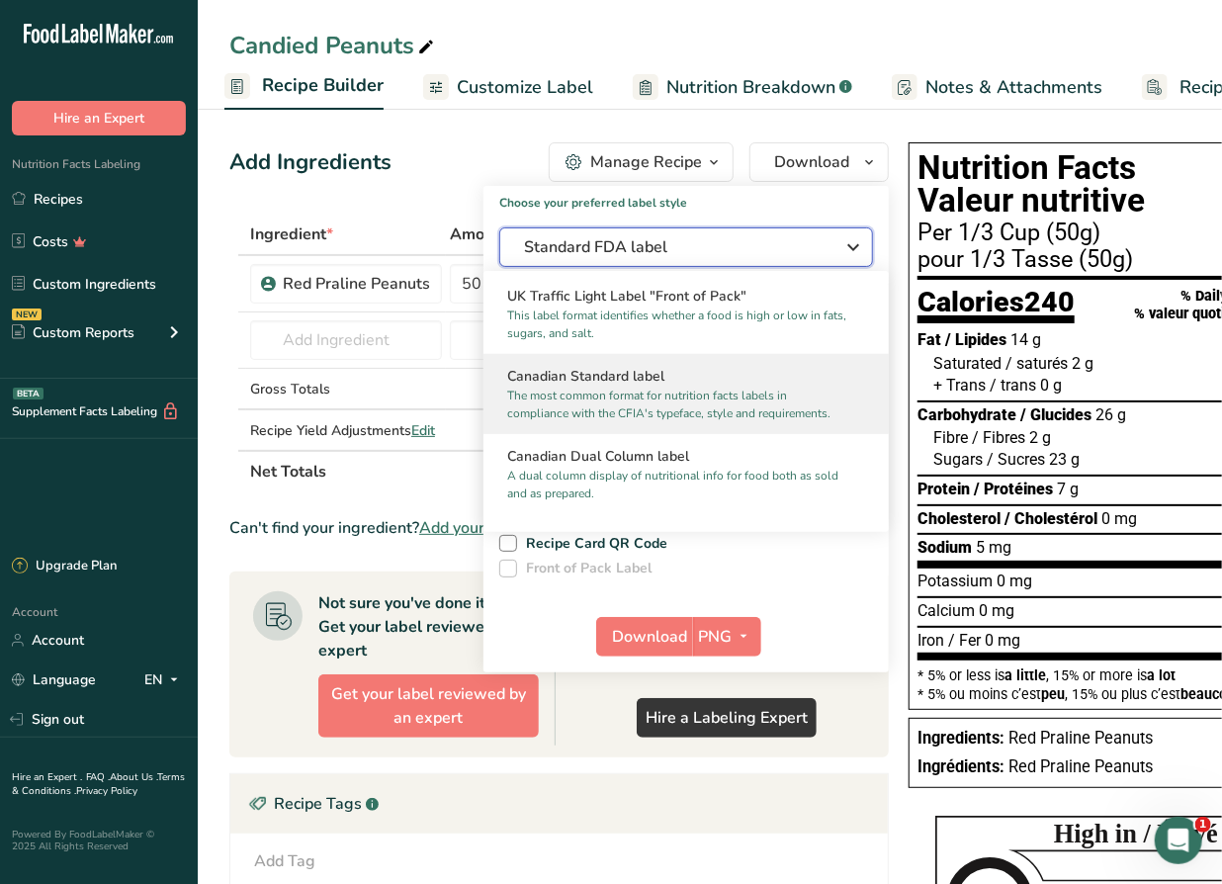
scroll to position [719, 0]
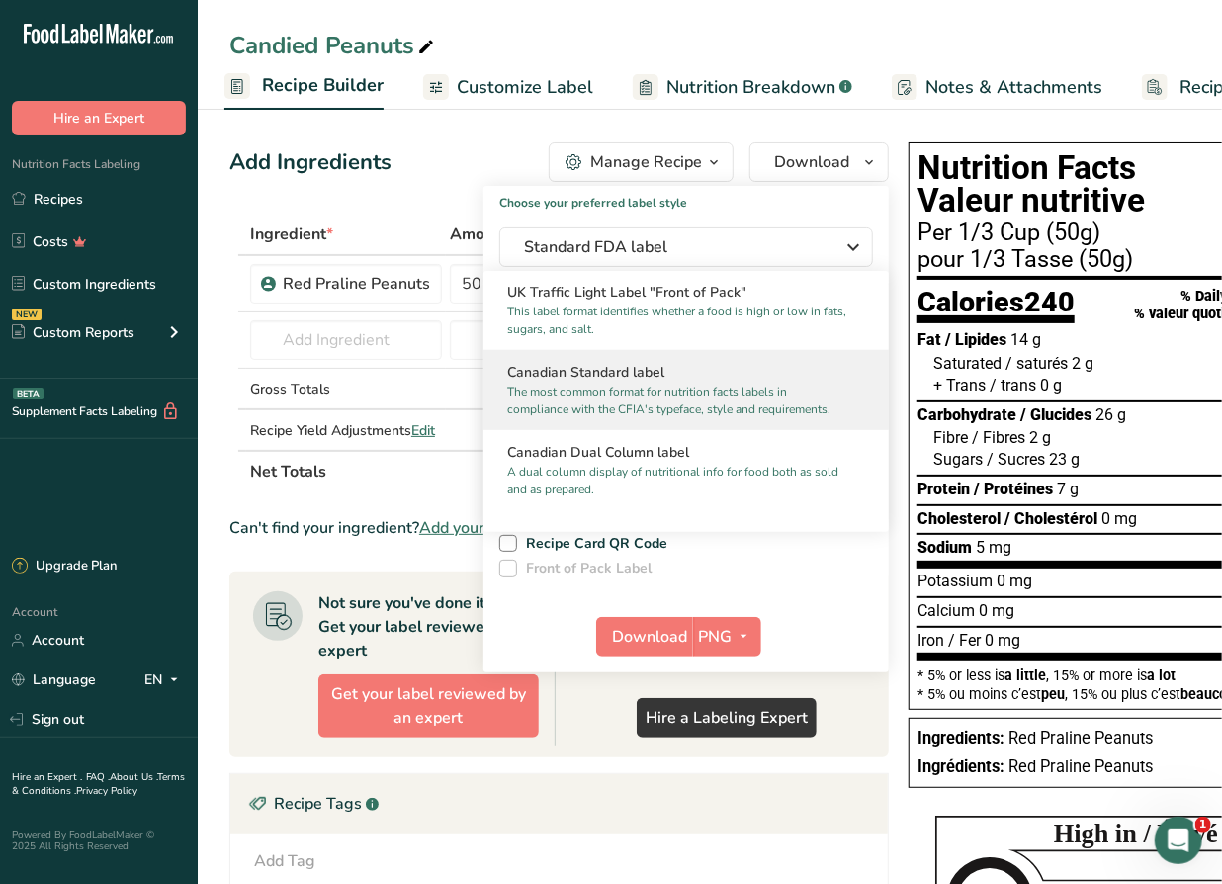
click at [600, 403] on p "The most common format for nutrition facts labels in compliance with the CFIA's…" at bounding box center [677, 401] width 340 height 36
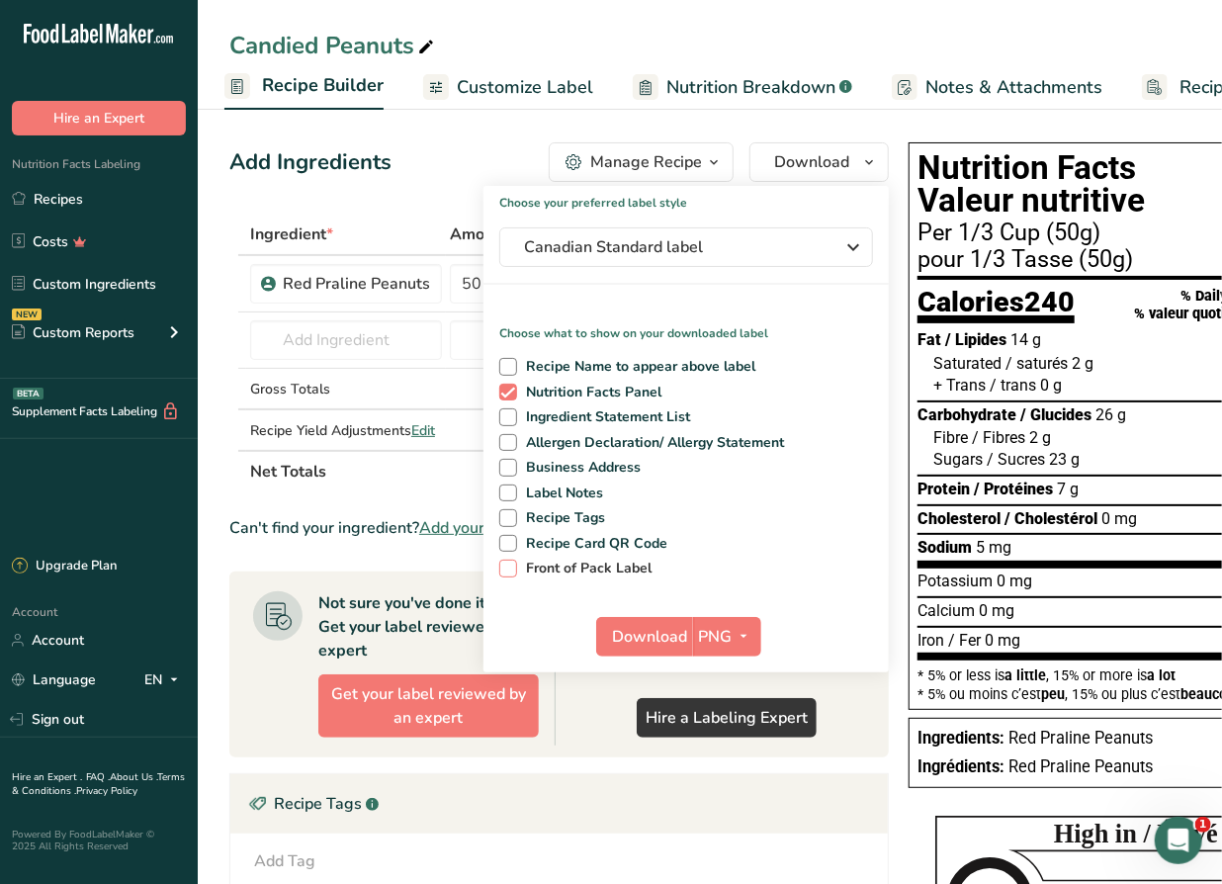
click at [553, 566] on span "Front of Pack Label" at bounding box center [584, 568] width 135 height 18
click at [512, 566] on input "Front of Pack Label" at bounding box center [505, 567] width 13 height 13
checkbox input "true"
drag, startPoint x: 641, startPoint y: 629, endPoint x: 650, endPoint y: 624, distance: 11.1
click at [641, 630] on span "Download" at bounding box center [650, 637] width 75 height 24
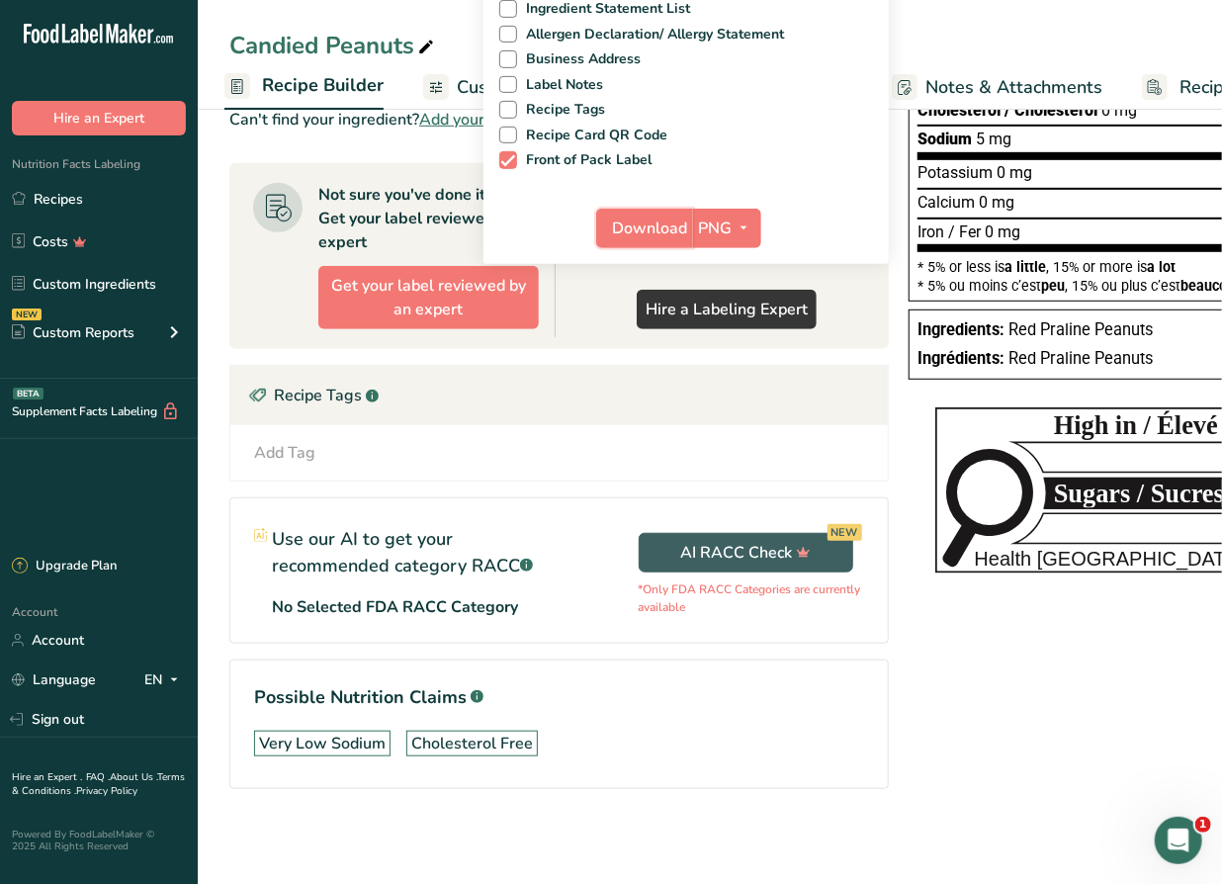
scroll to position [461, 0]
click at [662, 216] on span "Download" at bounding box center [650, 228] width 75 height 24
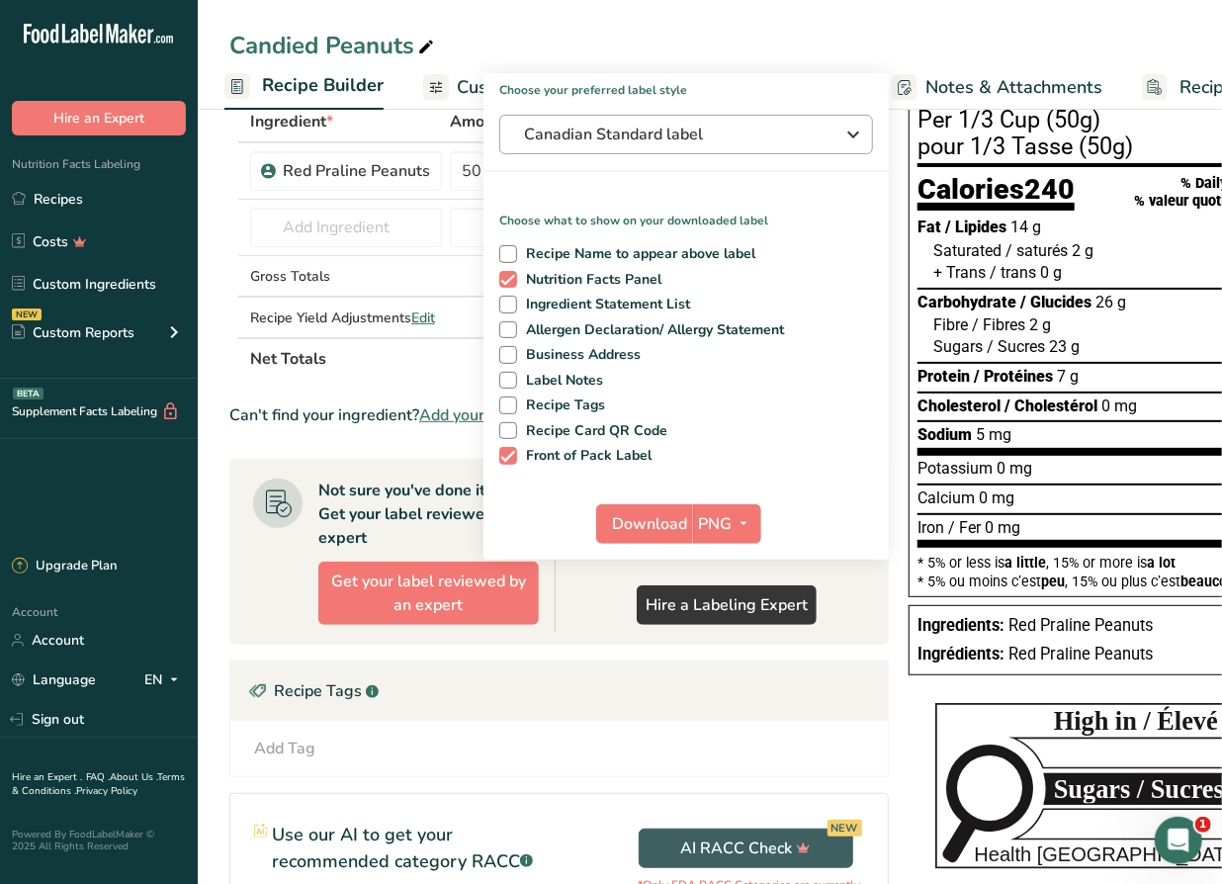
scroll to position [12, 0]
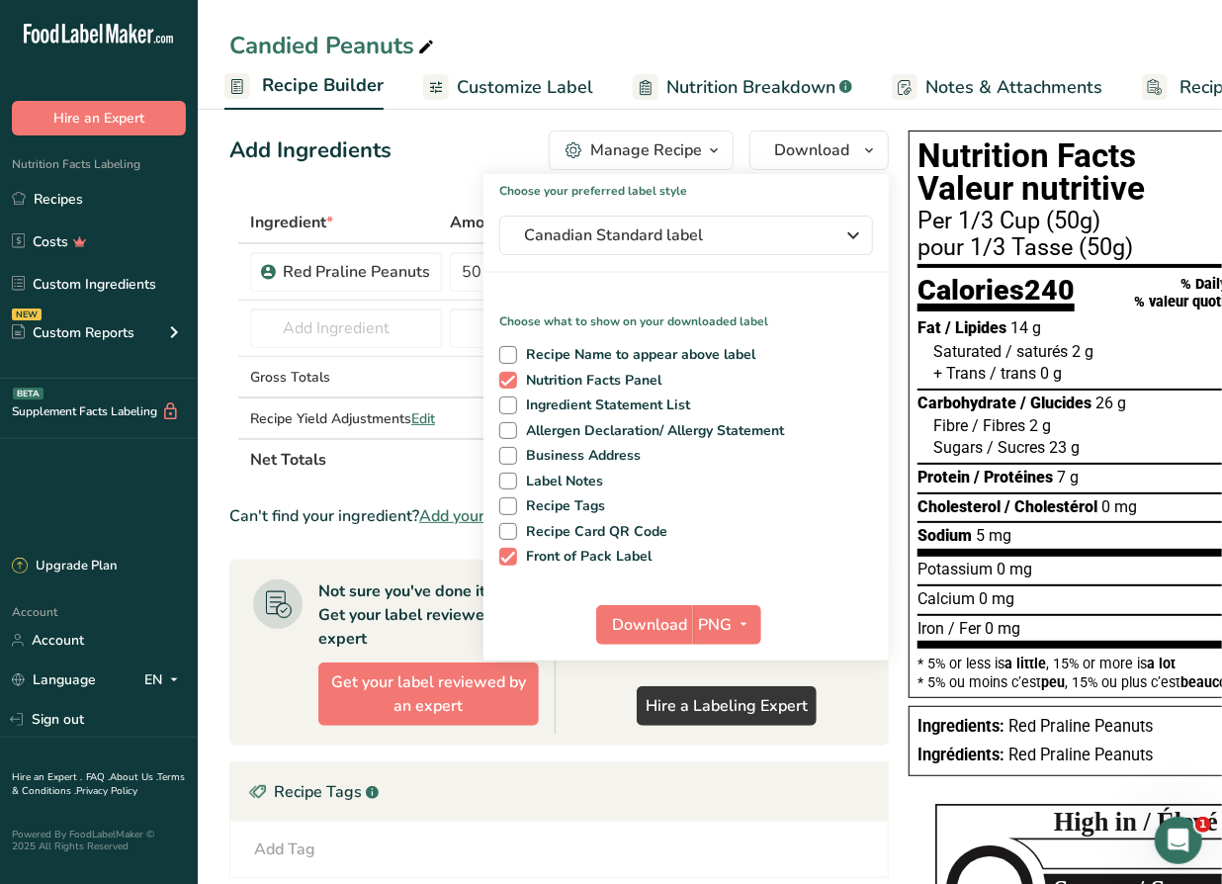
click at [391, 182] on div "Add Ingredients Manage Recipe Delete Recipe Duplicate Recipe Scale Recipe Save …" at bounding box center [564, 686] width 671 height 1126
